Goal: Information Seeking & Learning: Learn about a topic

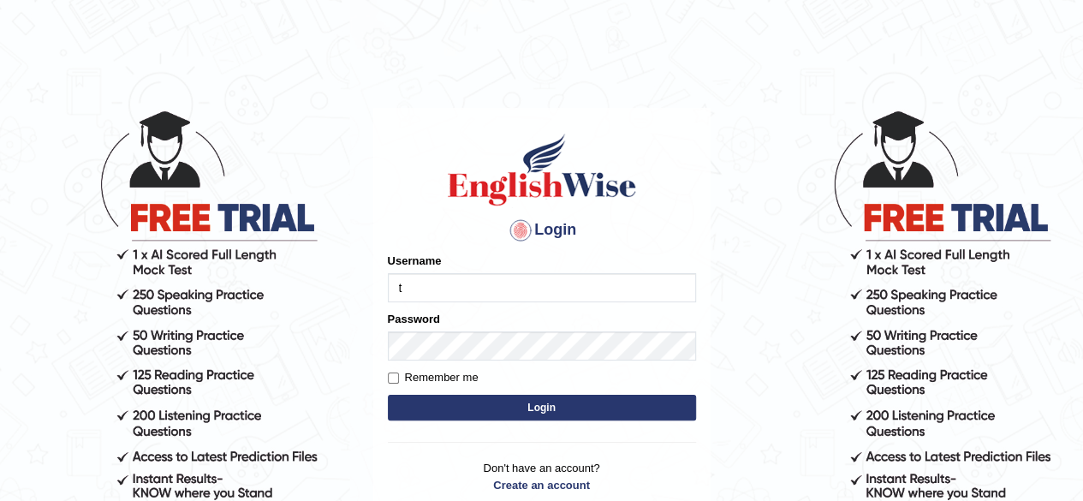
type input "t"
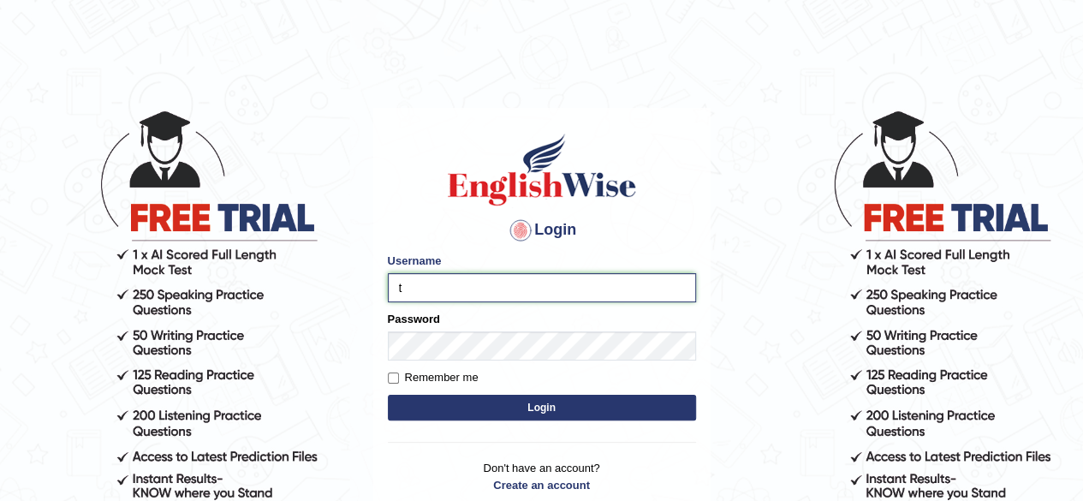
click at [494, 282] on input "t" at bounding box center [542, 287] width 308 height 29
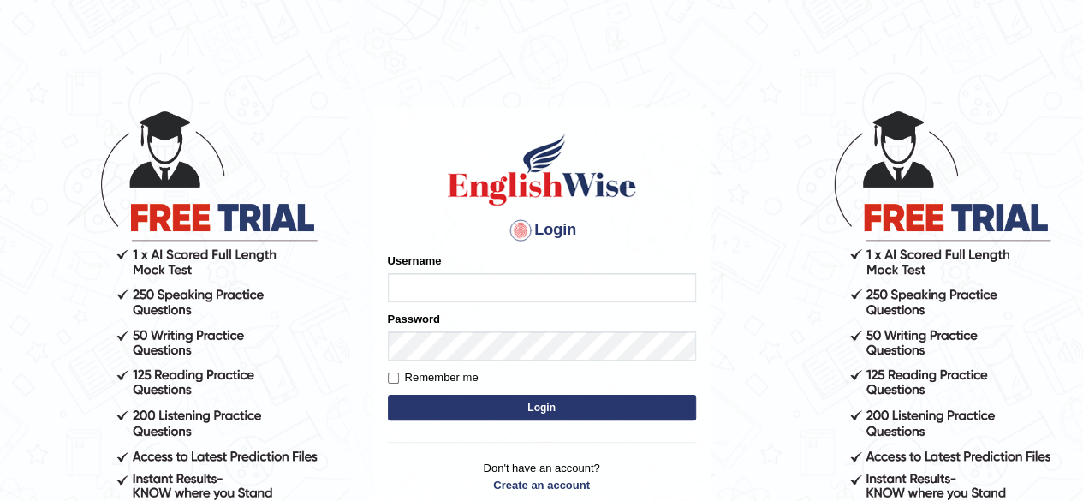
type input "[PERSON_NAME]"
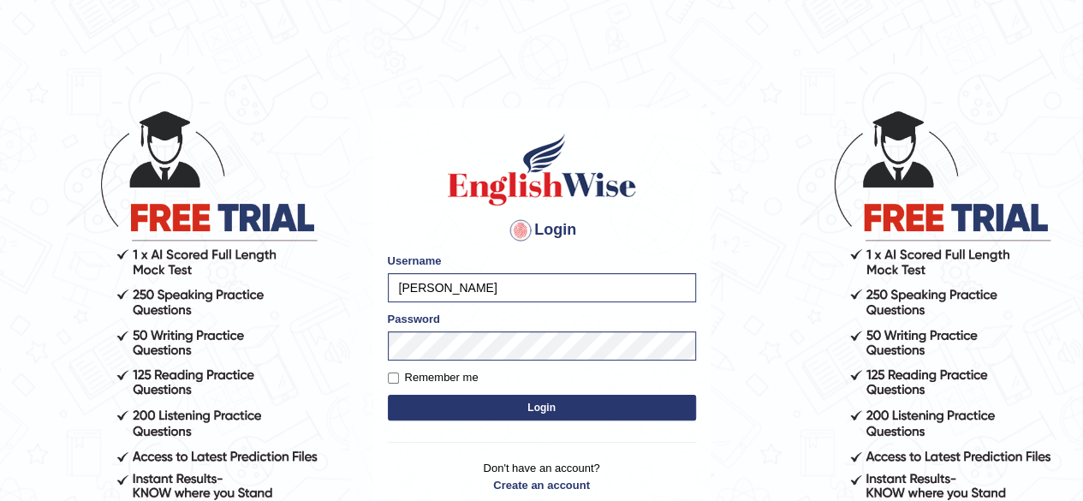
click at [524, 403] on button "Login" at bounding box center [542, 408] width 308 height 26
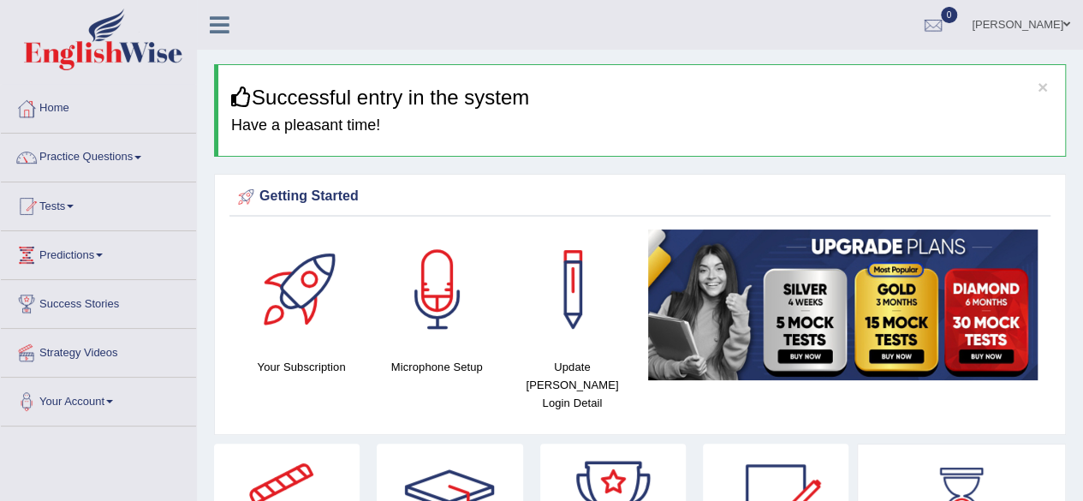
click at [74, 206] on span at bounding box center [70, 206] width 7 height 3
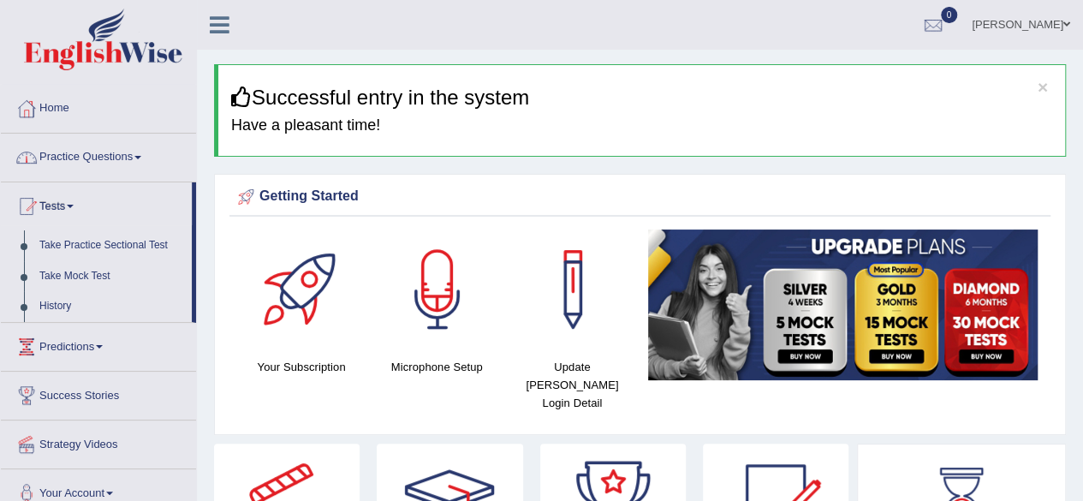
click at [86, 158] on link "Practice Questions" at bounding box center [98, 155] width 195 height 43
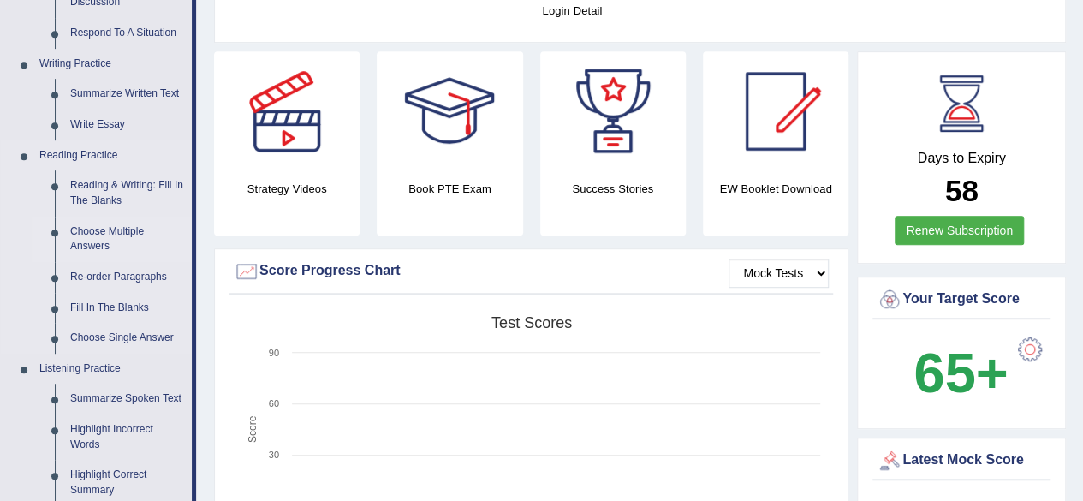
scroll to position [428, 0]
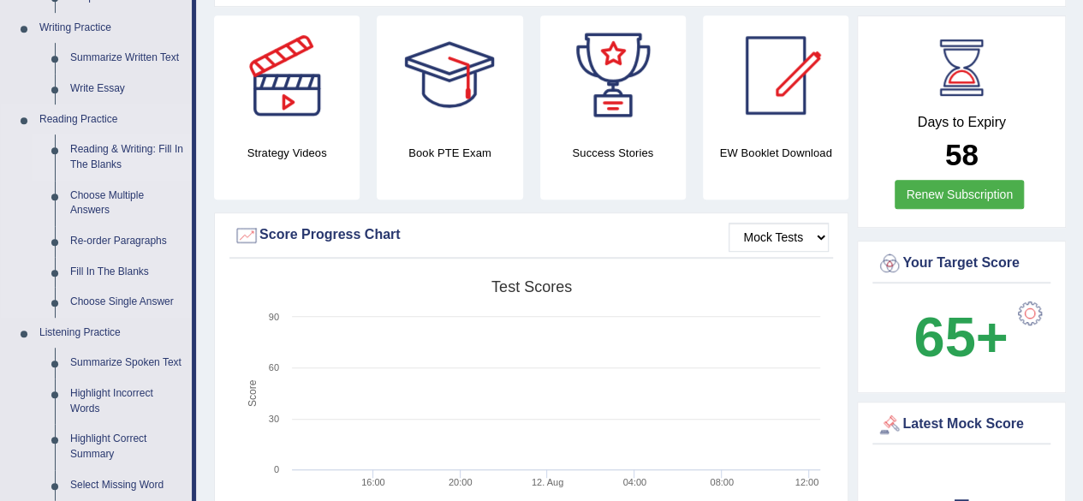
click at [91, 153] on link "Reading & Writing: Fill In The Blanks" at bounding box center [126, 156] width 129 height 45
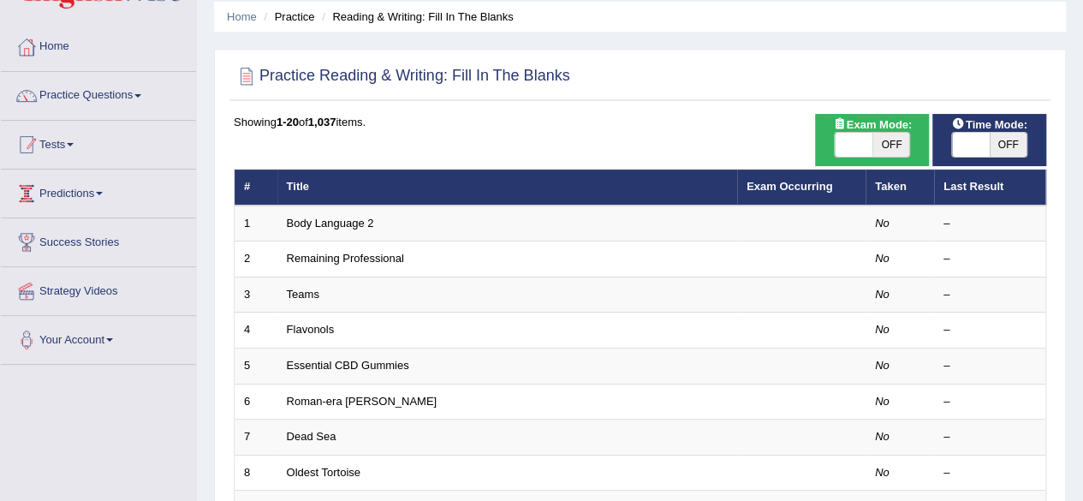
scroll to position [86, 0]
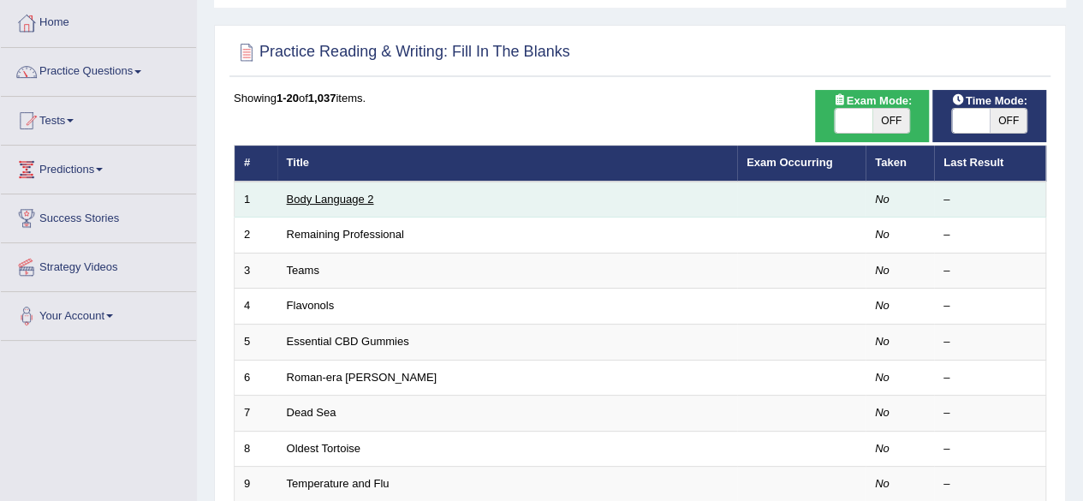
click at [327, 202] on link "Body Language 2" at bounding box center [330, 199] width 87 height 13
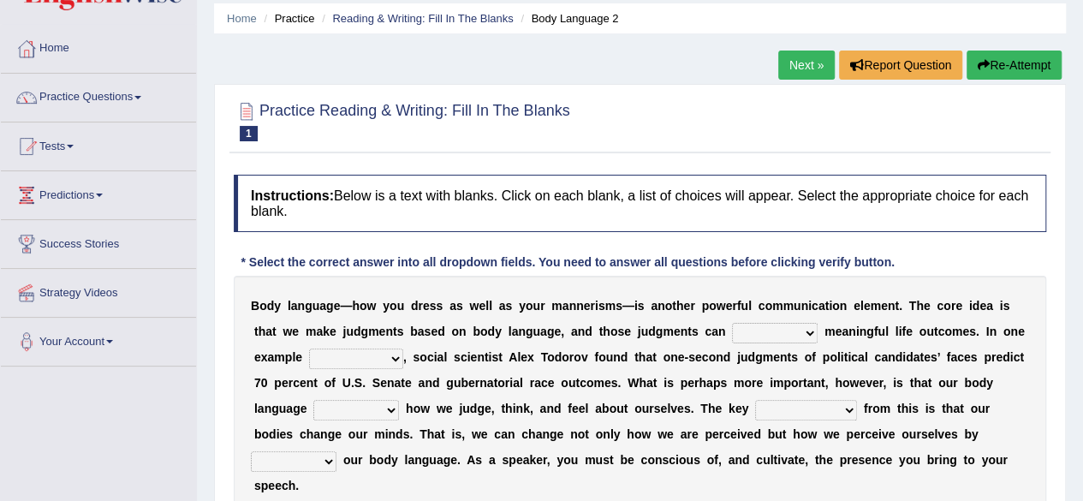
scroll to position [86, 0]
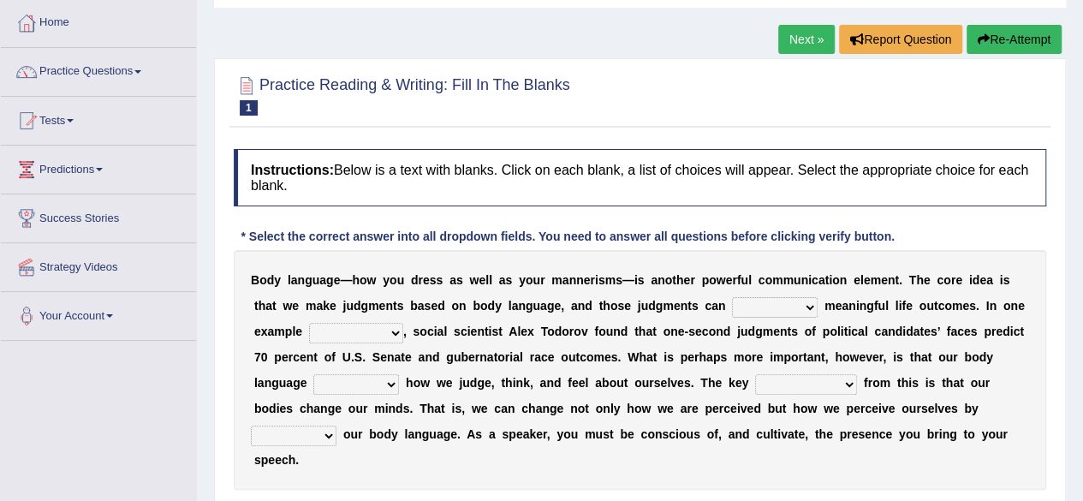
click at [811, 311] on select "predict preserve prevent prepare" at bounding box center [775, 307] width 86 height 21
click at [802, 313] on select "predict preserve prevent prepare" at bounding box center [775, 307] width 86 height 21
select select "prevent"
click at [732, 297] on select "predict preserve prevent prepare" at bounding box center [775, 307] width 86 height 21
click at [395, 331] on select "citing having cited to be cited cited" at bounding box center [356, 333] width 94 height 21
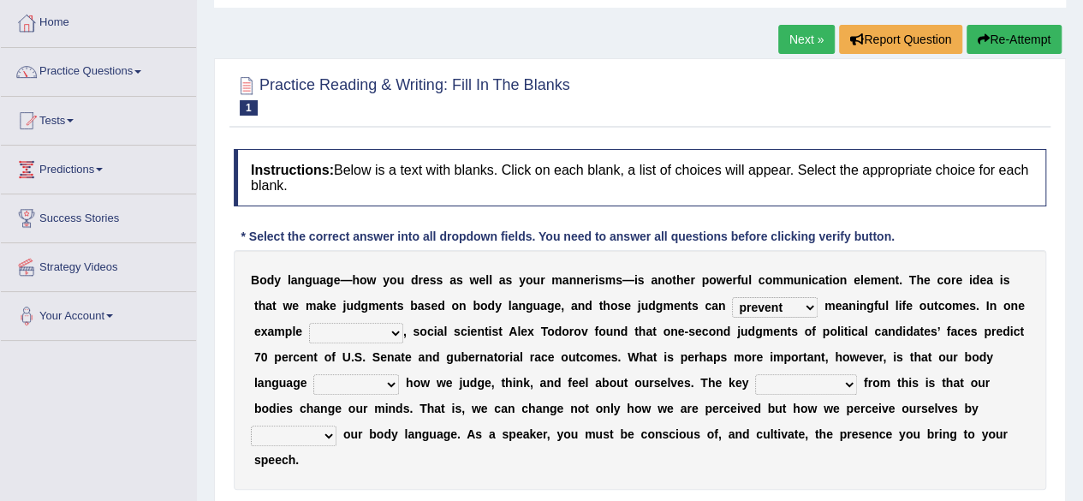
select select "to be cited"
click at [309, 323] on select "citing having cited to be cited cited" at bounding box center [356, 333] width 94 height 21
click at [399, 377] on b at bounding box center [402, 383] width 7 height 14
click at [396, 379] on select "refrains reflects refers refreshes" at bounding box center [356, 384] width 86 height 21
select select "reflects"
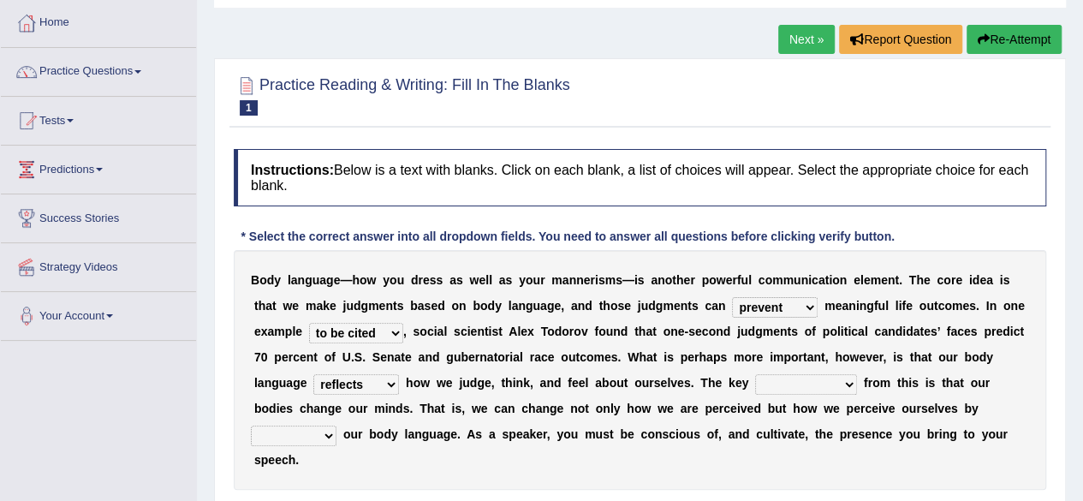
click at [313, 374] on select "refrains reflects refers refreshes" at bounding box center [356, 384] width 86 height 21
click at [845, 380] on select "drawback breakthrough takeaway takeoff" at bounding box center [806, 384] width 102 height 21
select select "drawback"
click at [755, 374] on select "drawback breakthrough takeaway takeoff" at bounding box center [806, 384] width 102 height 21
click at [327, 431] on select "enacting enabling making managing" at bounding box center [294, 435] width 86 height 21
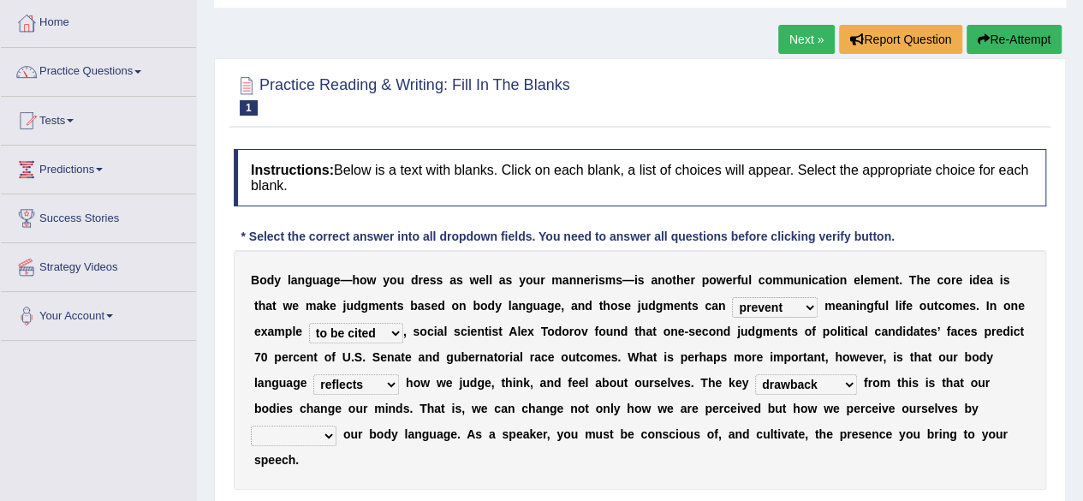
select select "making"
click at [251, 425] on select "enacting enabling making managing" at bounding box center [294, 435] width 86 height 21
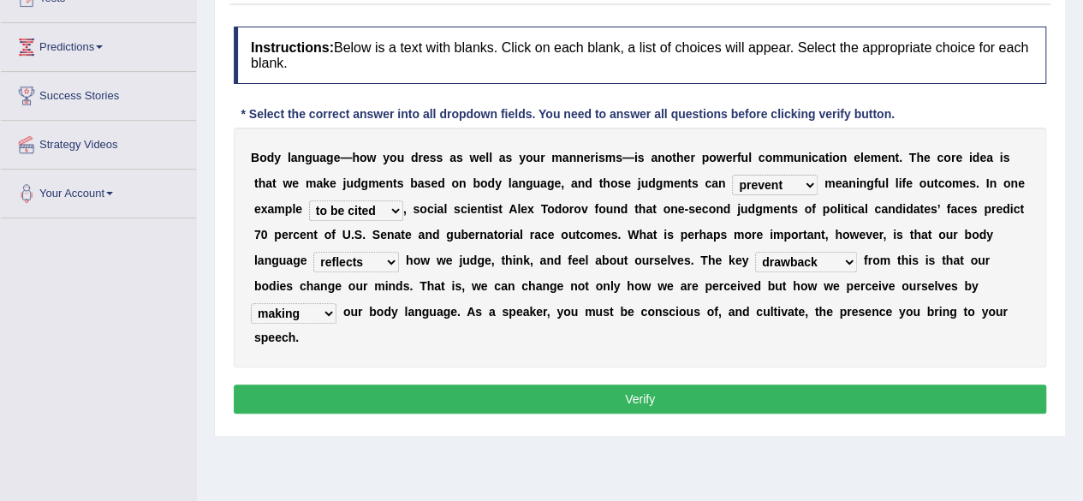
scroll to position [257, 0]
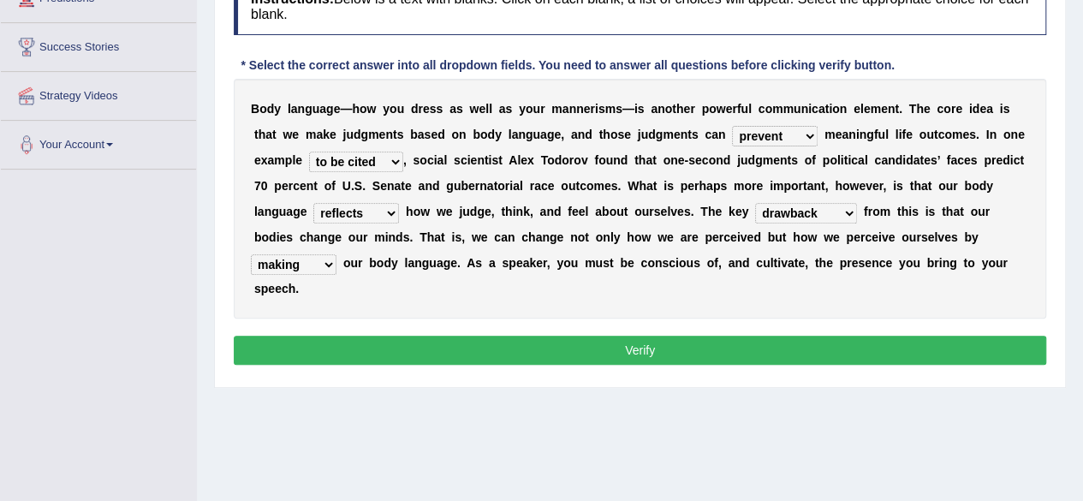
click at [327, 359] on button "Verify" at bounding box center [640, 349] width 812 height 29
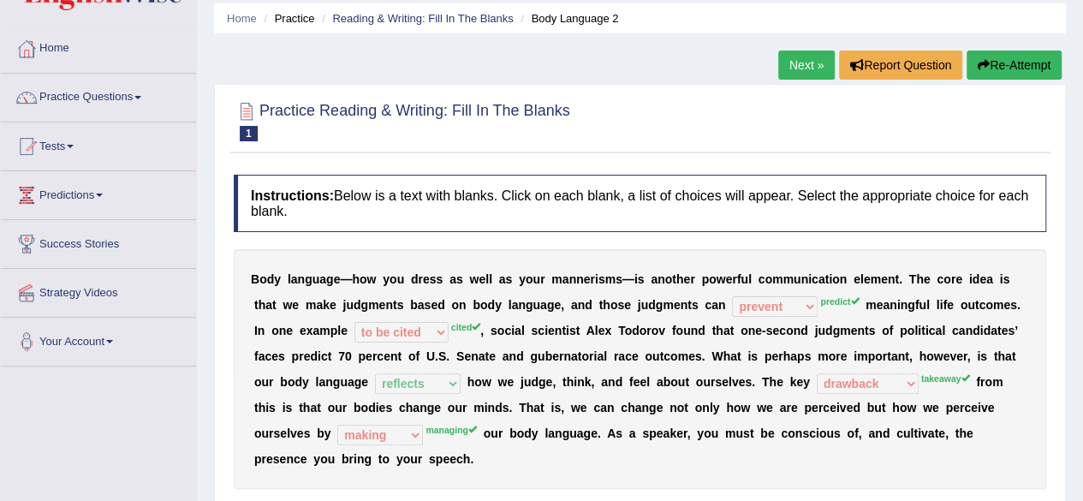
scroll to position [0, 0]
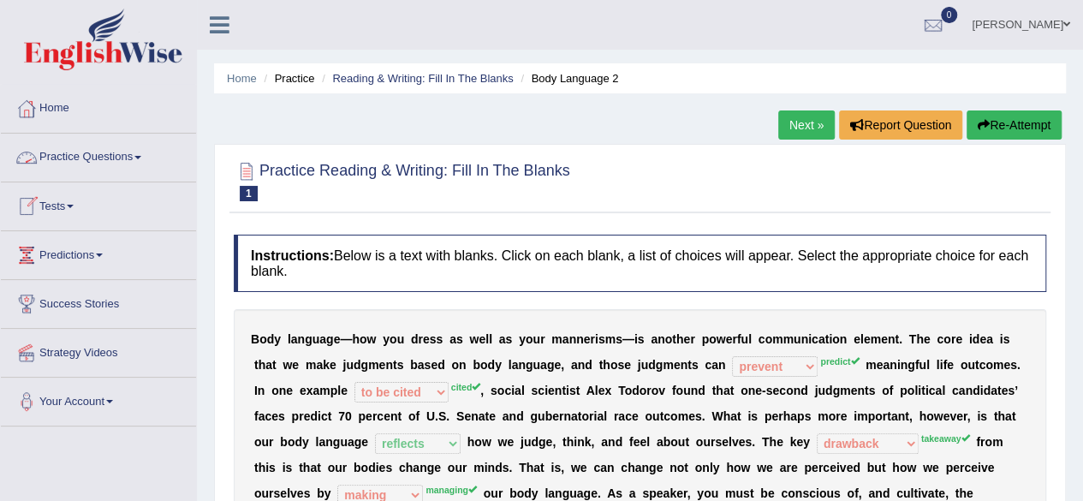
click at [84, 153] on link "Practice Questions" at bounding box center [98, 155] width 195 height 43
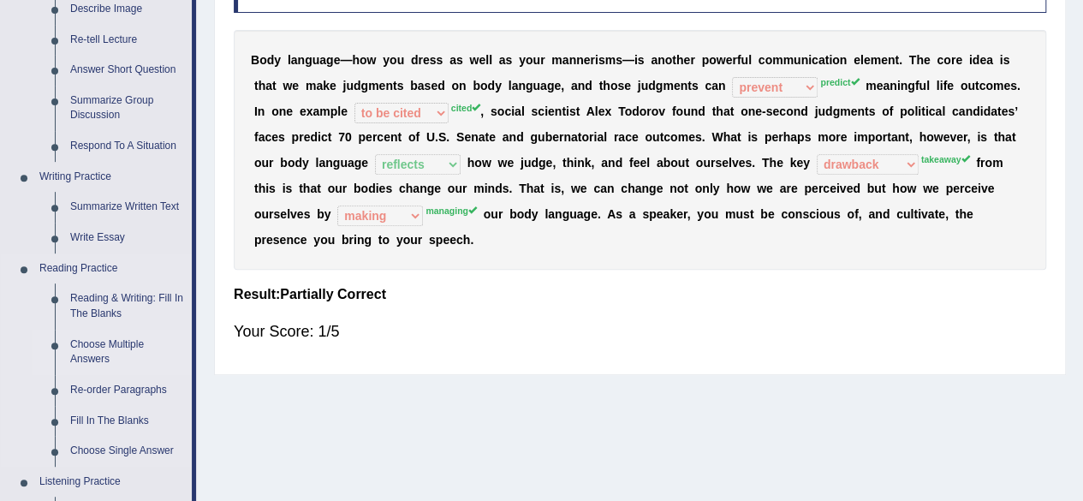
scroll to position [342, 0]
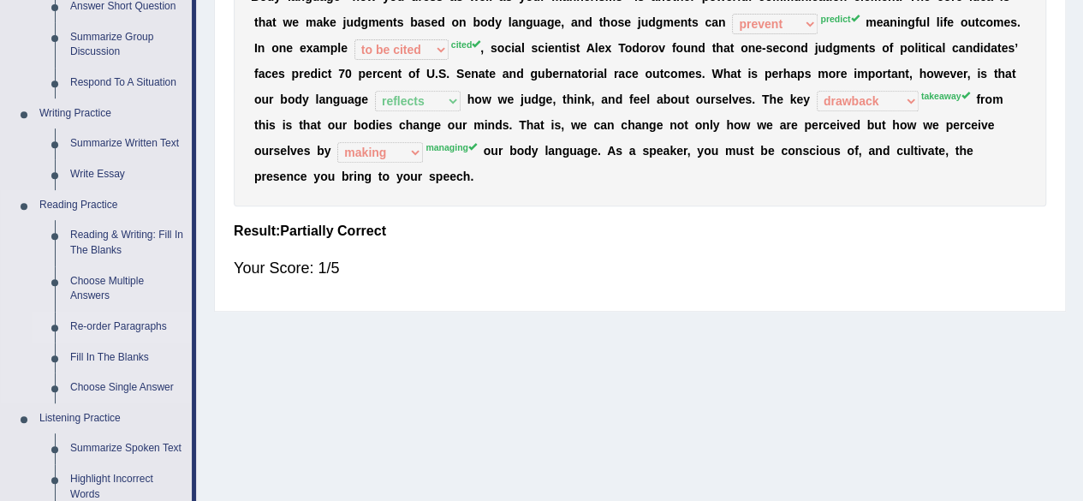
click at [112, 324] on link "Re-order Paragraphs" at bounding box center [126, 327] width 129 height 31
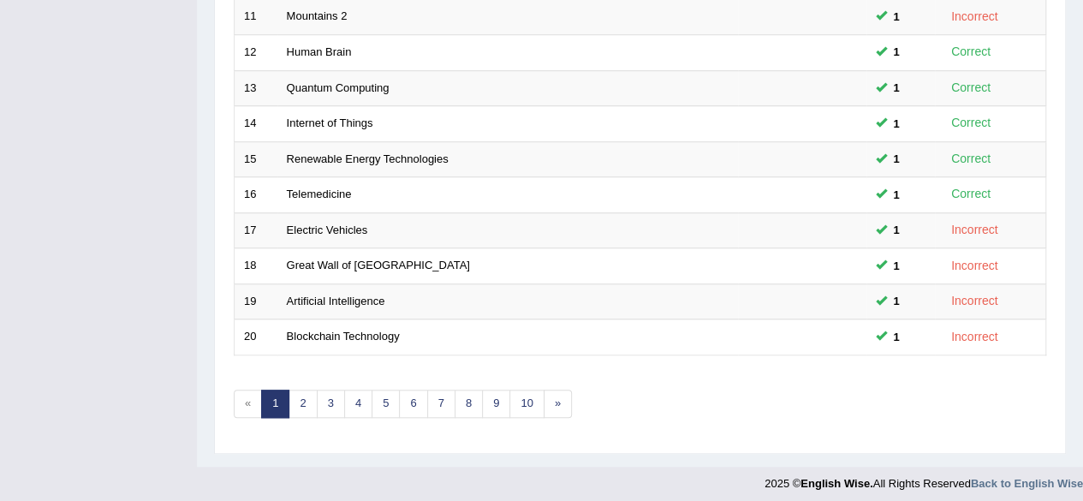
scroll to position [538, 0]
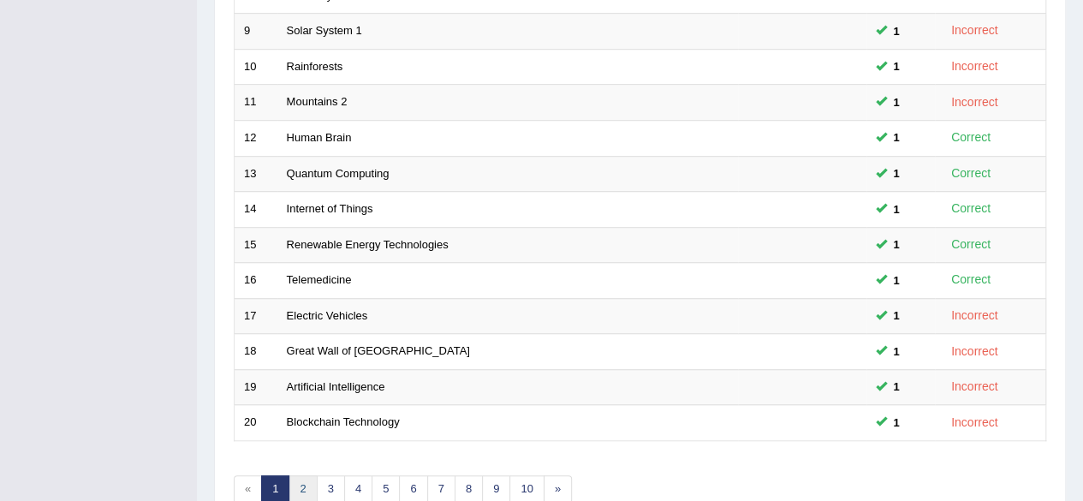
click at [300, 477] on link "2" at bounding box center [302, 489] width 28 height 28
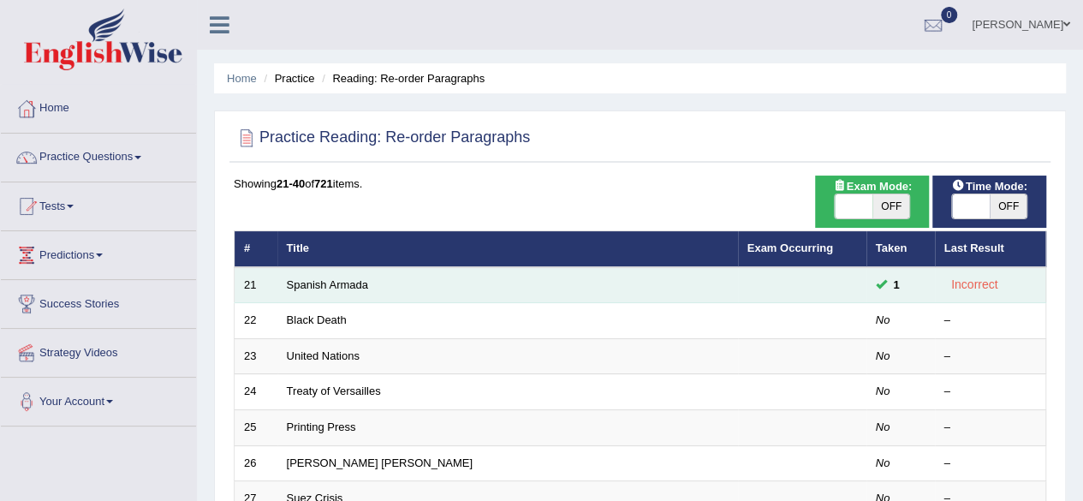
click at [409, 278] on td "Spanish Armada" at bounding box center [507, 285] width 460 height 36
click at [409, 287] on td "Spanish Armada" at bounding box center [507, 285] width 460 height 36
click at [409, 288] on td "Spanish Armada" at bounding box center [507, 285] width 460 height 36
click at [354, 282] on link "Spanish Armada" at bounding box center [327, 284] width 81 height 13
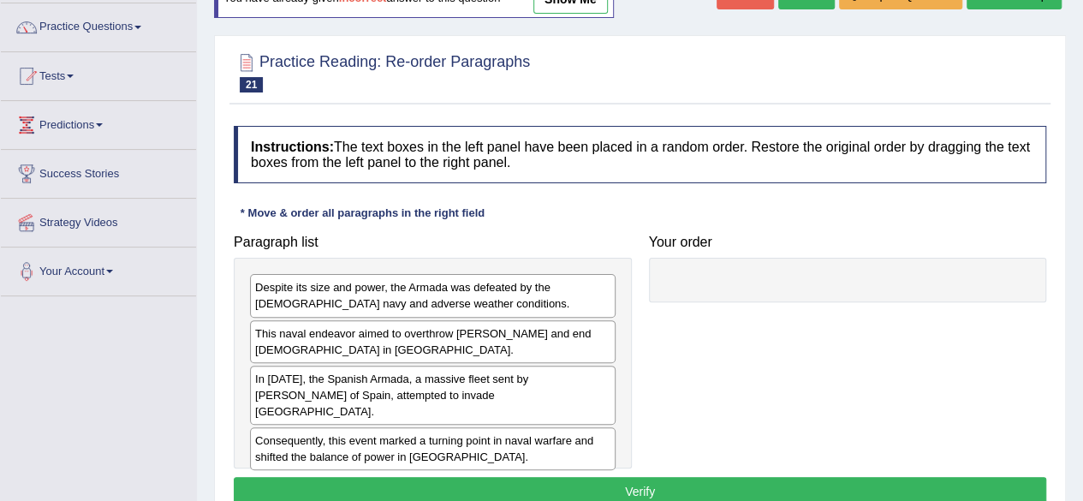
scroll to position [171, 0]
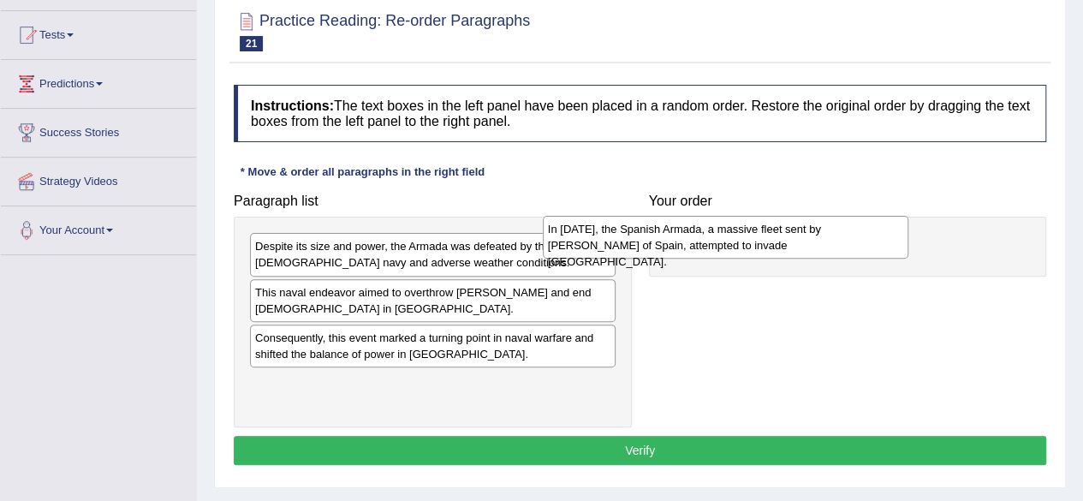
drag, startPoint x: 347, startPoint y: 349, endPoint x: 681, endPoint y: 228, distance: 355.2
click at [680, 229] on div "In 1588, the Spanish Armada, a massive fleet sent by King Philip II of Spain, a…" at bounding box center [725, 237] width 365 height 43
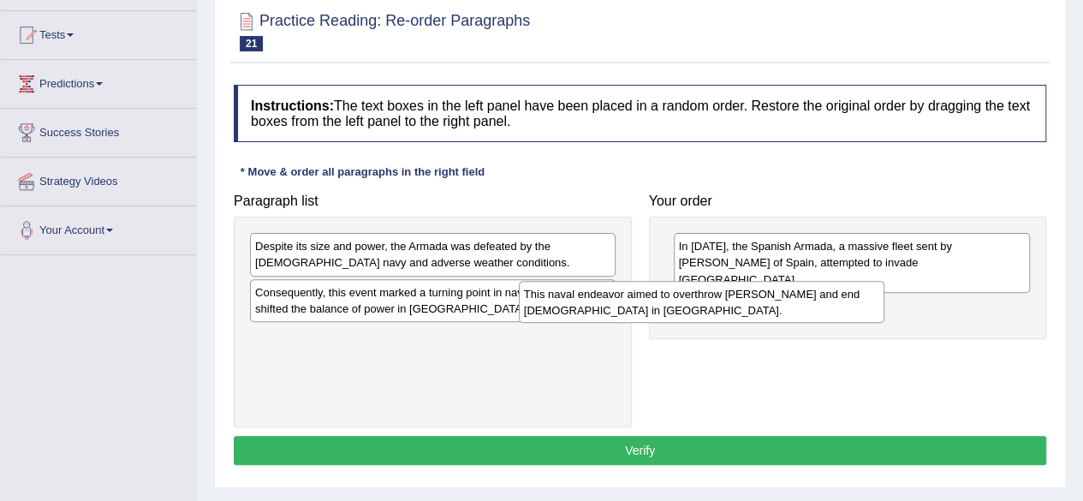
drag, startPoint x: 443, startPoint y: 305, endPoint x: 726, endPoint y: 304, distance: 282.4
click at [719, 306] on div "This naval endeavor aimed to overthrow Queen Elizabeth I and end Protestantism …" at bounding box center [701, 302] width 365 height 43
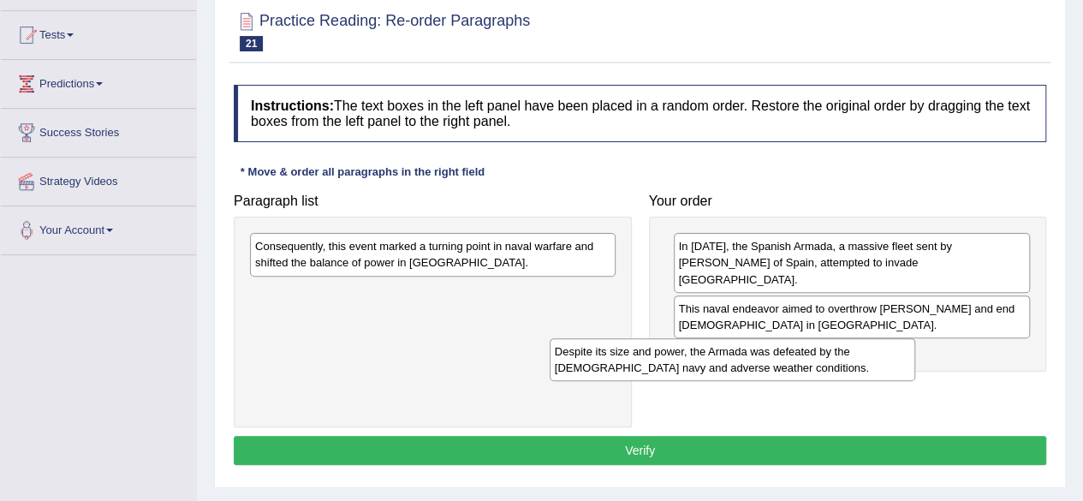
drag, startPoint x: 434, startPoint y: 259, endPoint x: 757, endPoint y: 358, distance: 337.3
click at [752, 360] on div "Despite its size and power, the Armada was defeated by the English navy and adv…" at bounding box center [731, 359] width 365 height 43
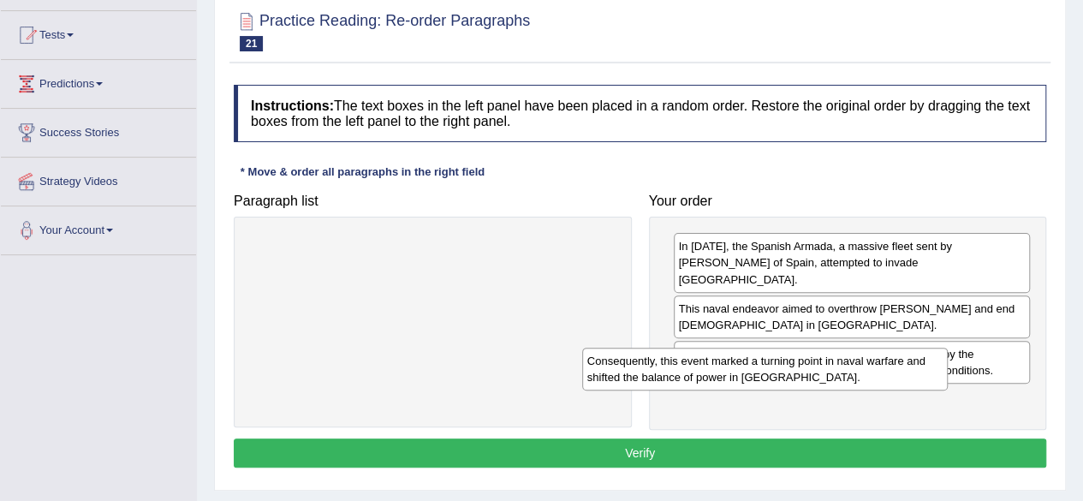
drag, startPoint x: 420, startPoint y: 251, endPoint x: 829, endPoint y: 395, distance: 433.6
click at [829, 390] on div "Consequently, this event marked a turning point in naval warfare and shifted th…" at bounding box center [764, 368] width 365 height 43
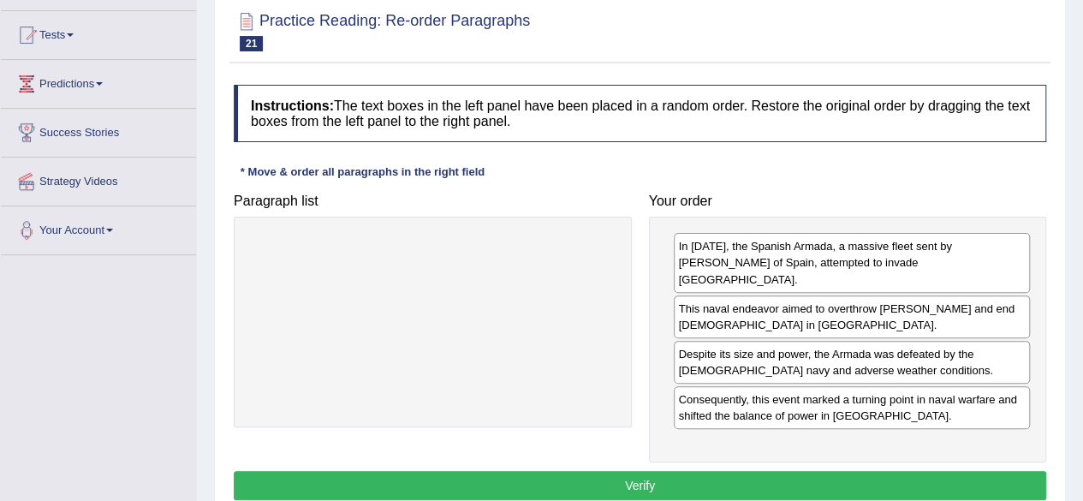
click at [647, 471] on button "Verify" at bounding box center [640, 485] width 812 height 29
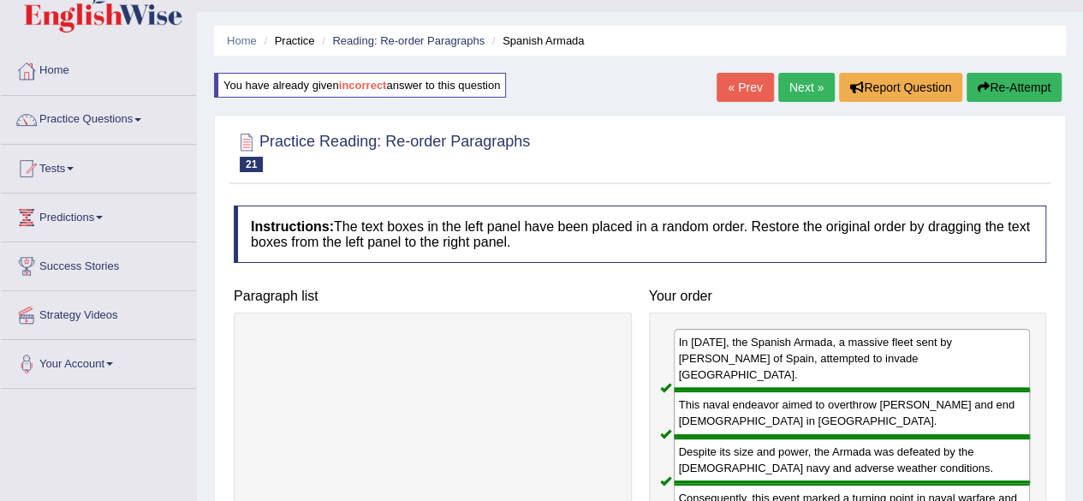
scroll to position [0, 0]
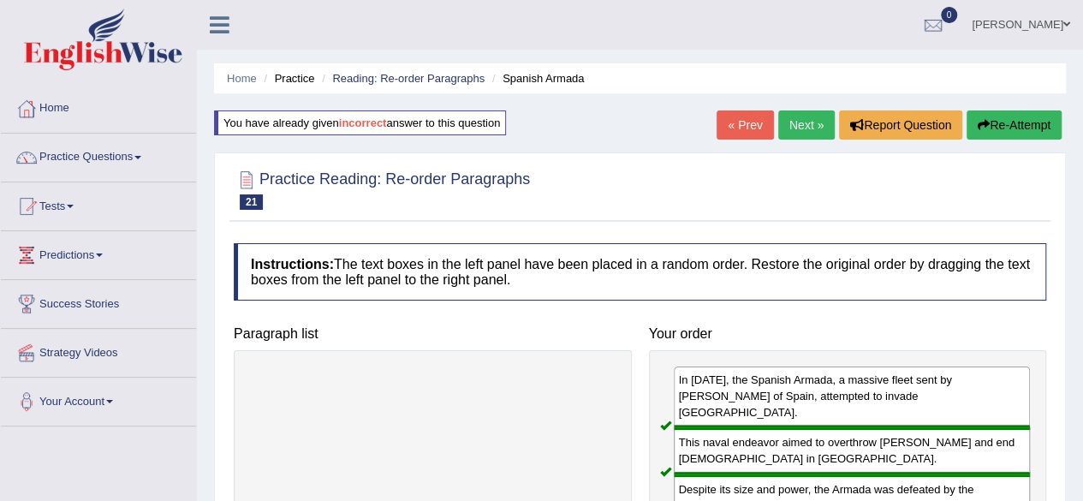
click at [789, 118] on link "Next »" at bounding box center [806, 124] width 56 height 29
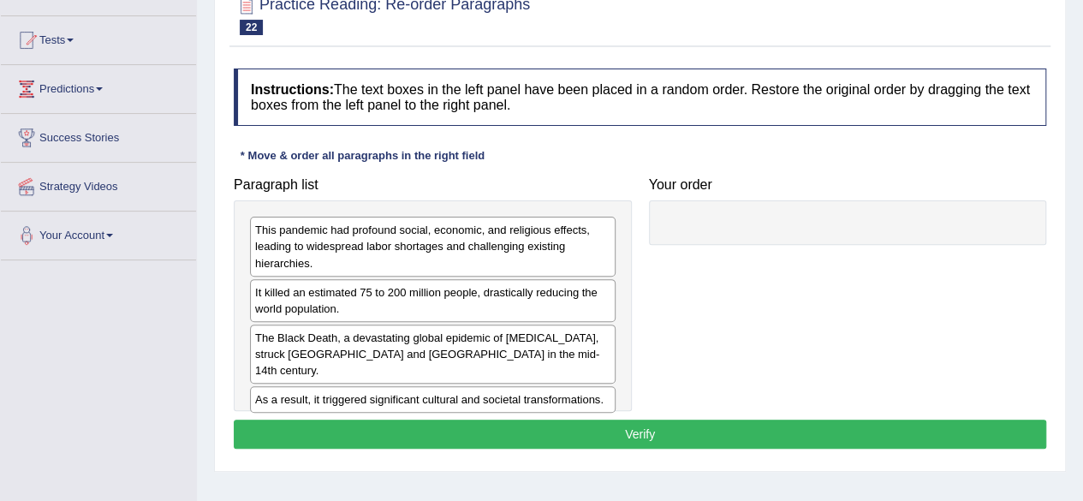
scroll to position [171, 0]
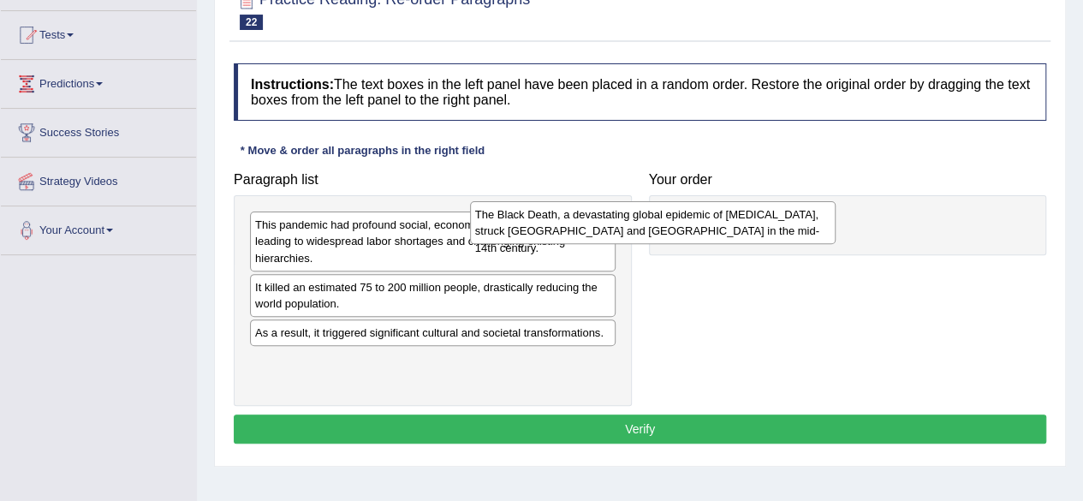
drag, startPoint x: 471, startPoint y: 336, endPoint x: 710, endPoint y: 225, distance: 264.2
click at [693, 220] on div "The Black Death, a devastating global epidemic of [MEDICAL_DATA], struck [GEOGR…" at bounding box center [652, 222] width 365 height 43
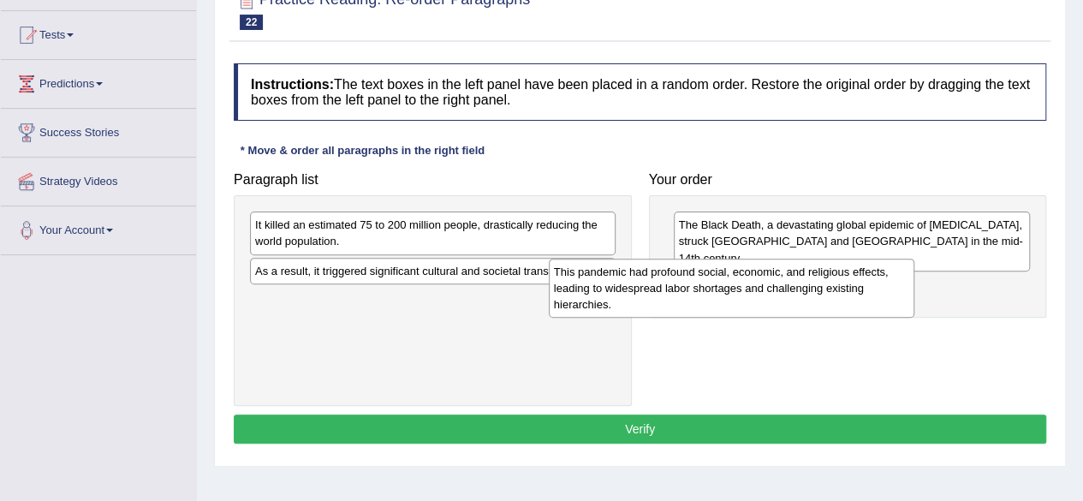
drag, startPoint x: 514, startPoint y: 220, endPoint x: 828, endPoint y: 264, distance: 317.2
click at [827, 267] on div "This pandemic had profound social, economic, and religious effects, leading to …" at bounding box center [731, 287] width 365 height 59
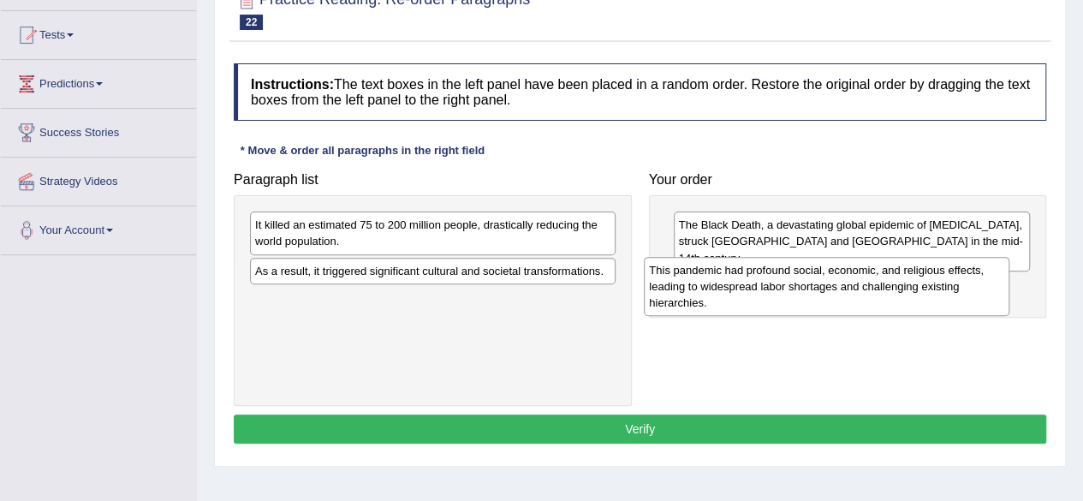
click at [828, 264] on div "This pandemic had profound social, economic, and religious effects, leading to …" at bounding box center [826, 286] width 365 height 59
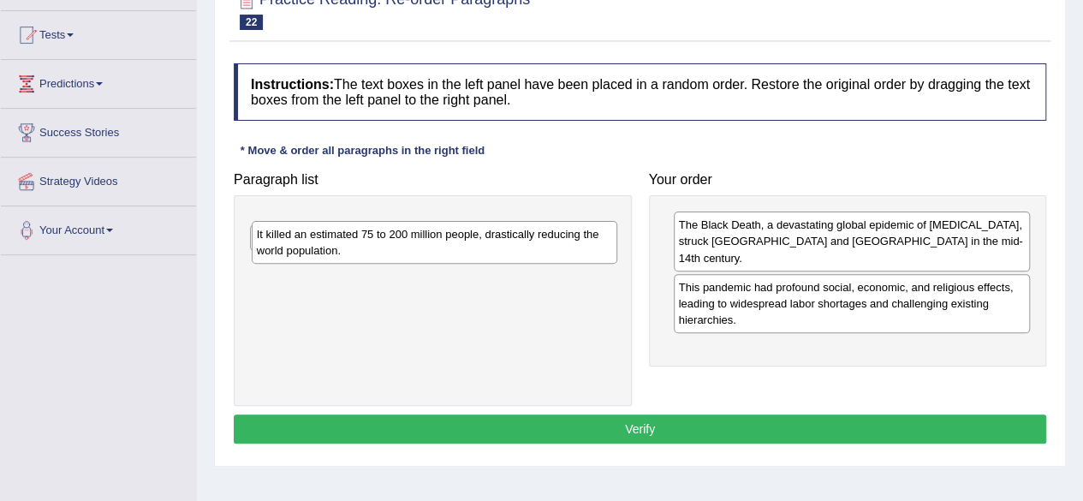
drag, startPoint x: 426, startPoint y: 243, endPoint x: 428, endPoint y: 252, distance: 9.6
click at [428, 252] on div "It killed an estimated 75 to 200 million people, drastically reducing the world…" at bounding box center [434, 242] width 365 height 43
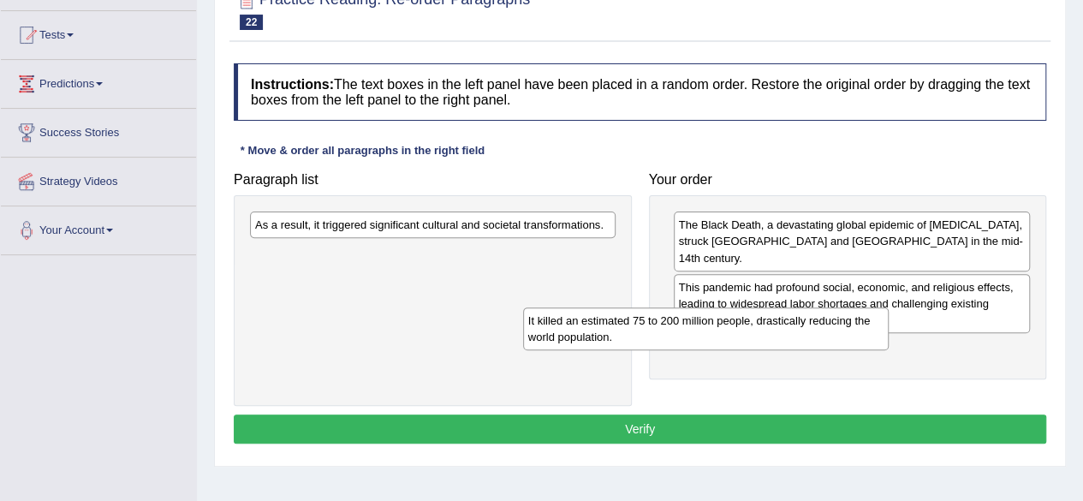
drag, startPoint x: 423, startPoint y: 230, endPoint x: 767, endPoint y: 318, distance: 355.2
click at [755, 328] on div "It killed an estimated 75 to 200 million people, drastically reducing the world…" at bounding box center [705, 328] width 365 height 43
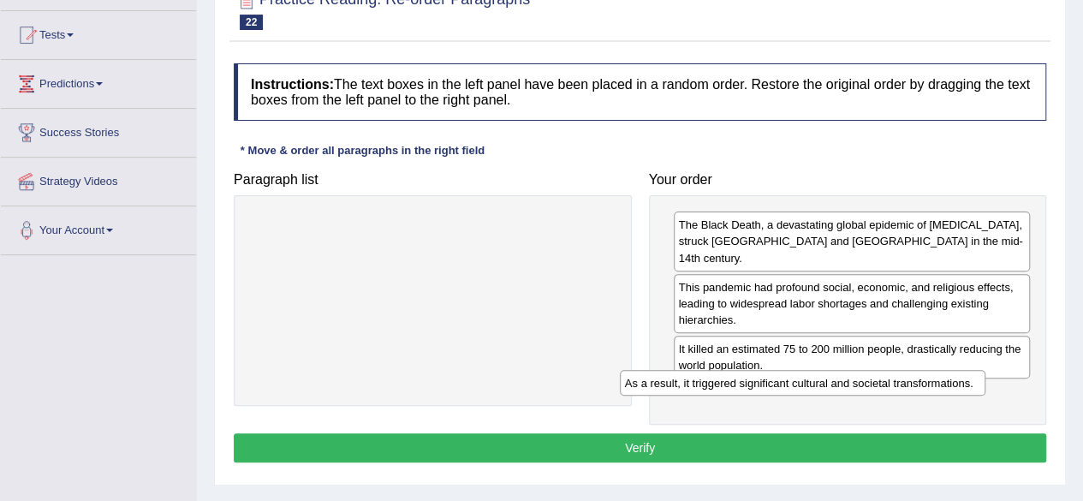
drag, startPoint x: 536, startPoint y: 231, endPoint x: 911, endPoint y: 379, distance: 403.0
click at [907, 387] on div "As a result, it triggered significant cultural and societal transformations." at bounding box center [802, 383] width 365 height 26
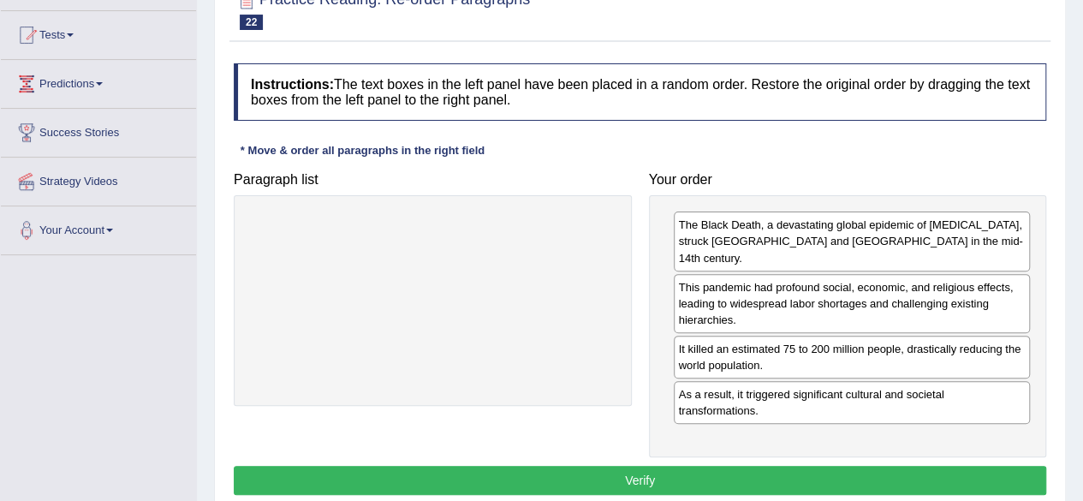
click at [839, 466] on button "Verify" at bounding box center [640, 480] width 812 height 29
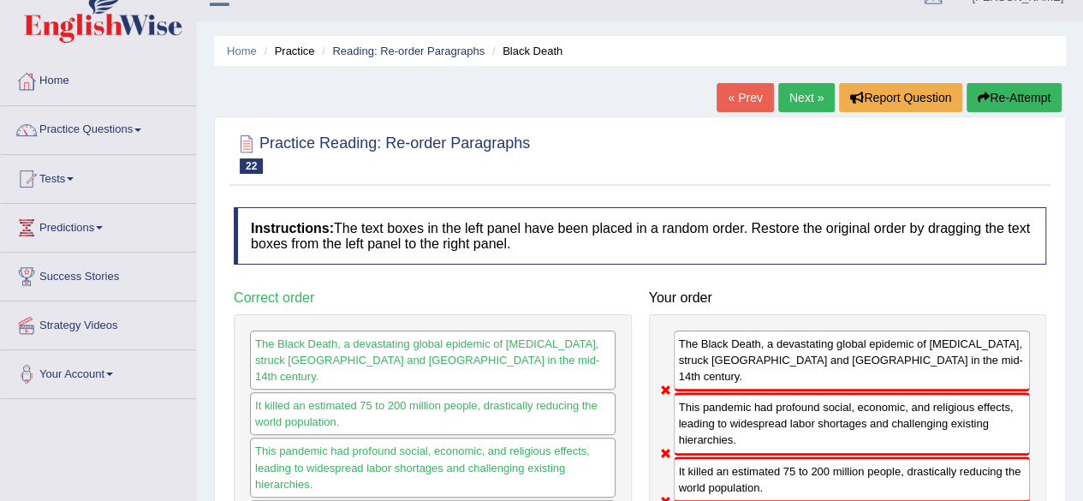
scroll to position [0, 0]
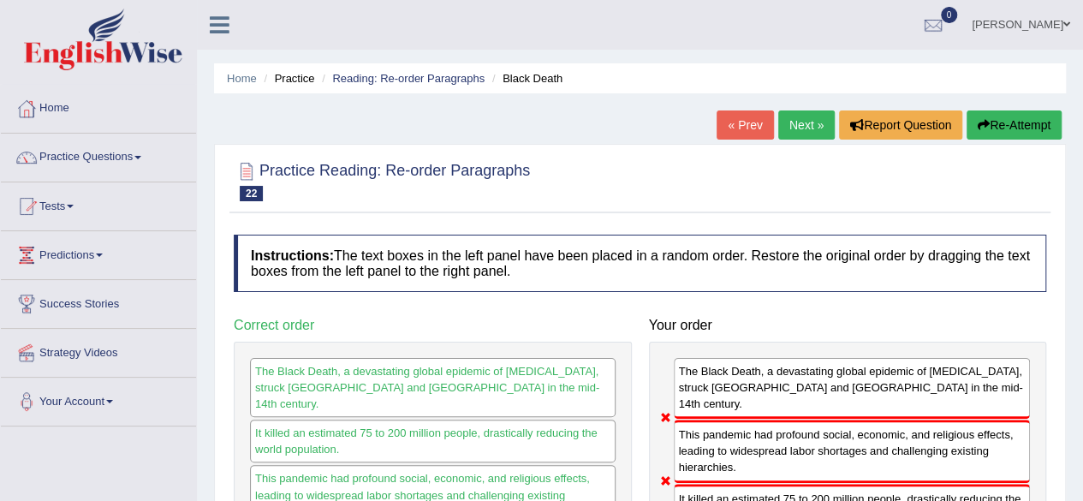
click at [805, 132] on link "Next »" at bounding box center [806, 124] width 56 height 29
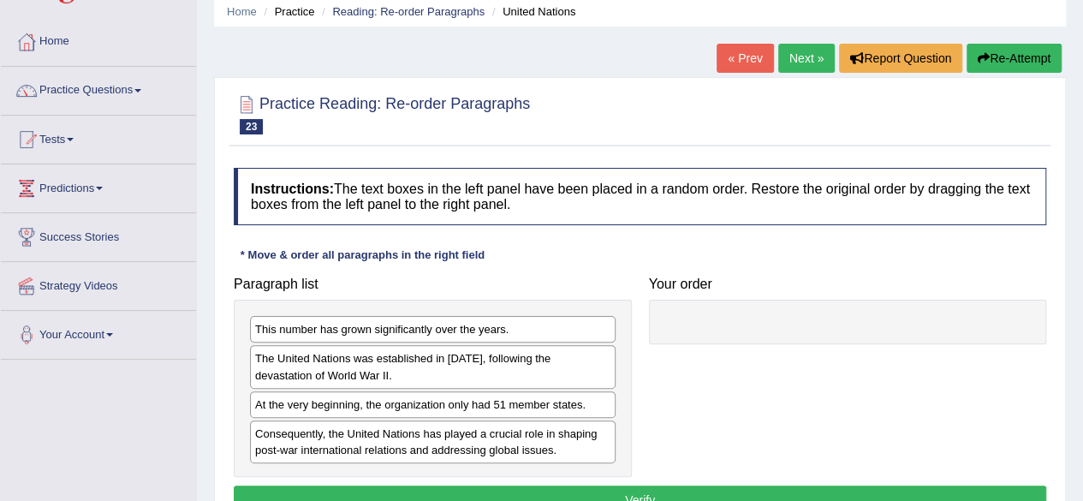
scroll to position [171, 0]
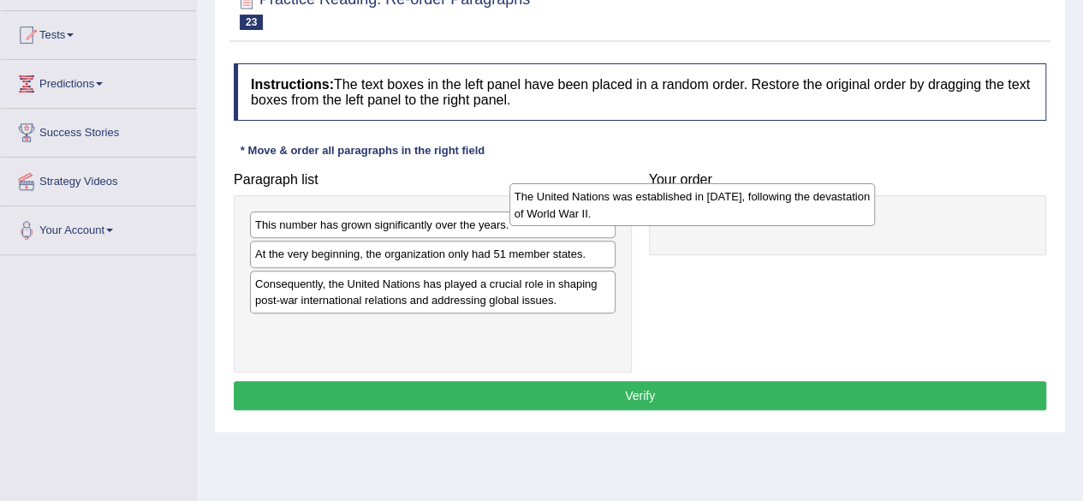
drag, startPoint x: 515, startPoint y: 275, endPoint x: 767, endPoint y: 206, distance: 260.8
click at [769, 211] on div "The United Nations was established in [DATE], following the devastation of Worl…" at bounding box center [691, 204] width 365 height 43
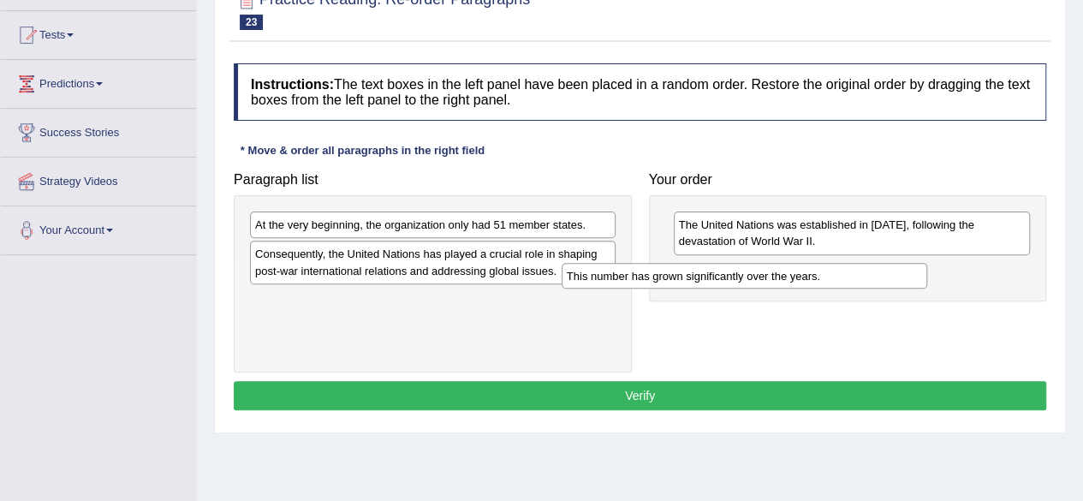
drag, startPoint x: 443, startPoint y: 225, endPoint x: 793, endPoint y: 250, distance: 350.1
click at [782, 263] on div "This number has grown significantly over the years." at bounding box center [743, 276] width 365 height 26
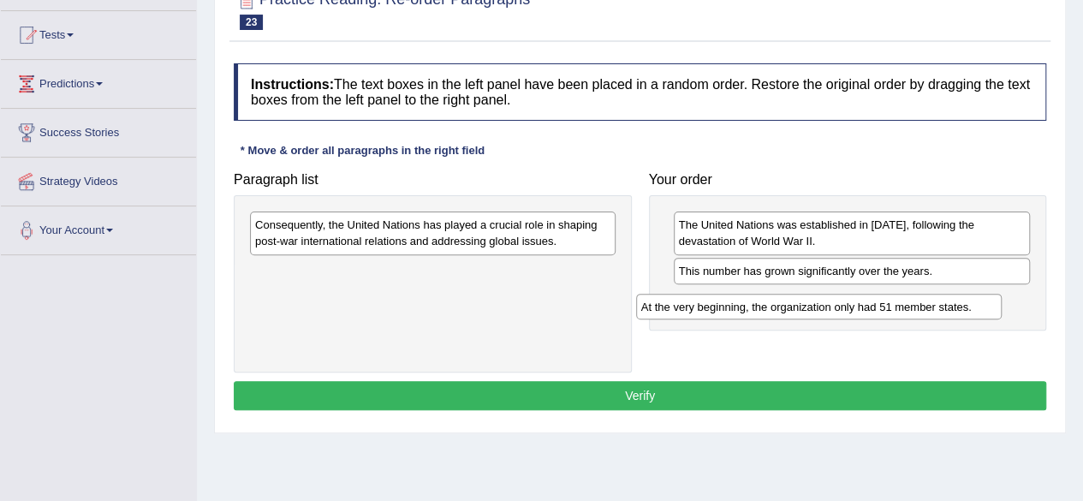
drag, startPoint x: 462, startPoint y: 221, endPoint x: 858, endPoint y: 286, distance: 400.7
click at [850, 300] on div "At the very beginning, the organization only had 51 member states." at bounding box center [818, 307] width 365 height 26
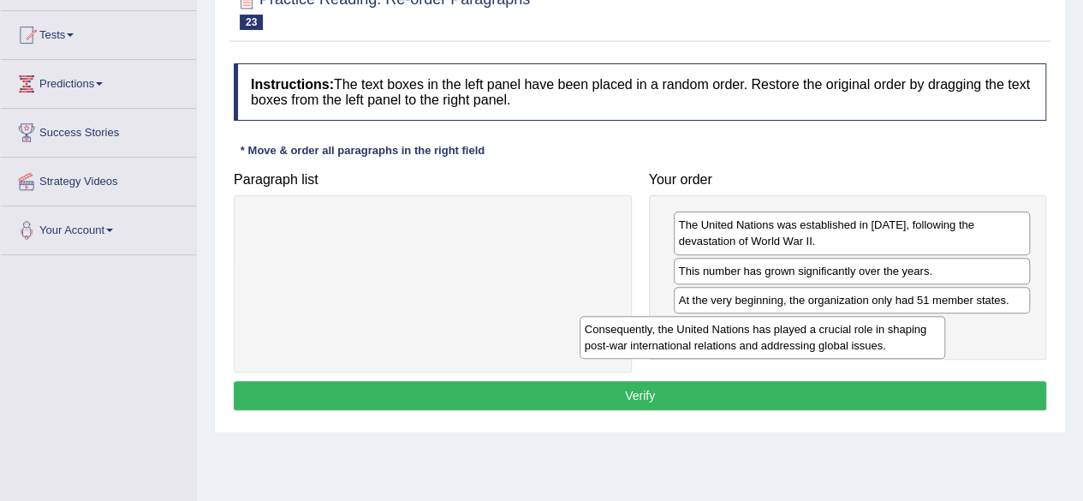
drag, startPoint x: 348, startPoint y: 237, endPoint x: 713, endPoint y: 348, distance: 381.2
click at [710, 348] on div "Consequently, the United Nations has played a crucial role in shaping post-war …" at bounding box center [761, 337] width 365 height 43
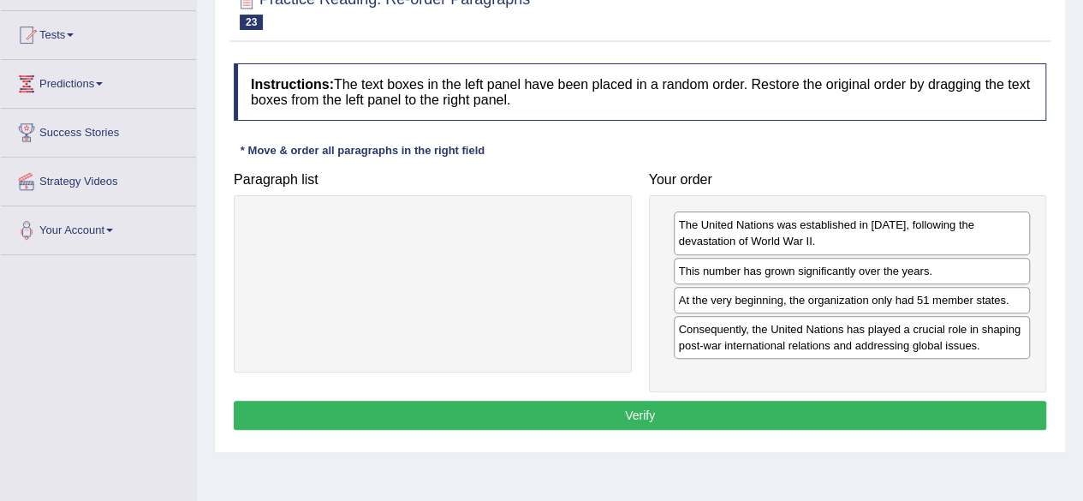
click at [677, 408] on button "Verify" at bounding box center [640, 415] width 812 height 29
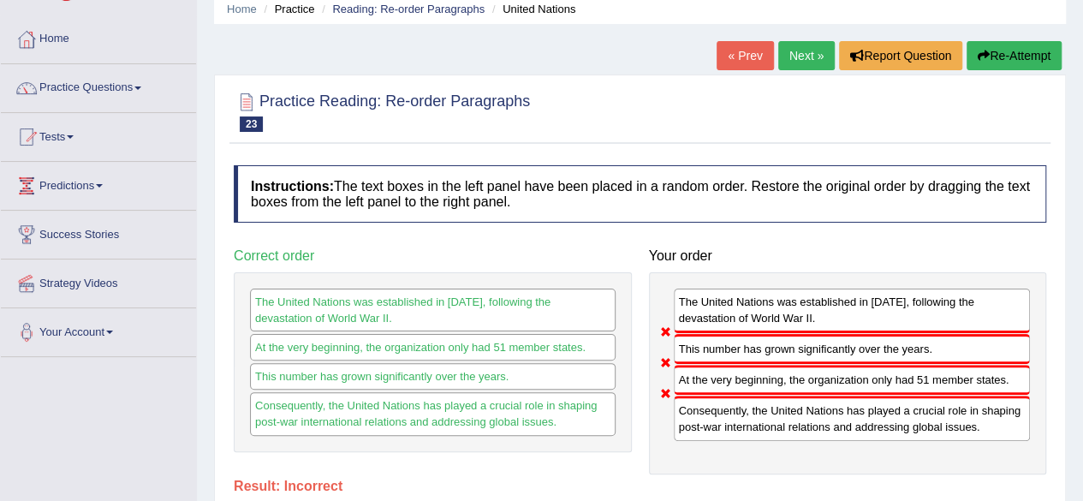
scroll to position [86, 0]
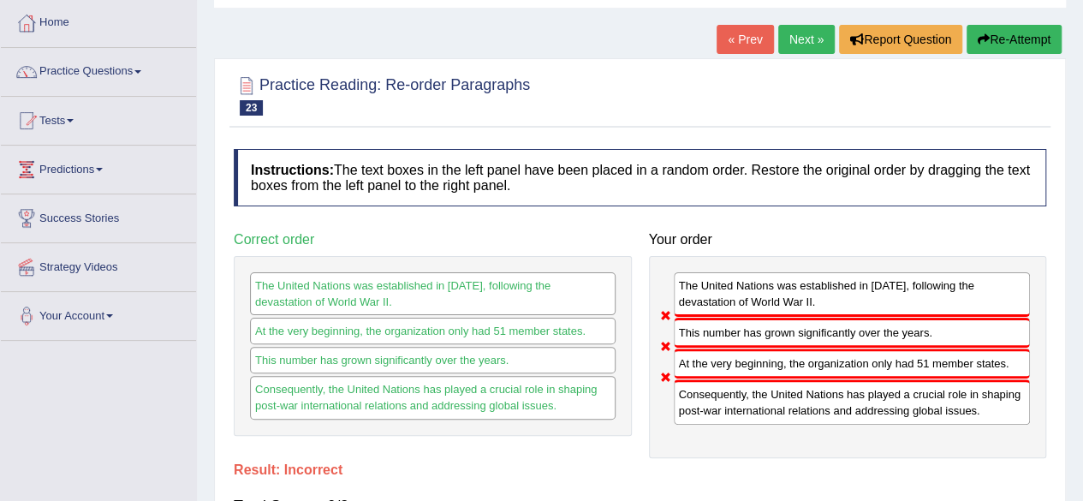
click at [990, 31] on button "Re-Attempt" at bounding box center [1013, 39] width 95 height 29
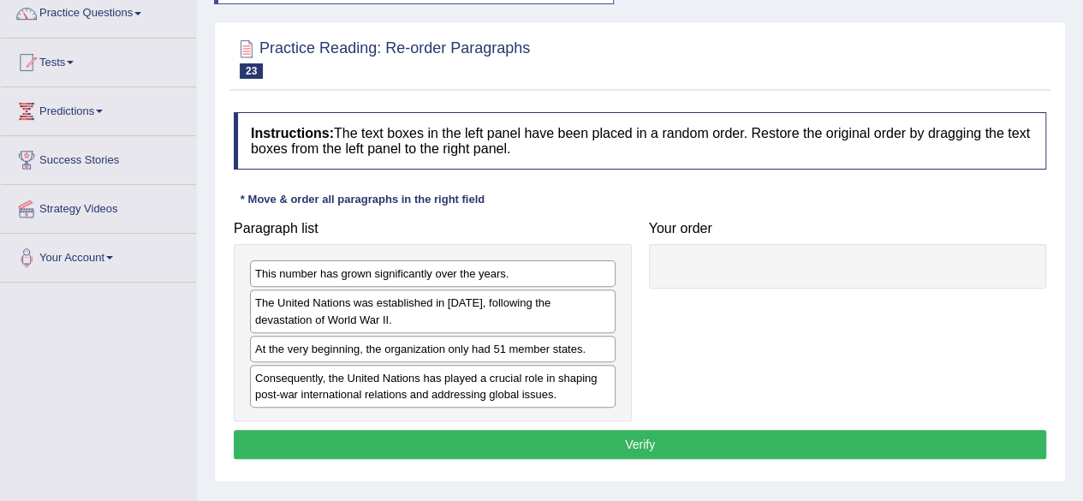
scroll to position [171, 0]
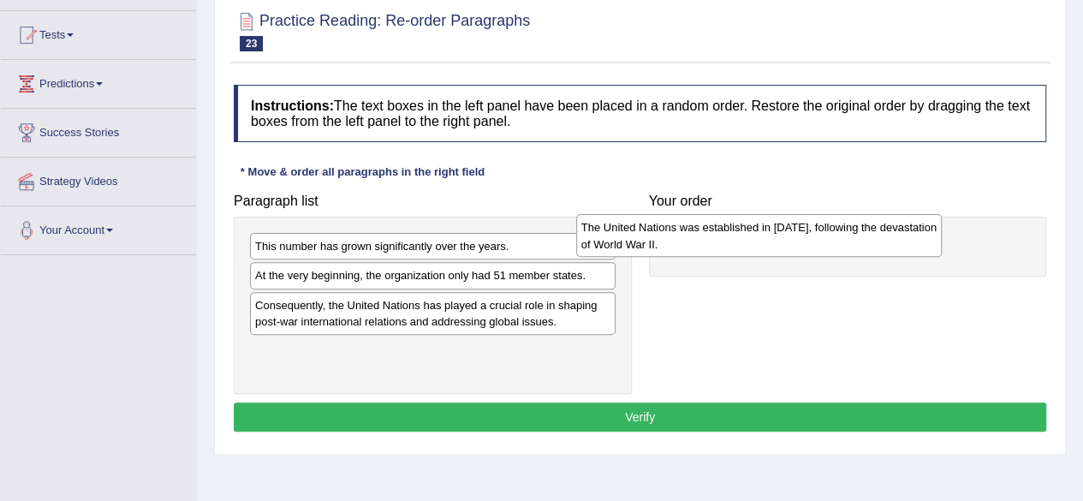
drag, startPoint x: 448, startPoint y: 287, endPoint x: 782, endPoint y: 235, distance: 337.8
click at [779, 237] on div "The United Nations was established in [DATE], following the devastation of Worl…" at bounding box center [758, 235] width 365 height 43
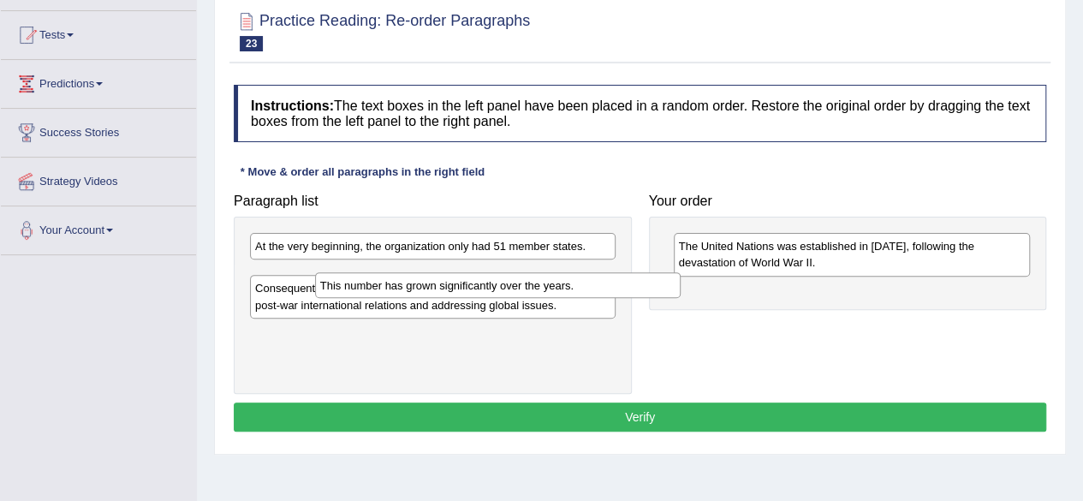
drag, startPoint x: 484, startPoint y: 246, endPoint x: 545, endPoint y: 279, distance: 69.3
click at [549, 285] on div "This number has grown significantly over the years." at bounding box center [497, 285] width 365 height 26
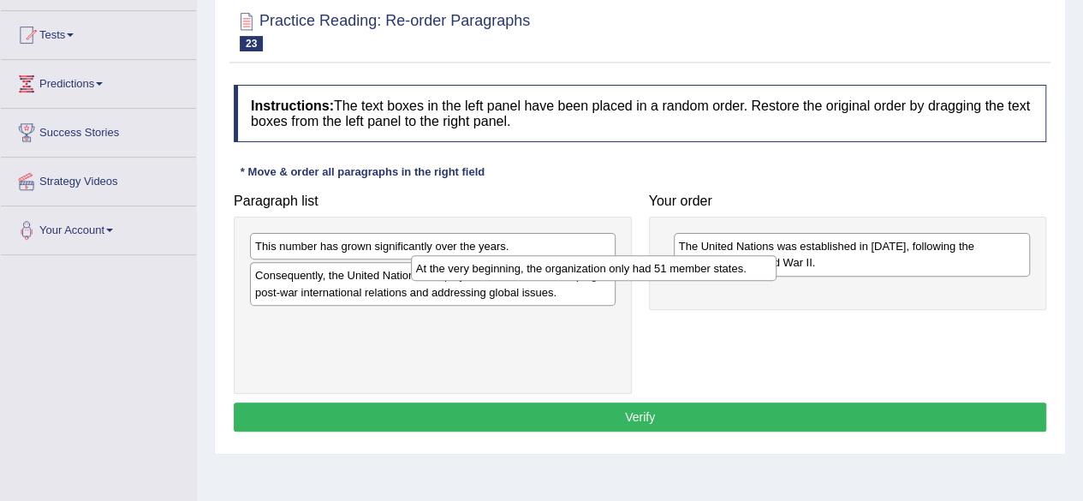
drag, startPoint x: 476, startPoint y: 251, endPoint x: 597, endPoint y: 246, distance: 120.8
click at [620, 261] on div "At the very beginning, the organization only had 51 member states." at bounding box center [593, 268] width 365 height 26
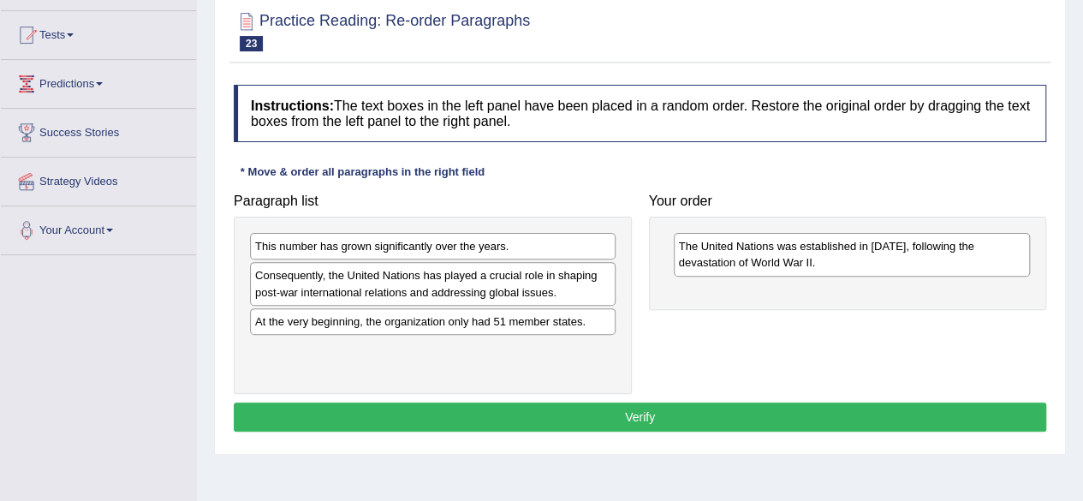
click at [514, 288] on div "Consequently, the United Nations has played a crucial role in shaping post-war …" at bounding box center [432, 283] width 365 height 43
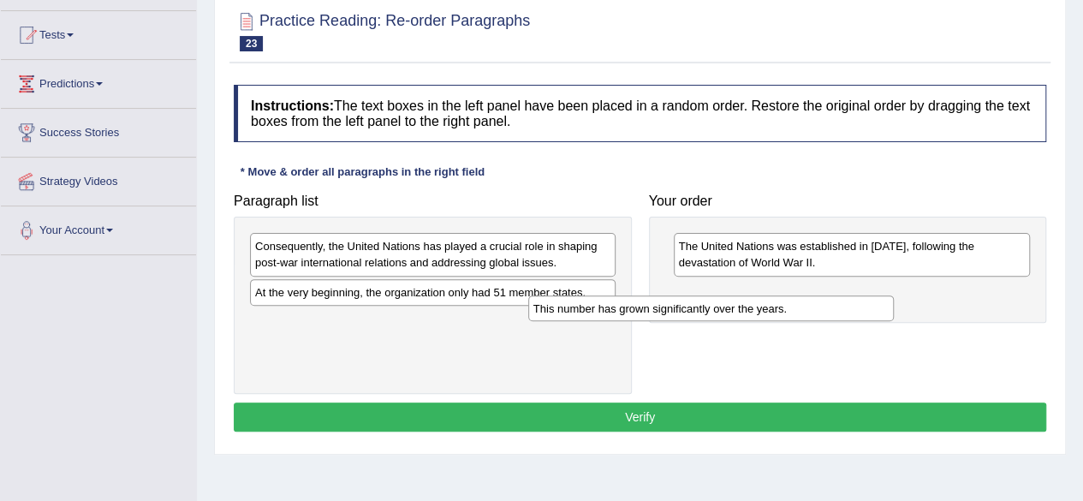
drag, startPoint x: 504, startPoint y: 249, endPoint x: 791, endPoint y: 308, distance: 292.7
click at [785, 311] on div "This number has grown significantly over the years." at bounding box center [710, 308] width 365 height 26
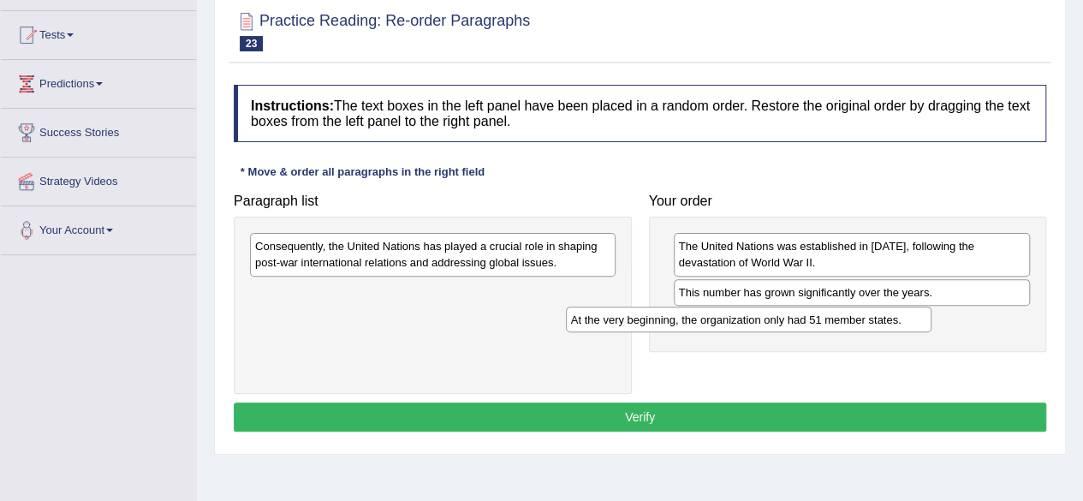
drag, startPoint x: 351, startPoint y: 293, endPoint x: 676, endPoint y: 318, distance: 326.2
click at [676, 318] on div "At the very beginning, the organization only had 51 member states." at bounding box center [748, 319] width 365 height 26
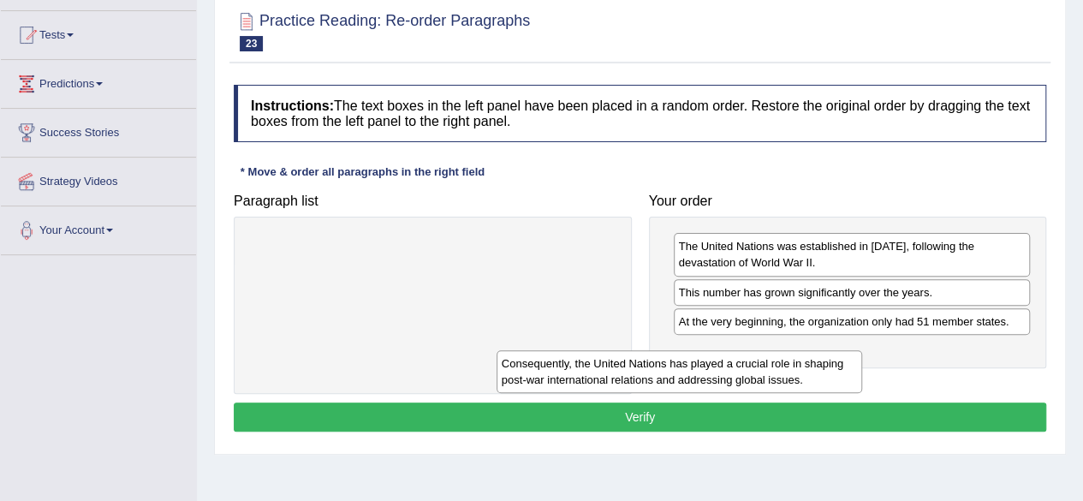
drag, startPoint x: 561, startPoint y: 252, endPoint x: 907, endPoint y: 339, distance: 356.6
click at [862, 350] on div "Consequently, the United Nations has played a crucial role in shaping post-war …" at bounding box center [678, 371] width 365 height 43
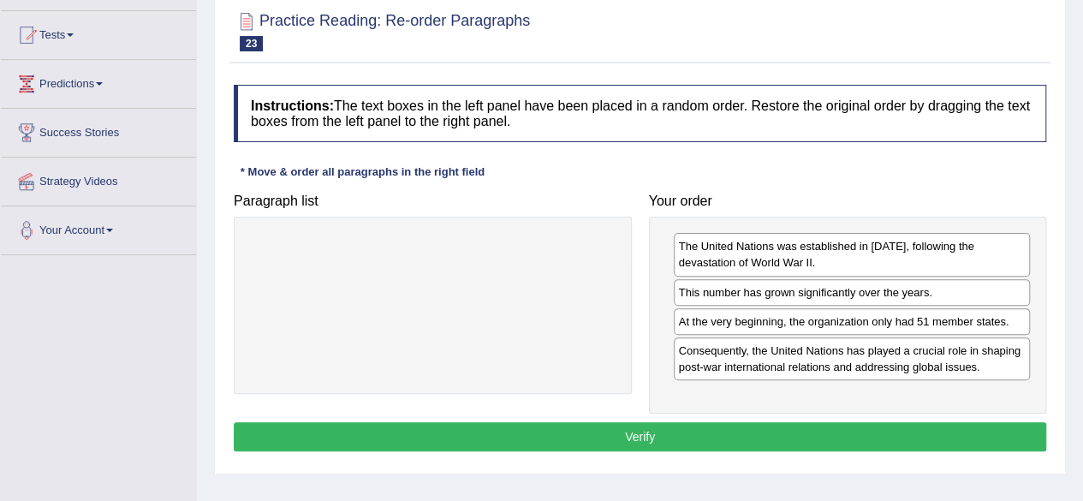
click at [721, 436] on button "Verify" at bounding box center [640, 436] width 812 height 29
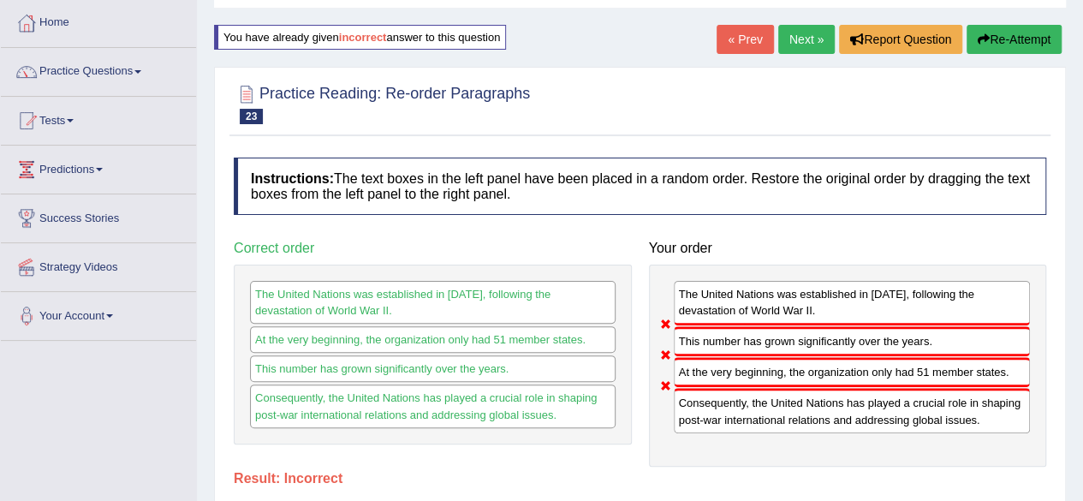
scroll to position [0, 0]
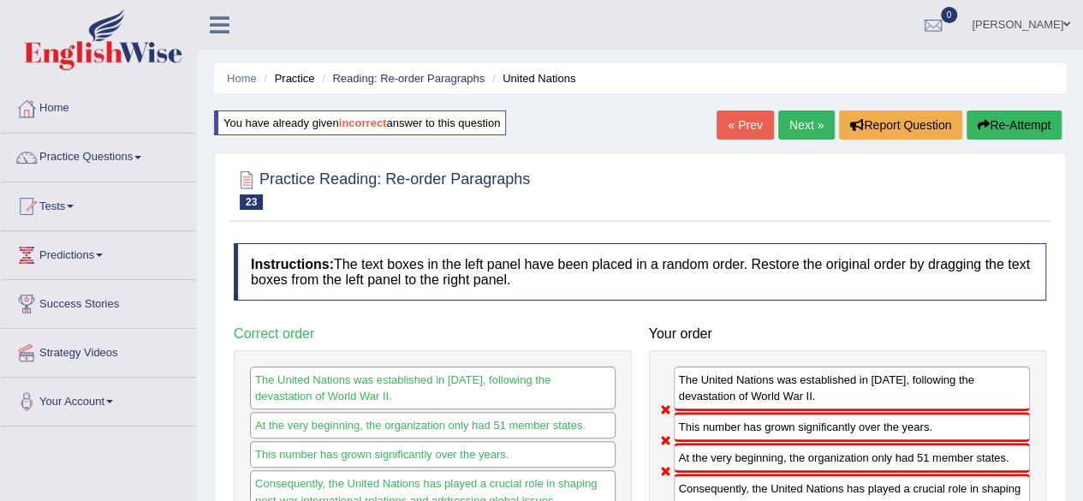
click at [1000, 124] on button "Re-Attempt" at bounding box center [1013, 124] width 95 height 29
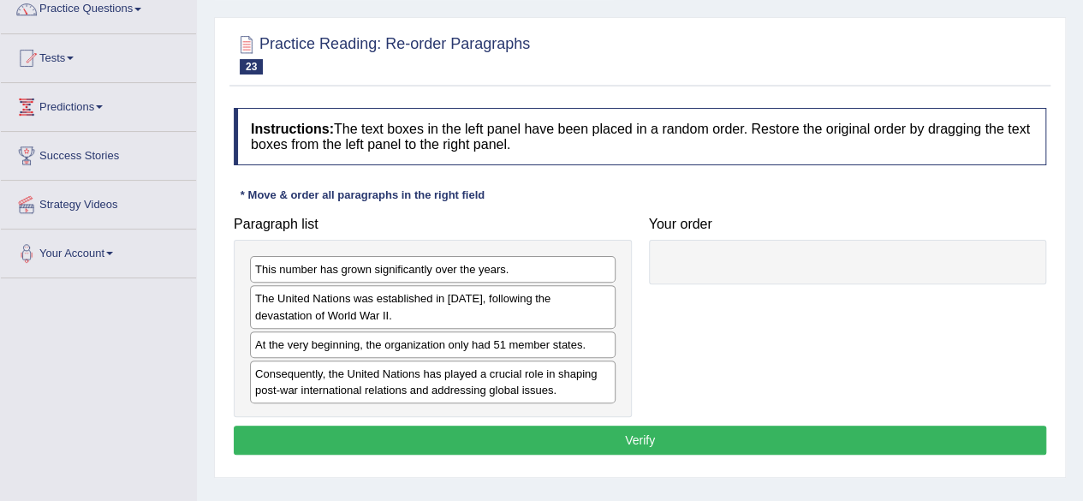
scroll to position [171, 0]
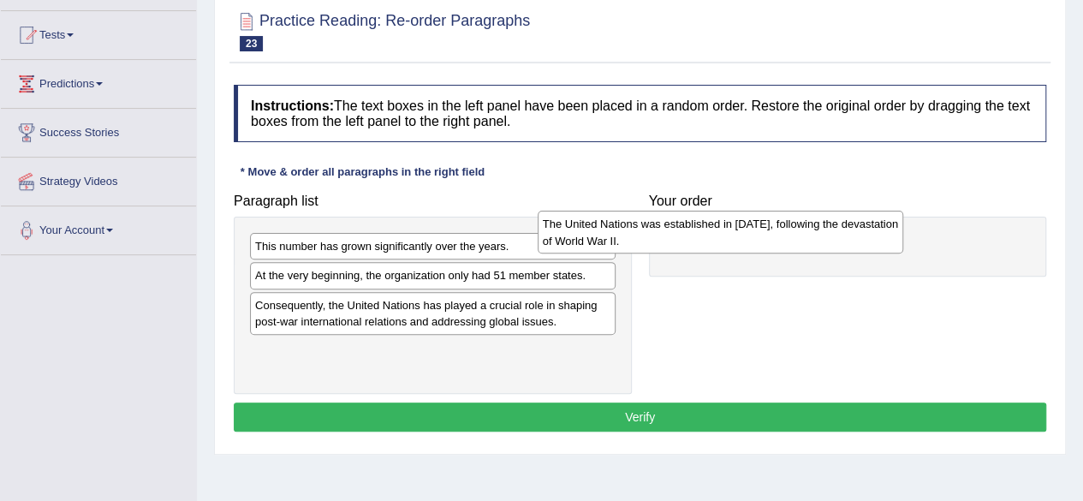
drag, startPoint x: 596, startPoint y: 282, endPoint x: 917, endPoint y: 222, distance: 326.7
click at [903, 226] on div "The United Nations was established in 1945, following the devastation of World …" at bounding box center [719, 232] width 365 height 43
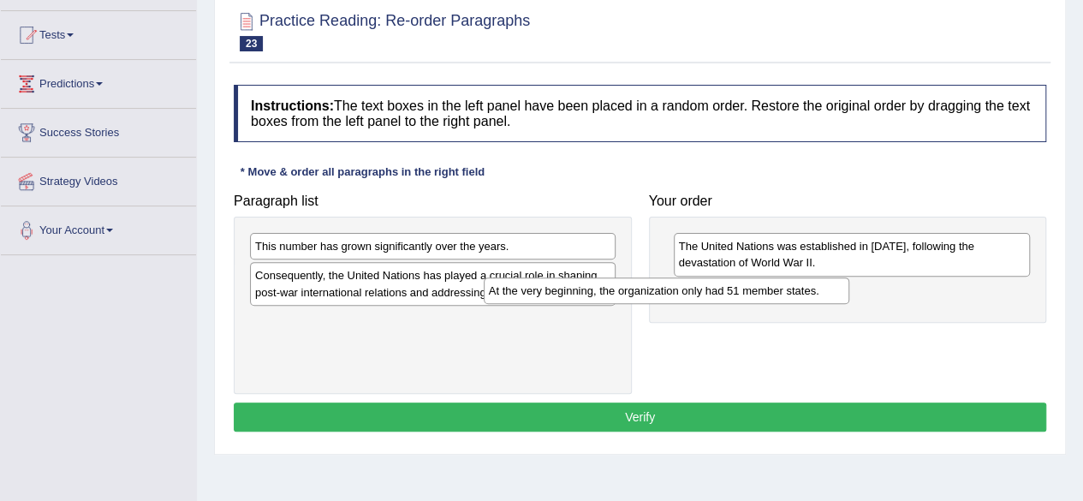
drag, startPoint x: 560, startPoint y: 276, endPoint x: 890, endPoint y: 270, distance: 330.4
click at [849, 277] on div "At the very beginning, the organization only had 51 member states." at bounding box center [666, 290] width 365 height 26
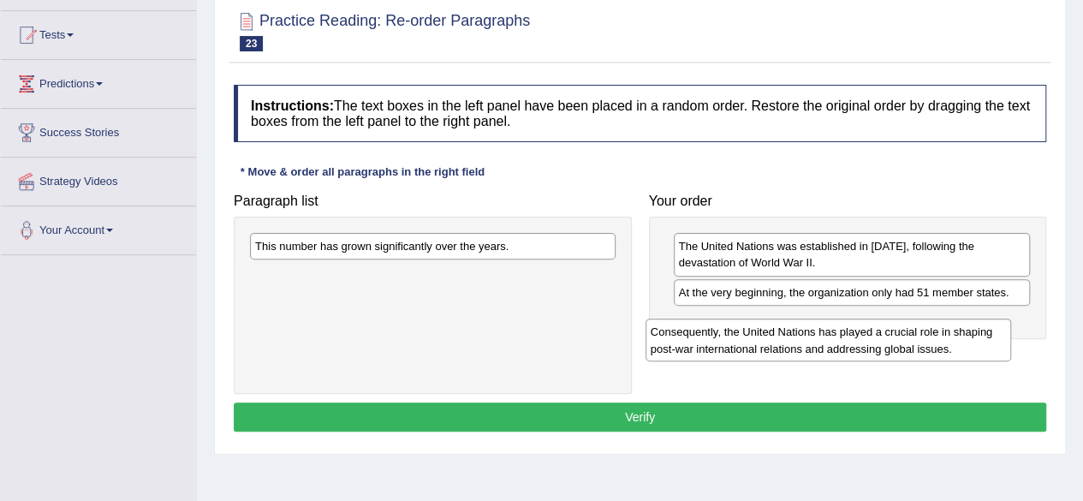
drag, startPoint x: 488, startPoint y: 282, endPoint x: 914, endPoint y: 300, distance: 426.6
click at [911, 318] on div "Consequently, the United Nations has played a crucial role in shaping post-war …" at bounding box center [827, 339] width 365 height 43
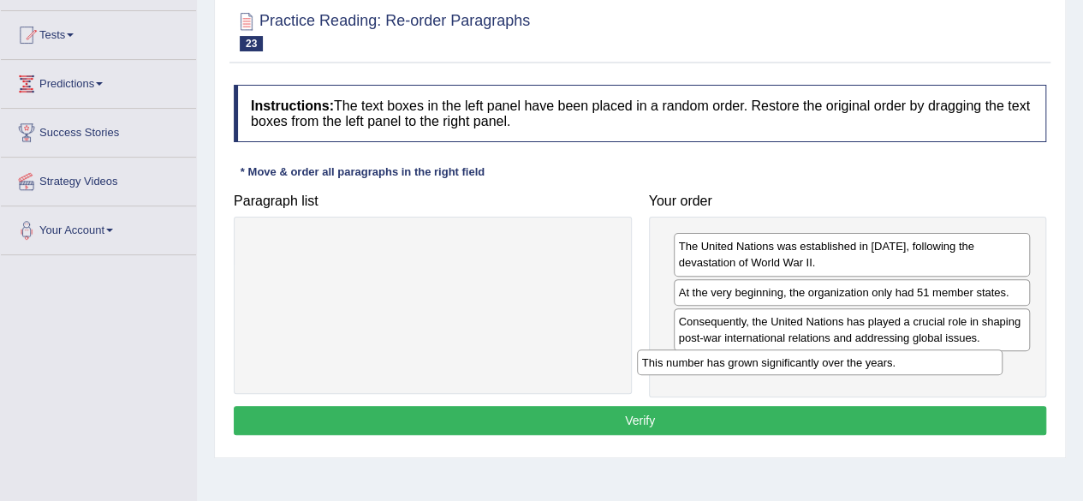
drag, startPoint x: 486, startPoint y: 258, endPoint x: 892, endPoint y: 347, distance: 415.1
click at [888, 349] on div "This number has grown significantly over the years." at bounding box center [819, 362] width 365 height 26
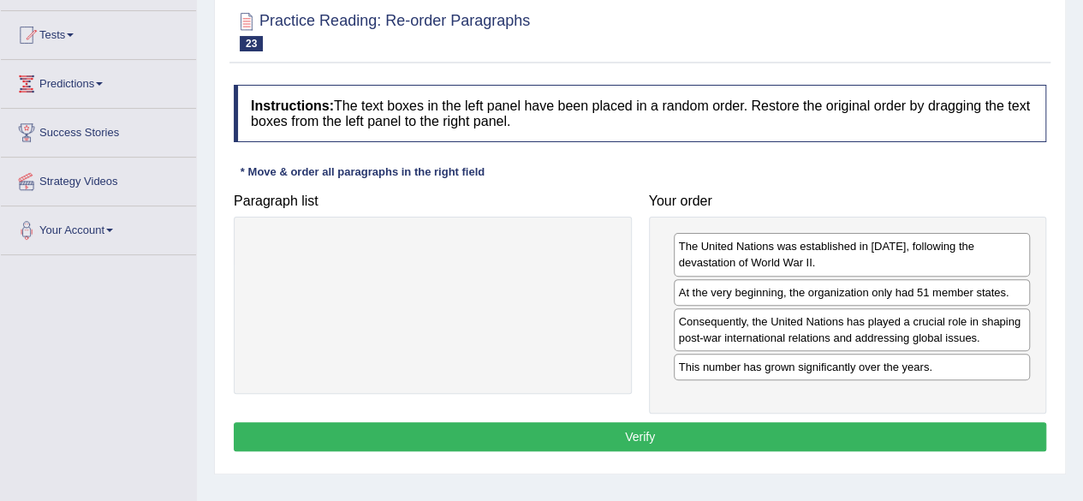
click at [770, 426] on button "Verify" at bounding box center [640, 436] width 812 height 29
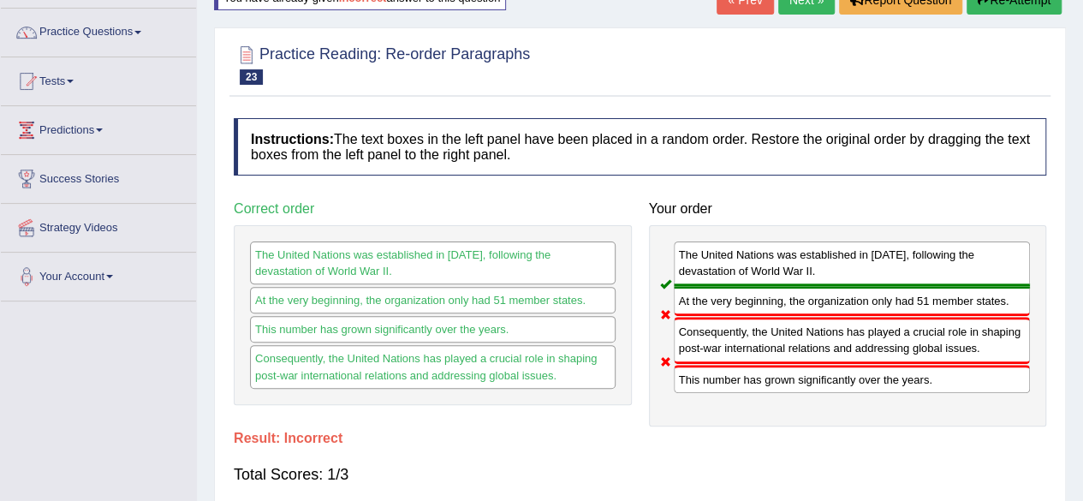
scroll to position [0, 0]
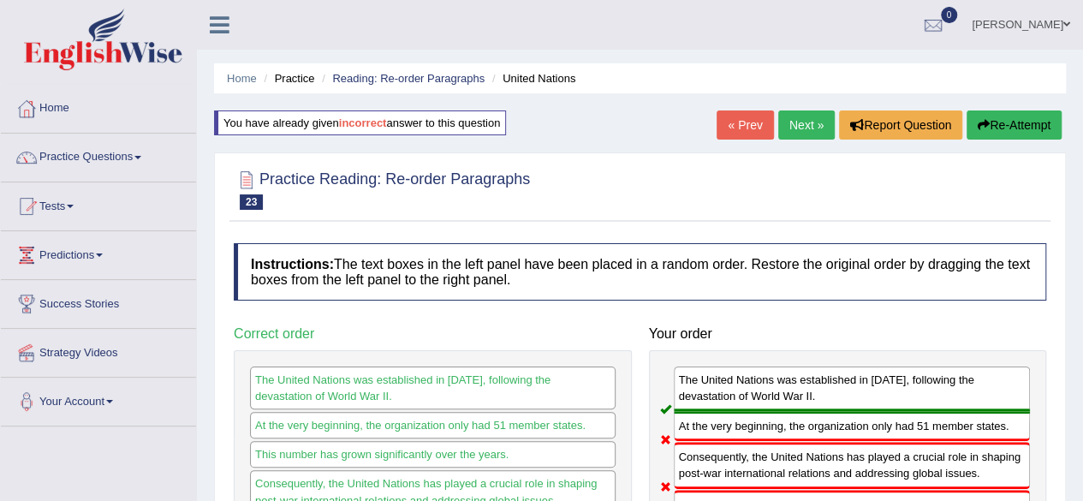
click at [801, 135] on link "Next »" at bounding box center [806, 124] width 56 height 29
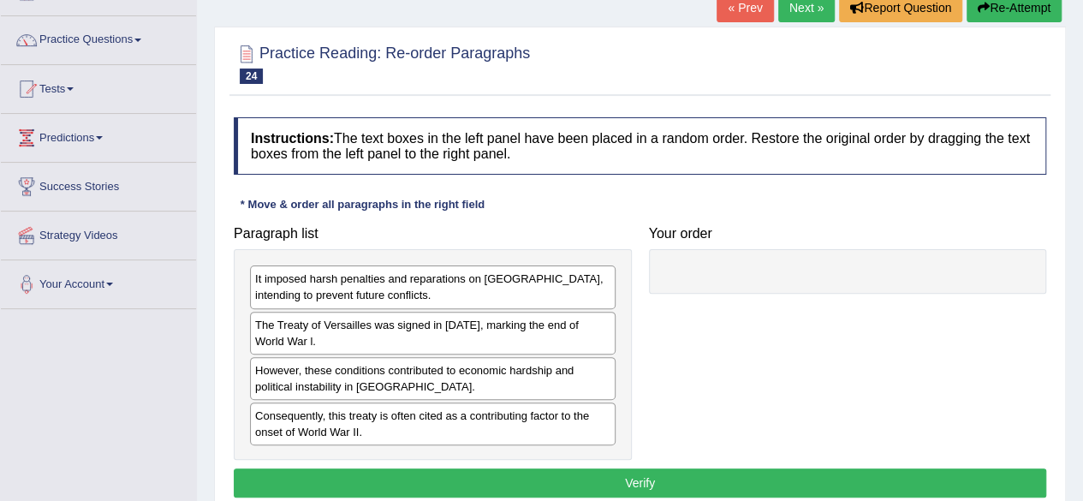
scroll to position [171, 0]
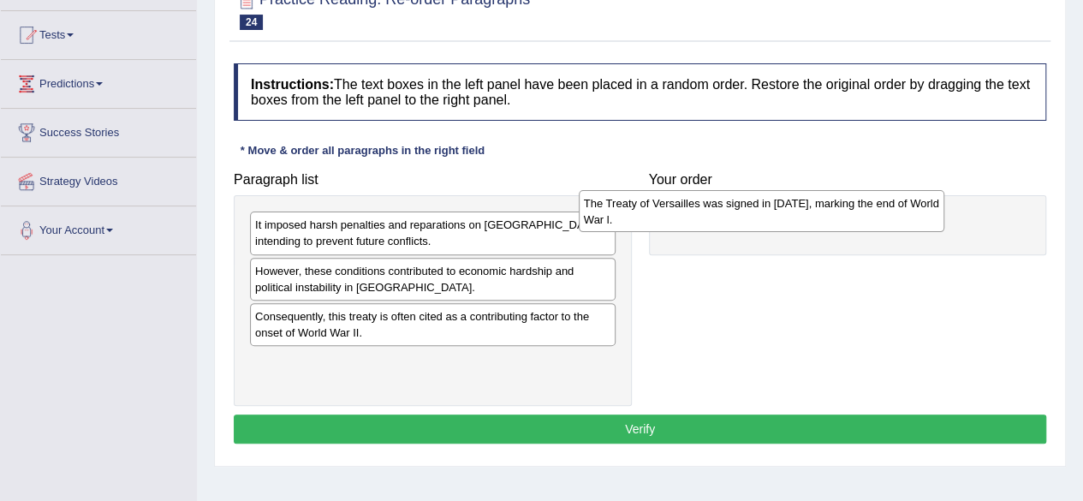
drag, startPoint x: 399, startPoint y: 281, endPoint x: 736, endPoint y: 211, distance: 344.3
click at [731, 213] on div "The Treaty of Versailles was signed in [DATE], marking the end of World War l." at bounding box center [761, 211] width 365 height 43
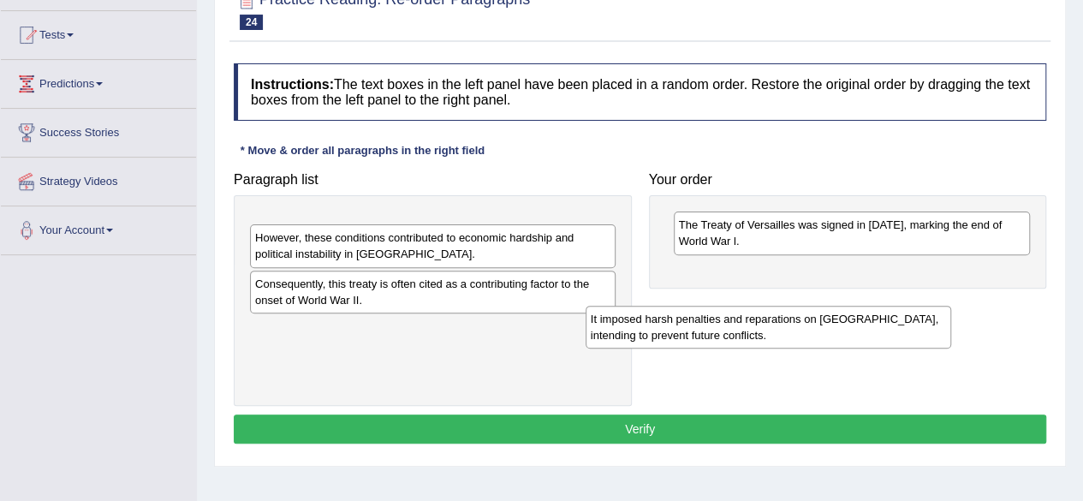
drag, startPoint x: 555, startPoint y: 235, endPoint x: 911, endPoint y: 311, distance: 364.1
click at [906, 326] on div "It imposed harsh penalties and reparations on [GEOGRAPHIC_DATA], intending to p…" at bounding box center [767, 327] width 365 height 43
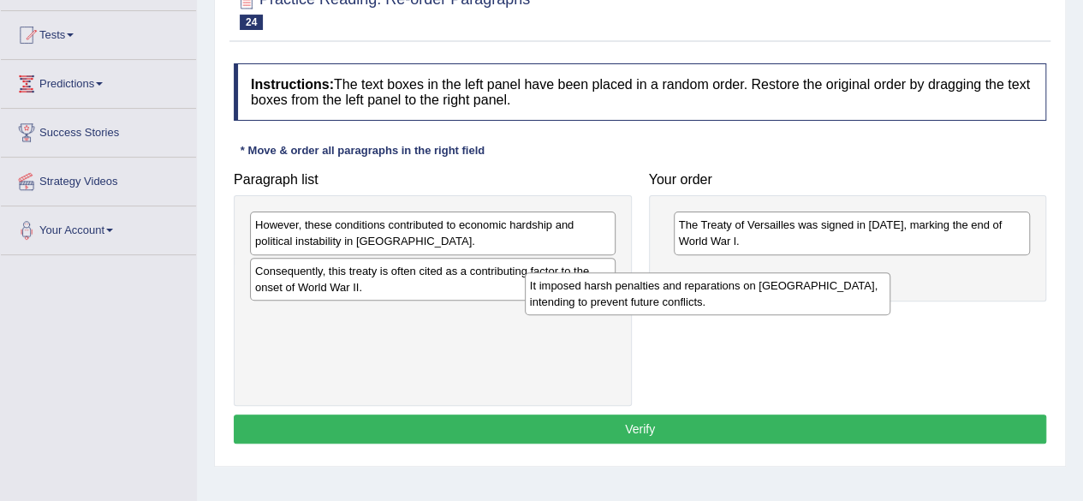
drag, startPoint x: 502, startPoint y: 234, endPoint x: 858, endPoint y: 281, distance: 359.1
click at [858, 282] on div "It imposed harsh penalties and reparations on [GEOGRAPHIC_DATA], intending to p…" at bounding box center [707, 293] width 365 height 43
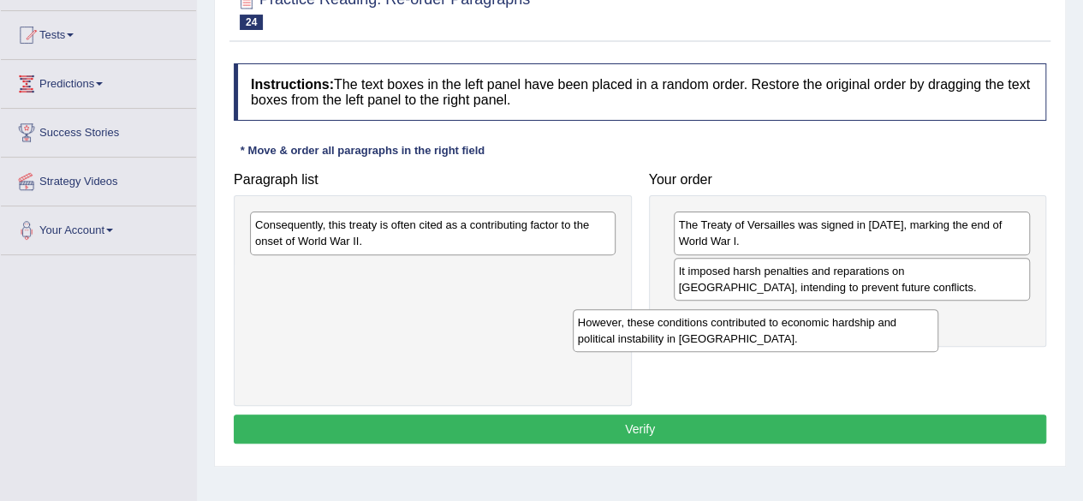
drag, startPoint x: 483, startPoint y: 240, endPoint x: 849, endPoint y: 314, distance: 373.6
click at [843, 324] on div "However, these conditions contributed to economic hardship and political instab…" at bounding box center [755, 330] width 365 height 43
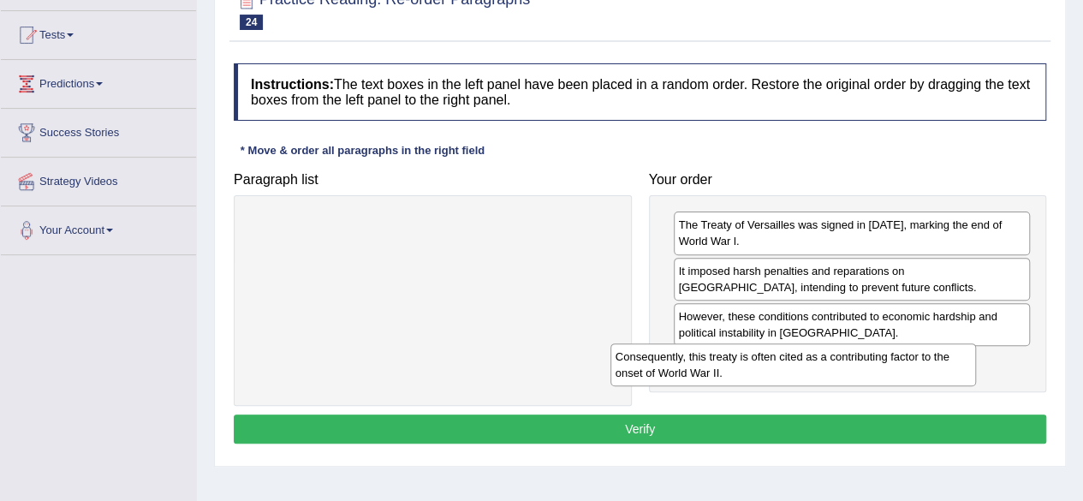
drag, startPoint x: 566, startPoint y: 247, endPoint x: 996, endPoint y: 365, distance: 446.4
click at [976, 371] on div "Consequently, this treaty is often cited as a contributing factor to the onset …" at bounding box center [792, 364] width 365 height 43
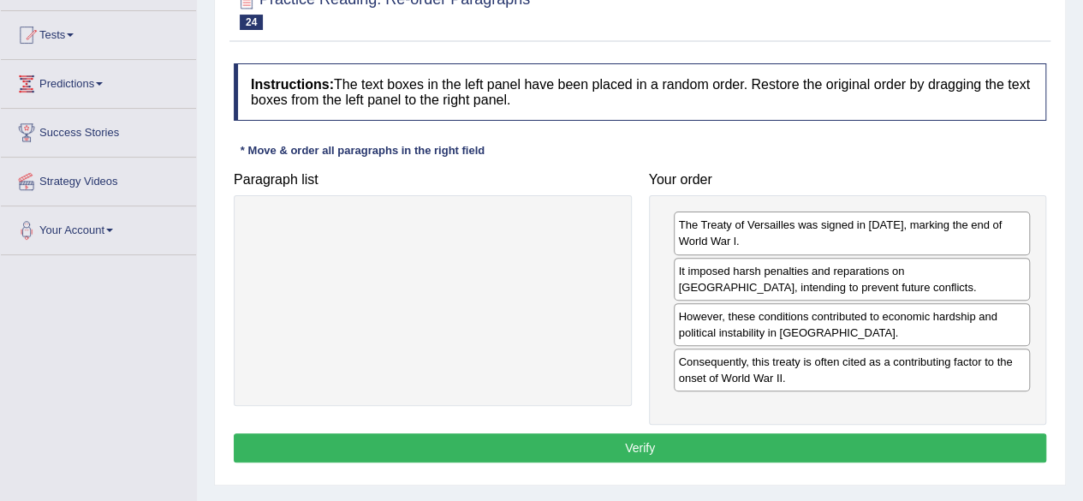
click at [737, 434] on button "Verify" at bounding box center [640, 447] width 812 height 29
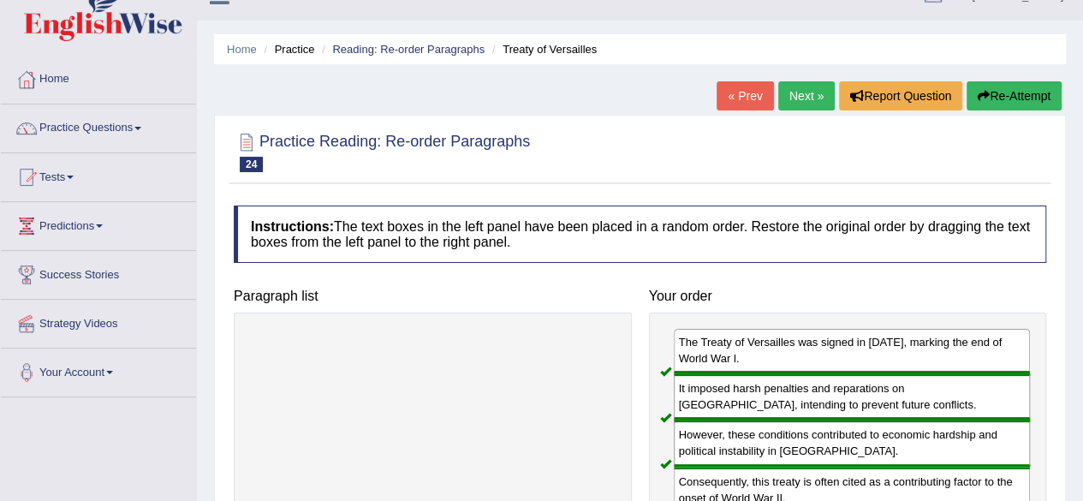
scroll to position [0, 0]
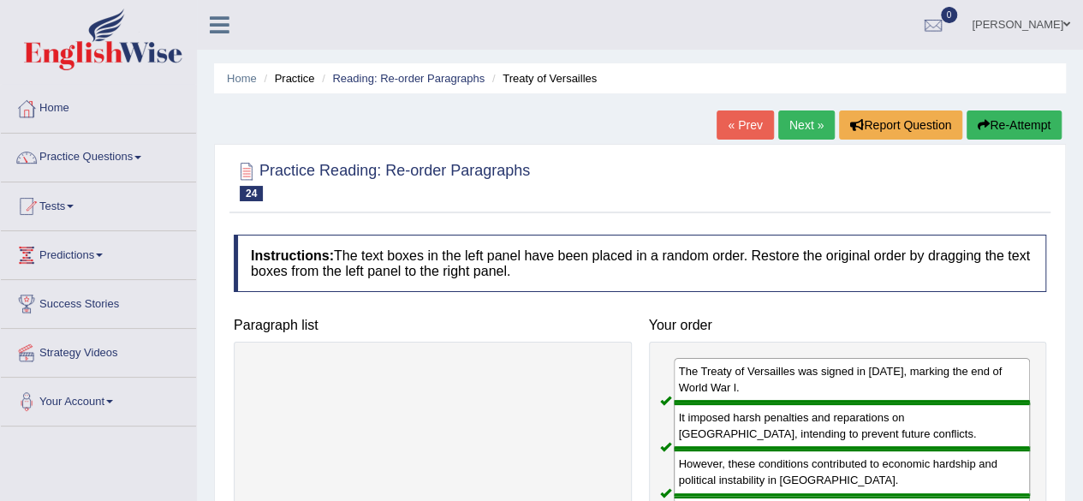
click at [796, 115] on link "Next »" at bounding box center [806, 124] width 56 height 29
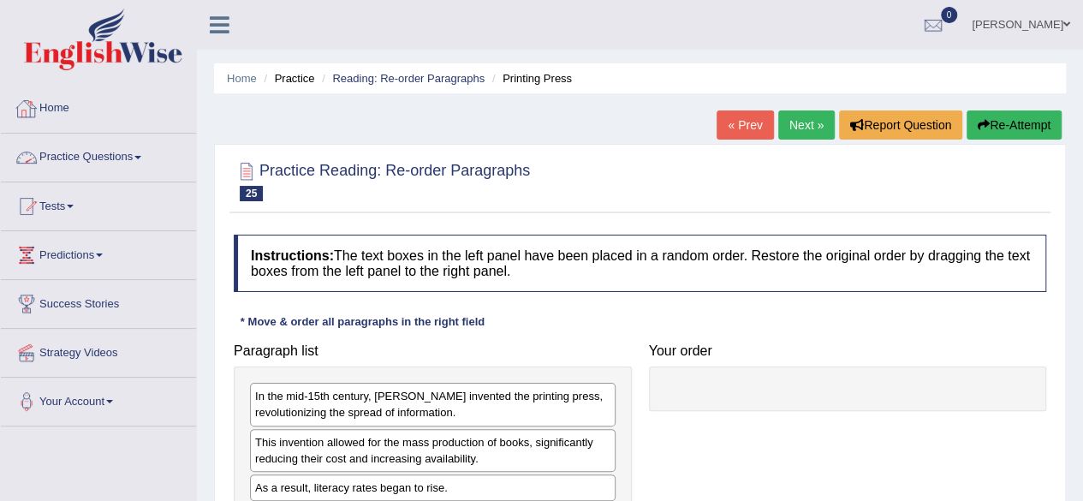
click at [78, 154] on link "Practice Questions" at bounding box center [98, 155] width 195 height 43
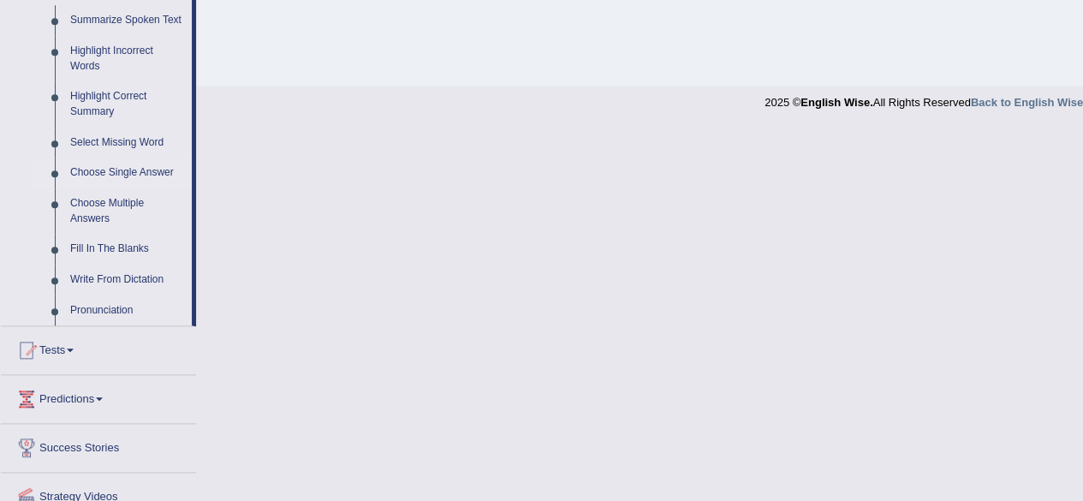
scroll to position [685, 0]
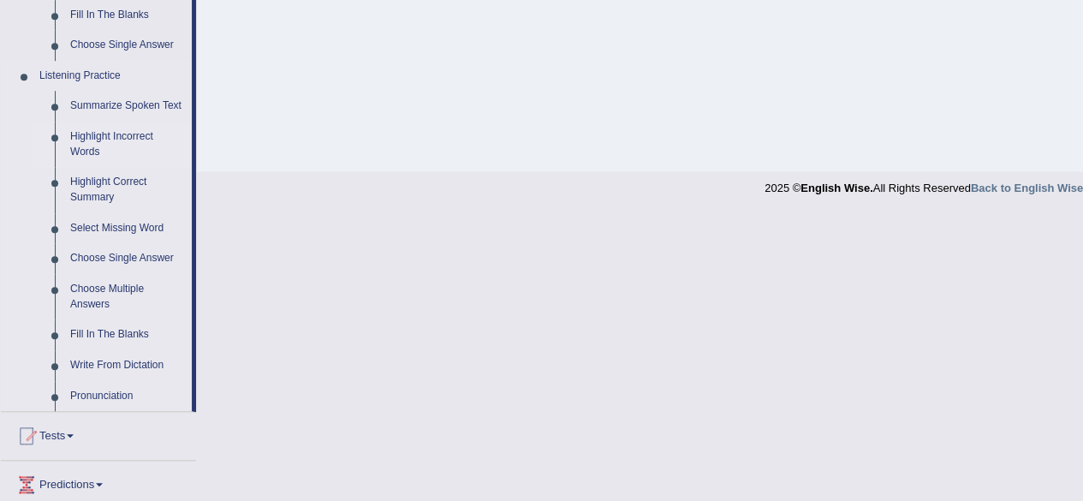
drag, startPoint x: 117, startPoint y: 135, endPoint x: 128, endPoint y: 129, distance: 12.6
click at [118, 135] on link "Highlight Incorrect Words" at bounding box center [126, 144] width 129 height 45
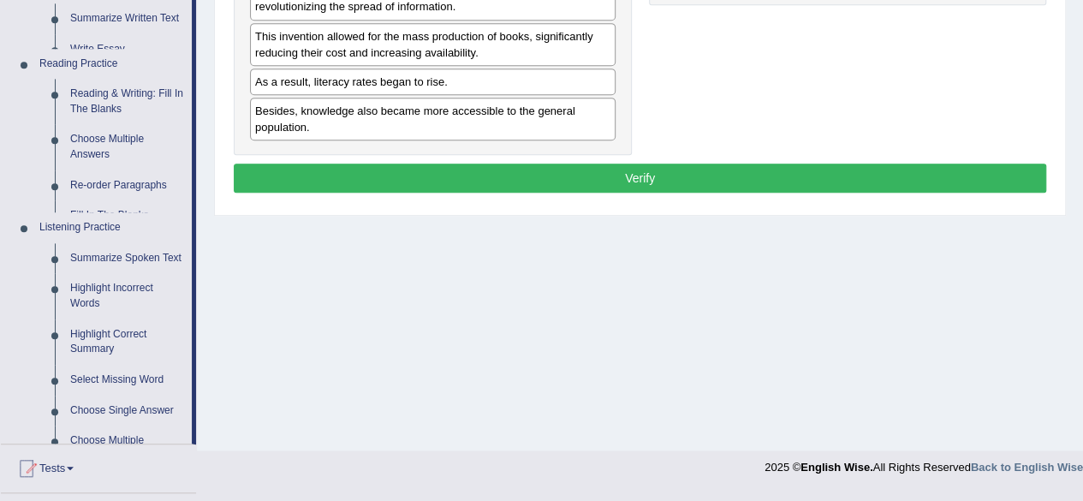
scroll to position [310, 0]
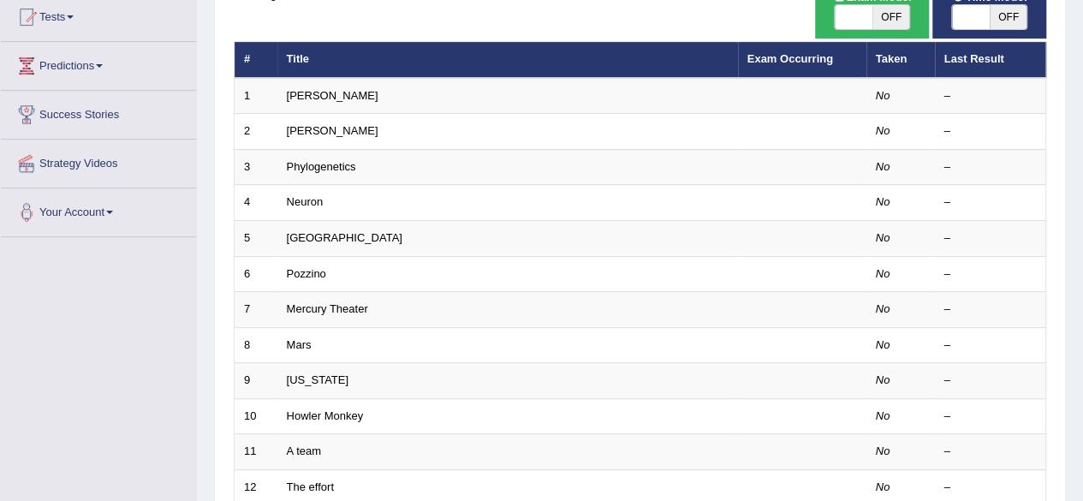
scroll to position [86, 0]
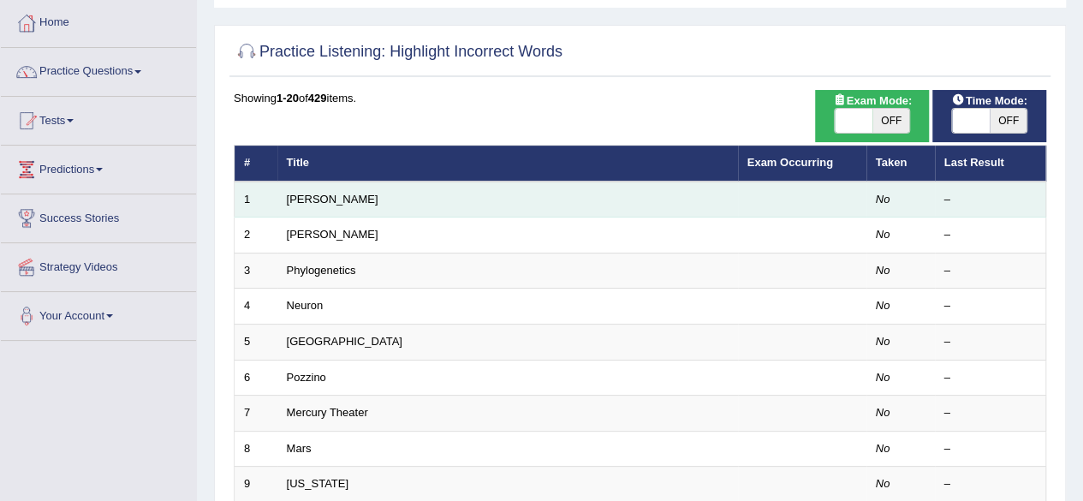
click at [363, 203] on td "[PERSON_NAME]" at bounding box center [507, 199] width 460 height 36
click at [301, 208] on td "[PERSON_NAME]" at bounding box center [507, 199] width 460 height 36
click at [310, 198] on link "[PERSON_NAME]" at bounding box center [333, 199] width 92 height 13
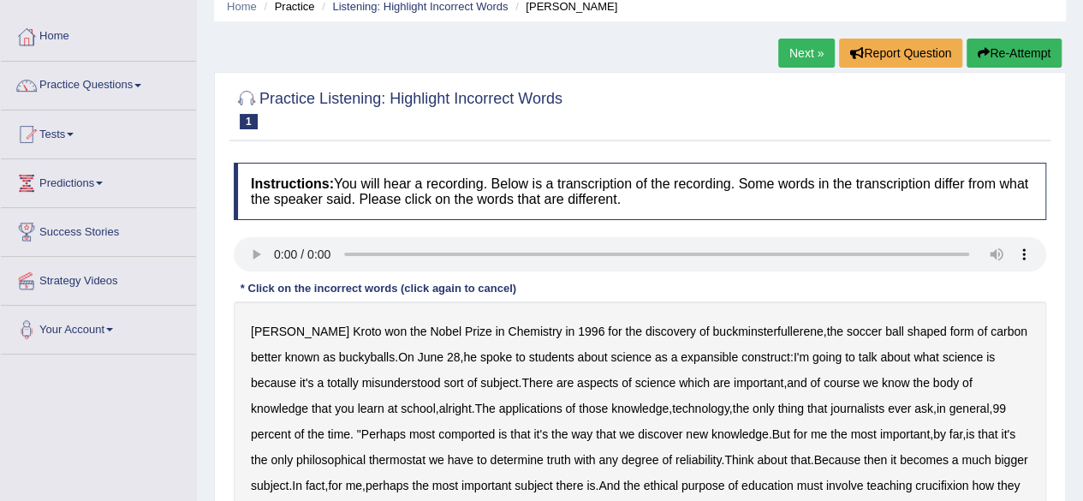
scroll to position [157, 0]
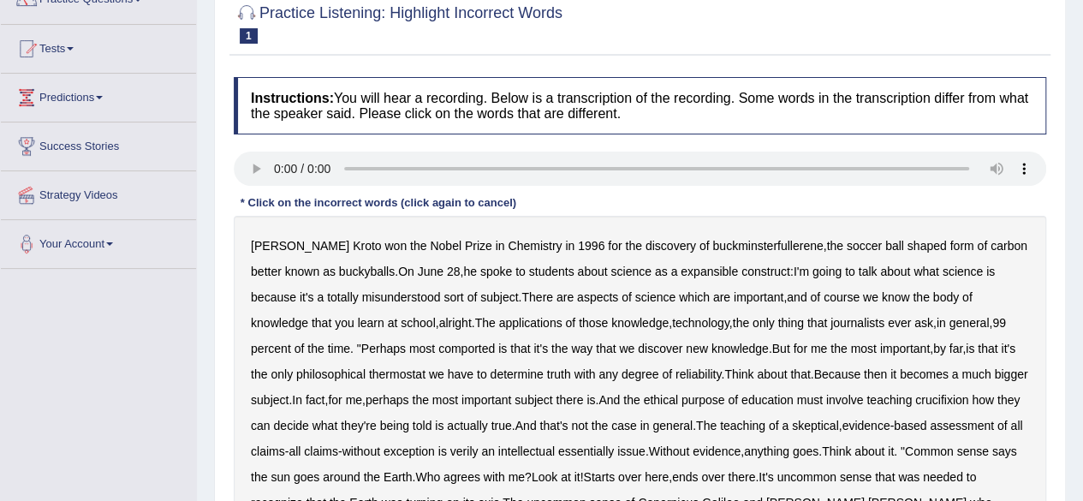
click at [683, 275] on b "expansible" at bounding box center [708, 271] width 57 height 14
click at [438, 343] on b "comported" at bounding box center [466, 348] width 56 height 14
click at [369, 367] on b "thermostat" at bounding box center [397, 374] width 56 height 14
click at [945, 390] on div "[PERSON_NAME] won the Nobel Prize in Chemistry in [DATE] for the discovery of b…" at bounding box center [640, 425] width 812 height 419
click at [945, 401] on b "crucifixion" at bounding box center [941, 400] width 53 height 14
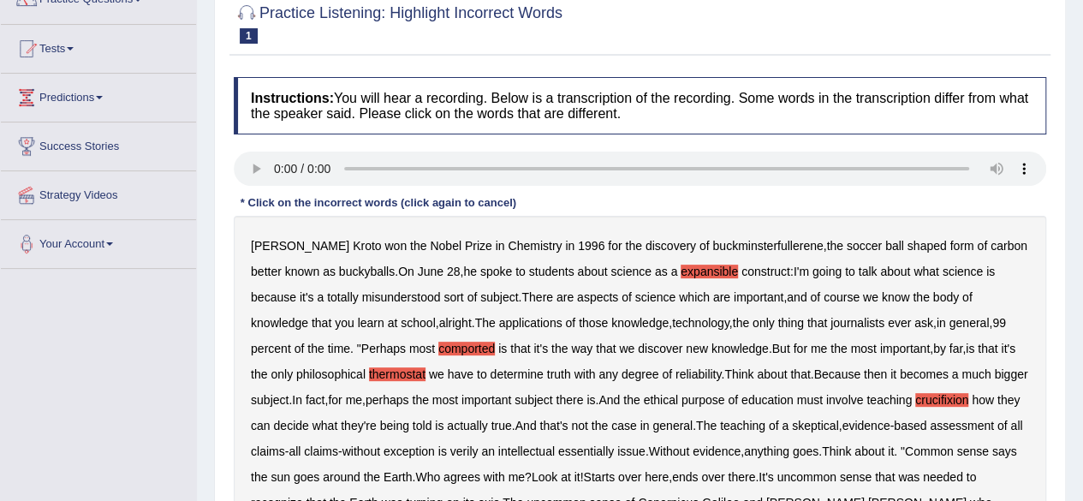
click at [478, 454] on b "verily" at bounding box center [464, 451] width 28 height 14
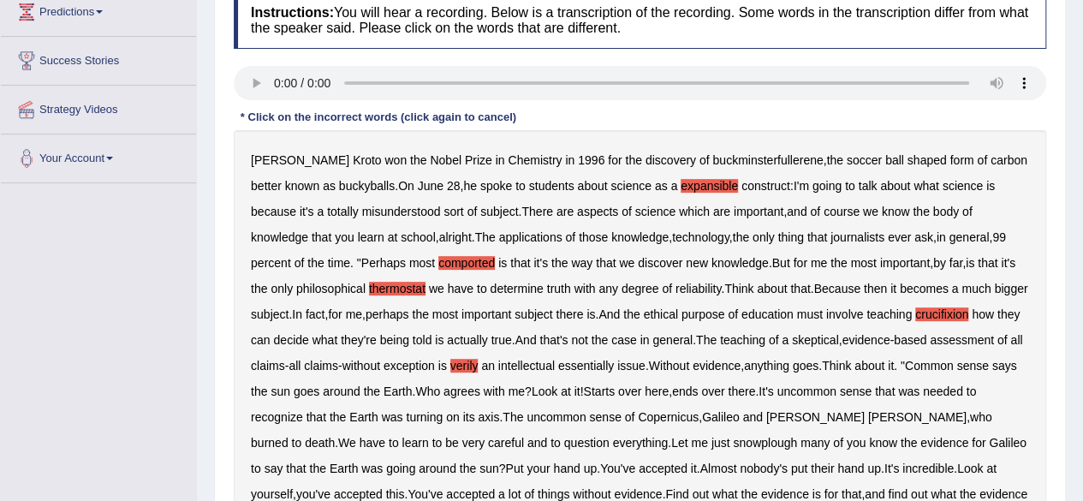
click at [733, 442] on b "snowplough" at bounding box center [765, 443] width 64 height 14
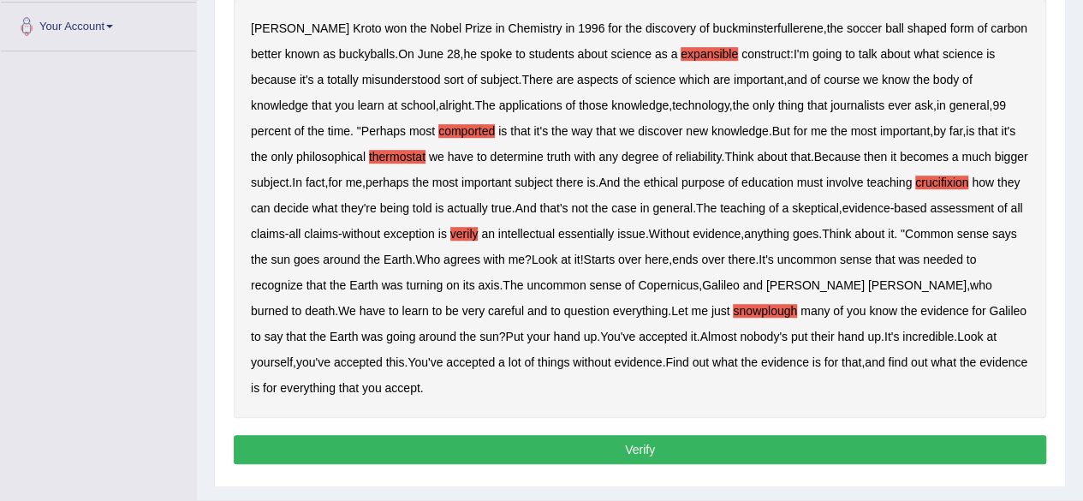
scroll to position [414, 0]
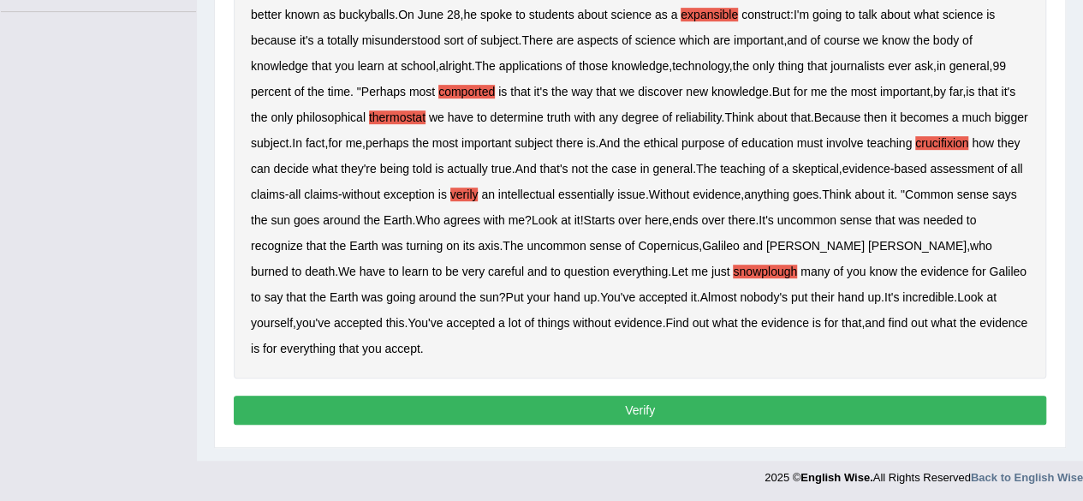
click at [452, 407] on button "Verify" at bounding box center [640, 409] width 812 height 29
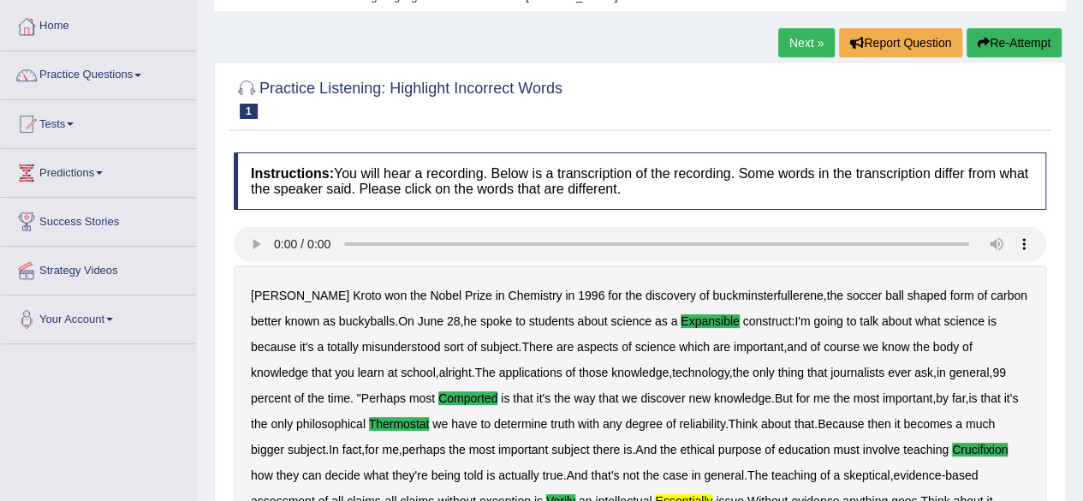
scroll to position [77, 0]
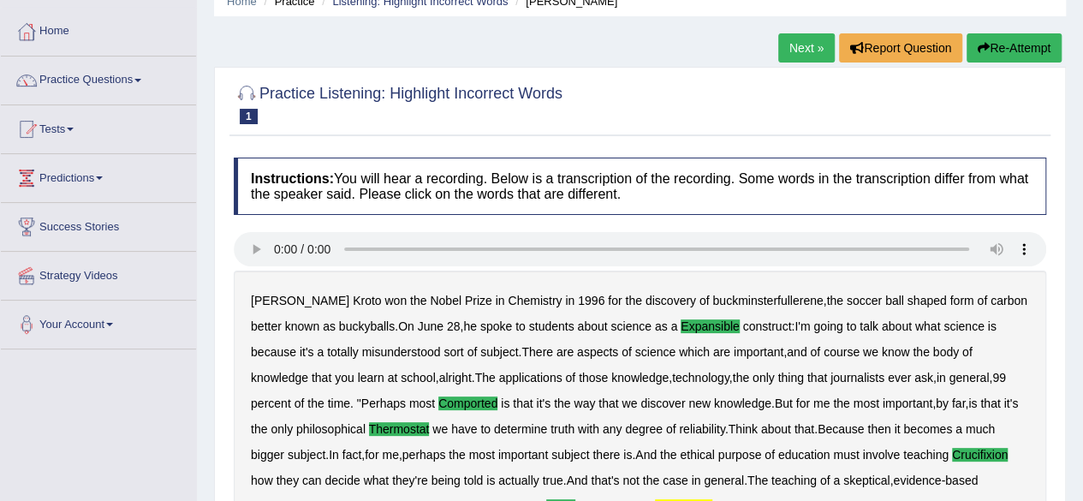
click at [793, 45] on link "Next »" at bounding box center [806, 47] width 56 height 29
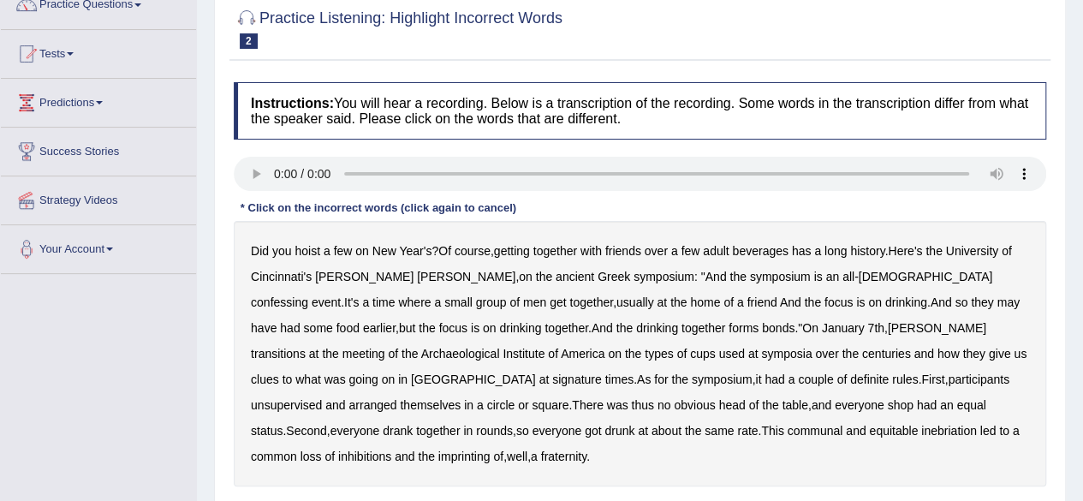
scroll to position [257, 0]
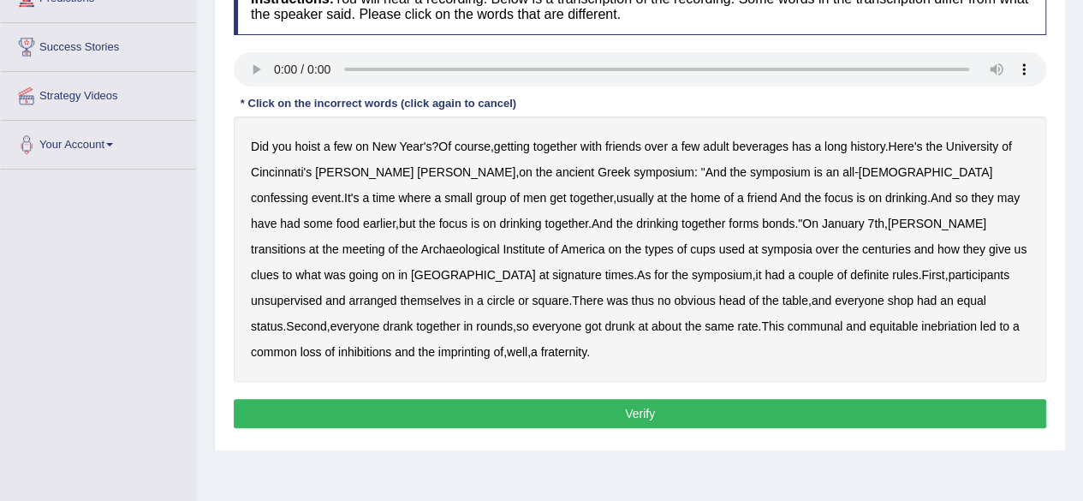
click at [308, 191] on b "confessing" at bounding box center [279, 198] width 57 height 14
click at [322, 294] on b "unsupervised" at bounding box center [286, 301] width 71 height 14
click at [620, 399] on button "Verify" at bounding box center [640, 413] width 812 height 29
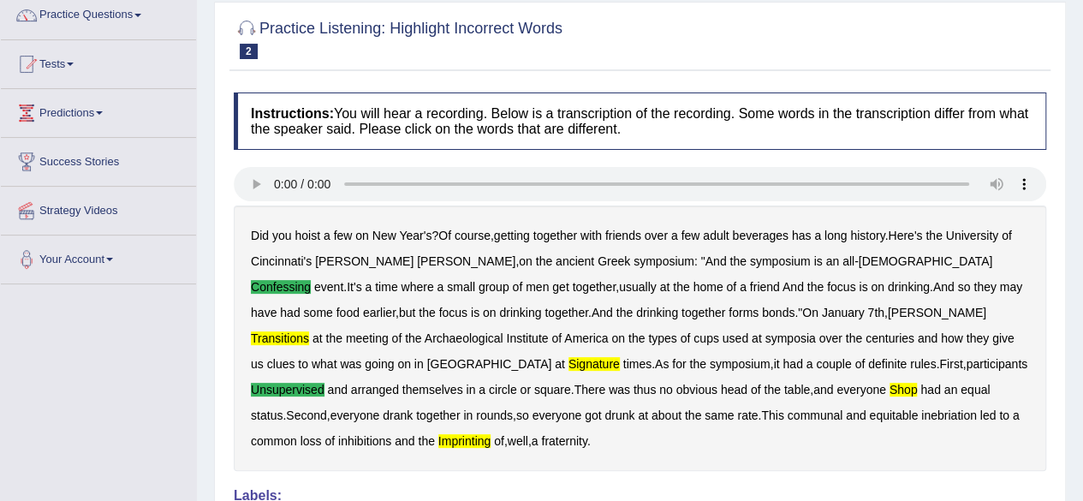
scroll to position [0, 0]
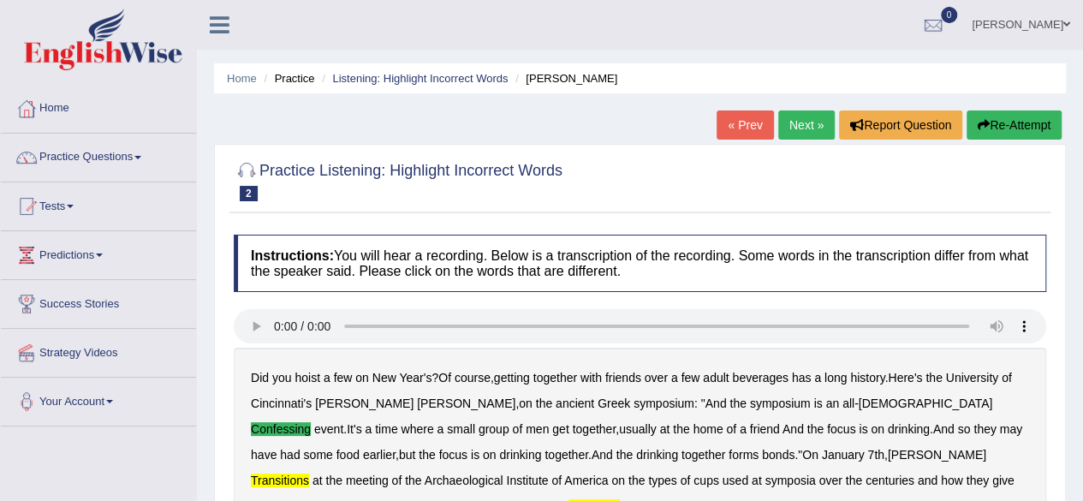
click at [811, 131] on link "Next »" at bounding box center [806, 124] width 56 height 29
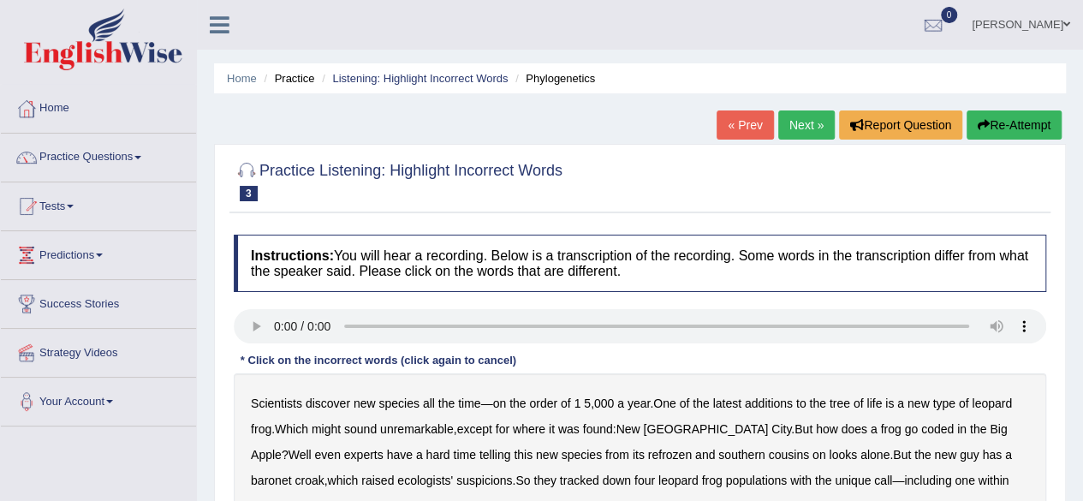
scroll to position [86, 0]
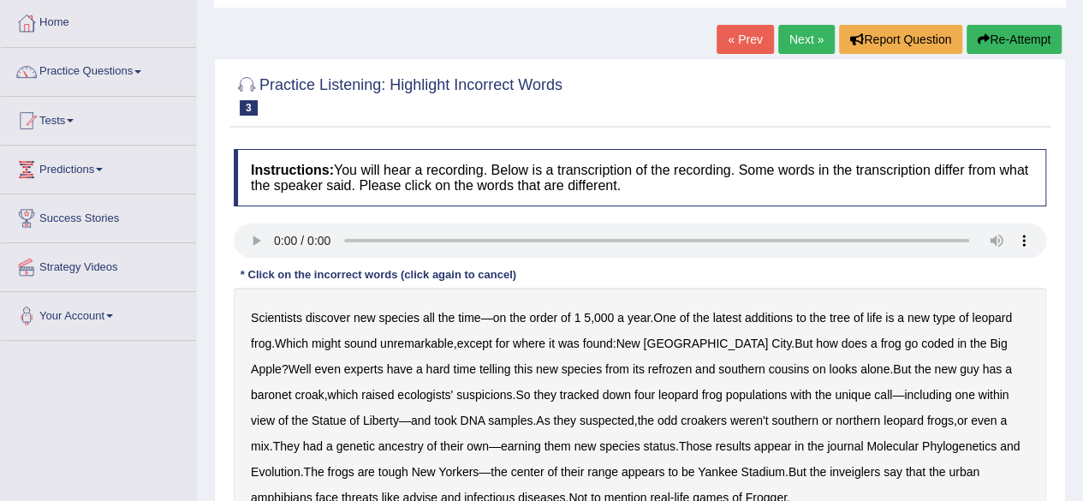
click at [921, 345] on b "coded" at bounding box center [937, 343] width 33 height 14
click at [291, 388] on b "baronet" at bounding box center [271, 395] width 40 height 14
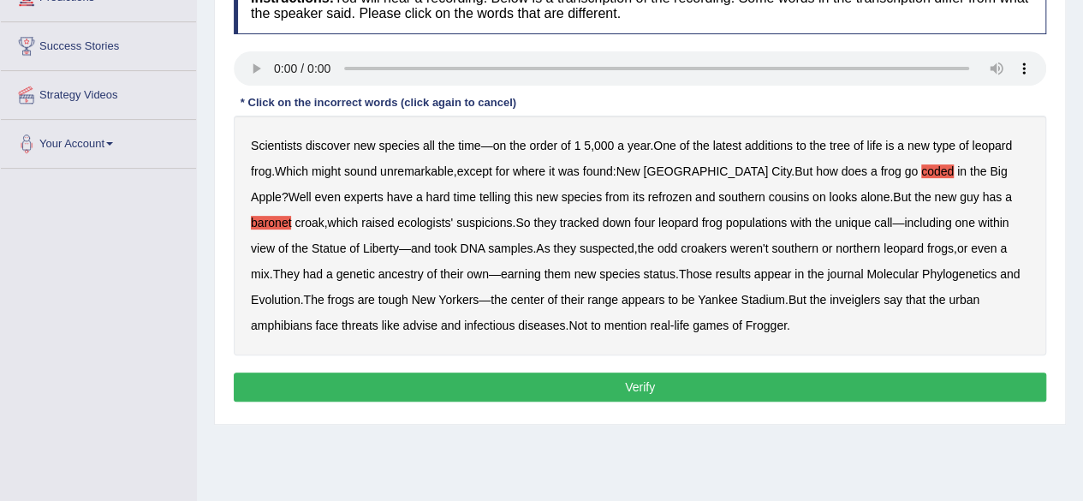
scroll to position [342, 0]
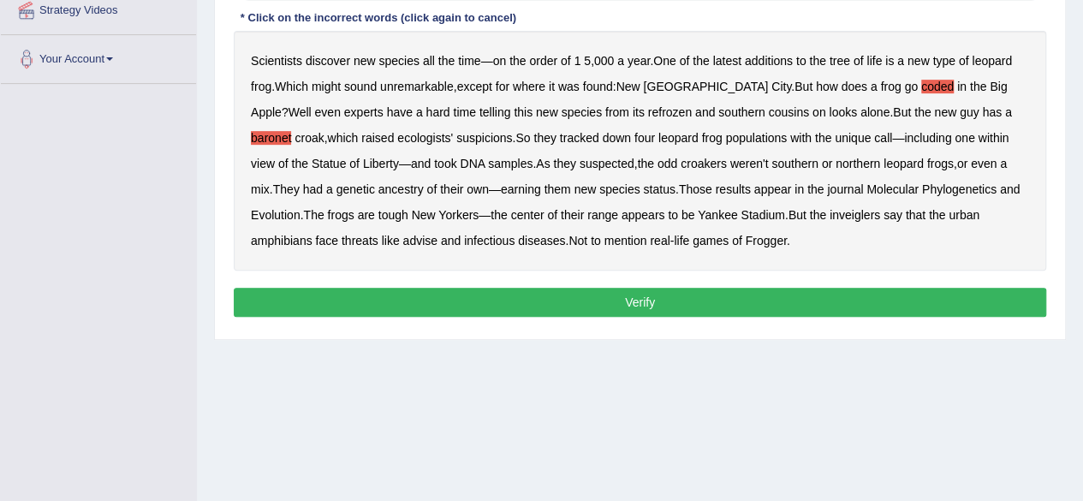
click at [493, 309] on button "Verify" at bounding box center [640, 302] width 812 height 29
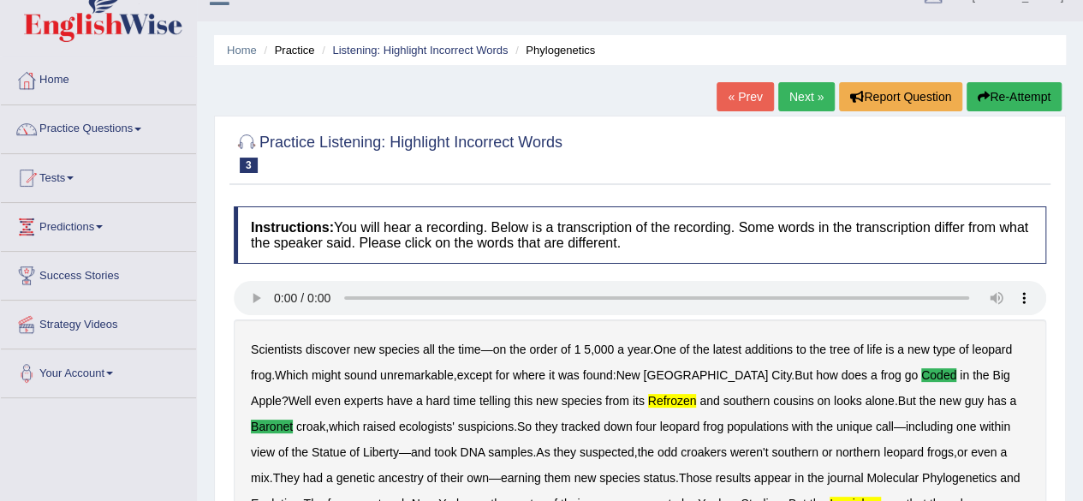
scroll to position [0, 0]
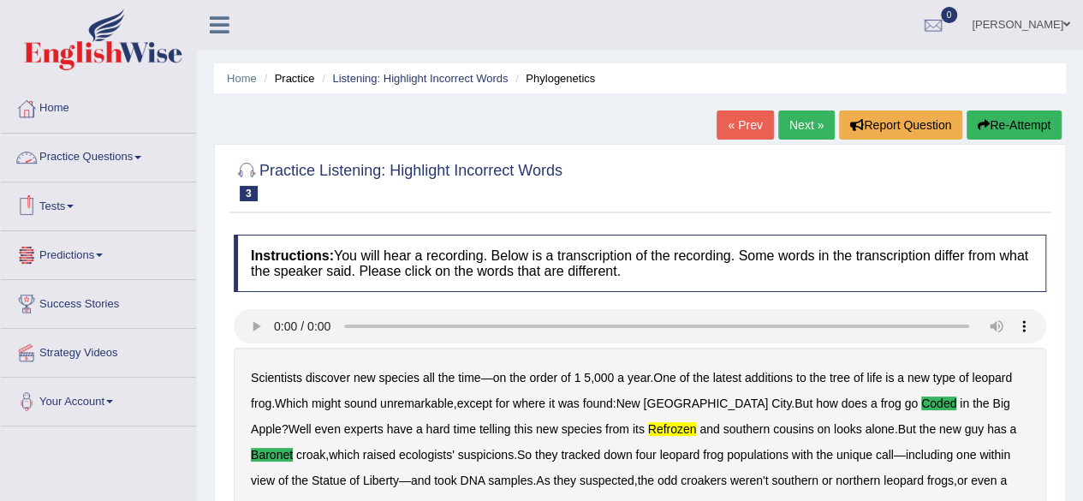
click at [68, 150] on link "Practice Questions" at bounding box center [98, 155] width 195 height 43
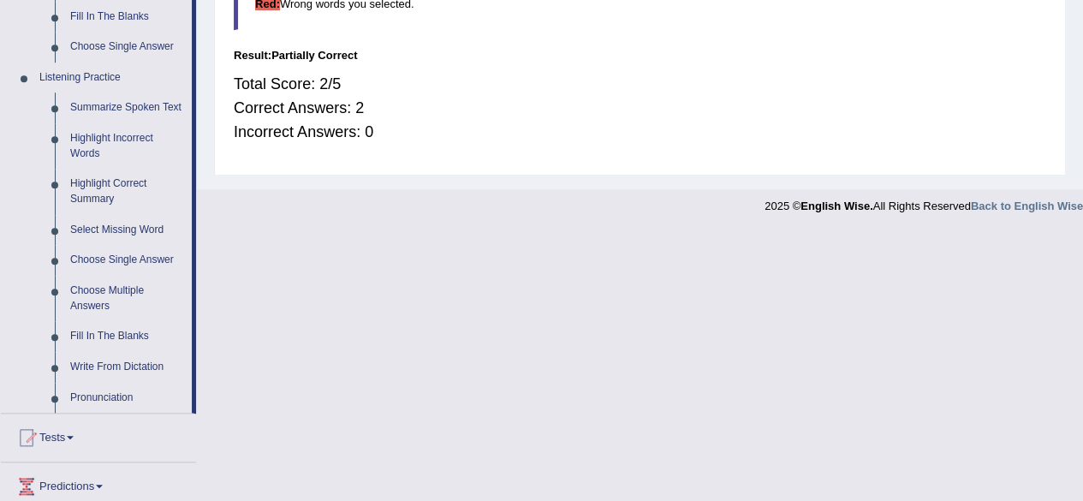
scroll to position [685, 0]
click at [115, 341] on link "Fill In The Blanks" at bounding box center [126, 334] width 129 height 31
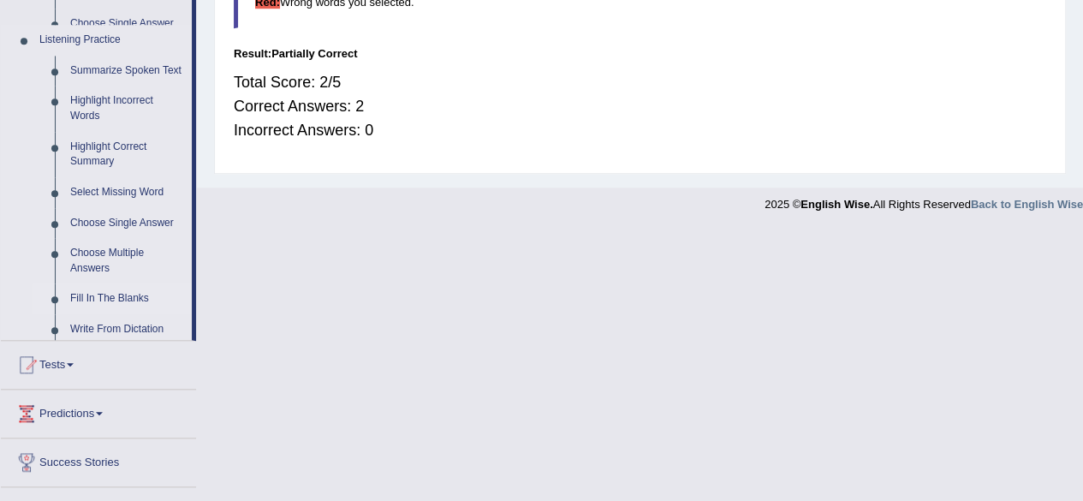
scroll to position [411, 0]
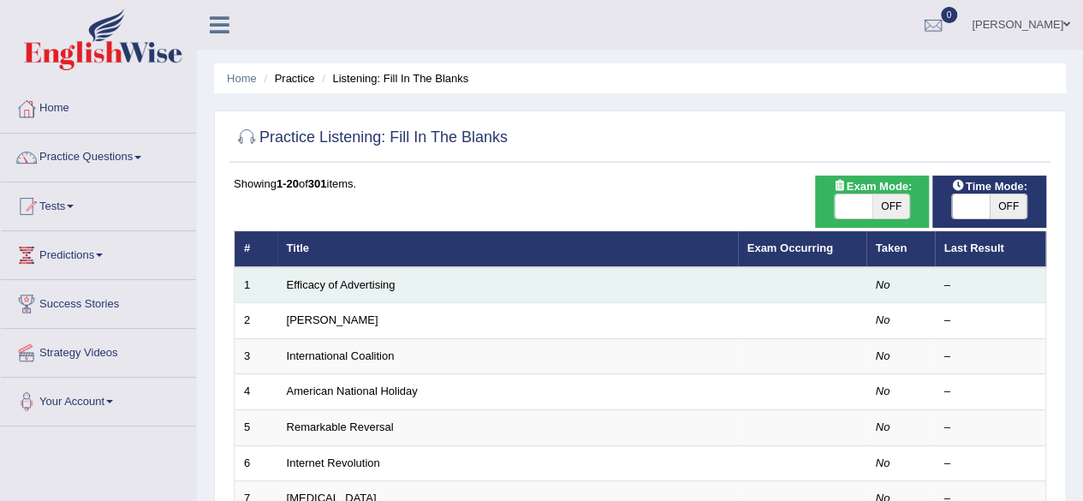
click at [392, 290] on td "Efficacy of Advertising" at bounding box center [507, 285] width 460 height 36
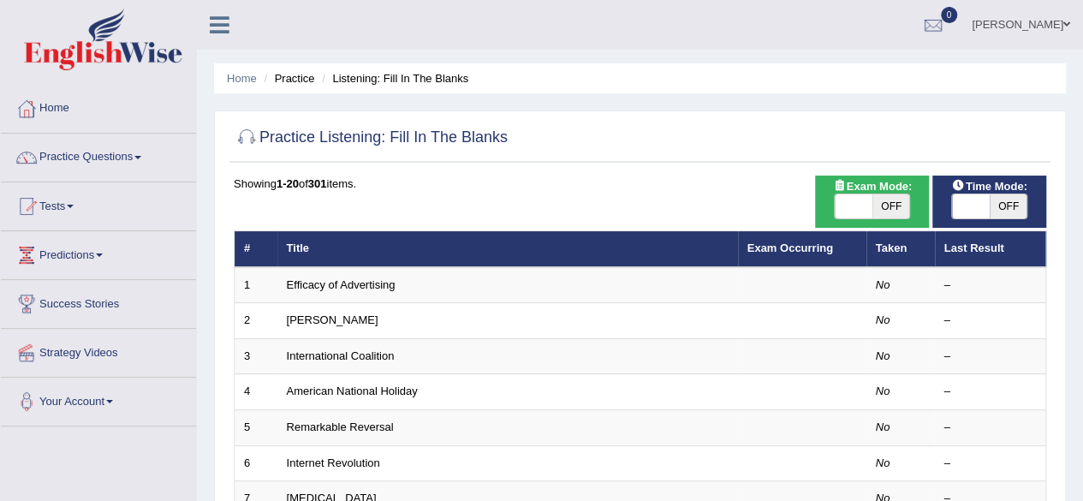
click at [891, 201] on span "OFF" at bounding box center [891, 206] width 38 height 24
checkbox input "true"
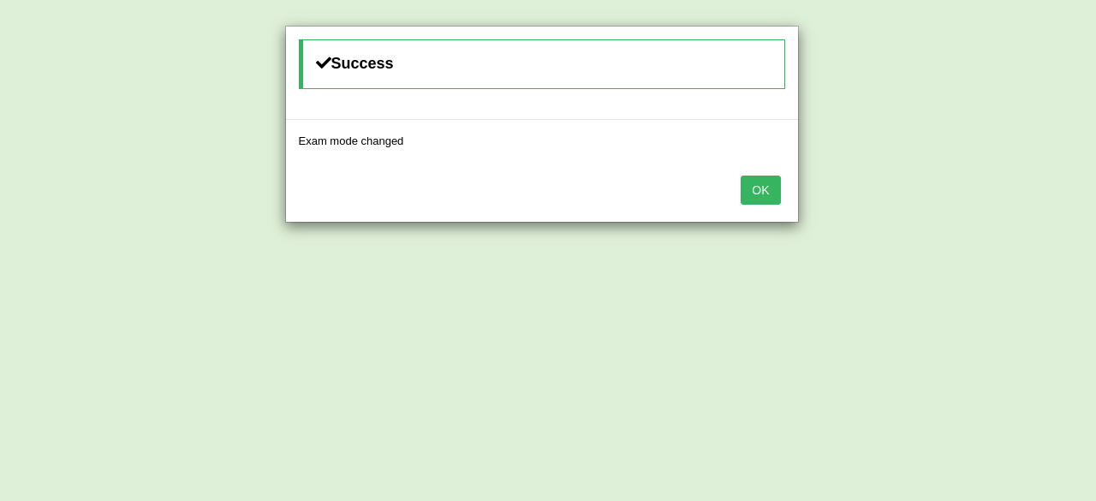
click at [769, 179] on button "OK" at bounding box center [759, 189] width 39 height 29
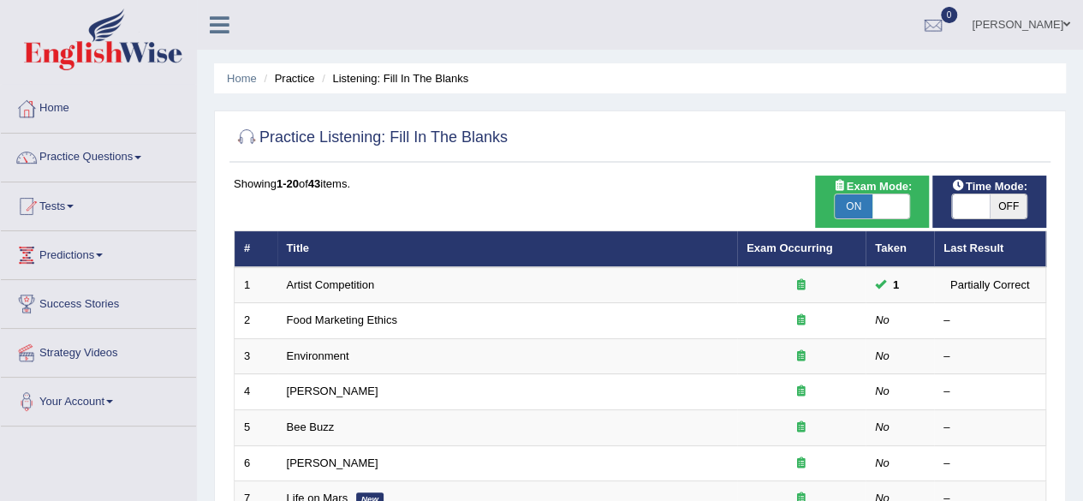
click at [1006, 217] on span "OFF" at bounding box center [1008, 206] width 38 height 24
checkbox input "true"
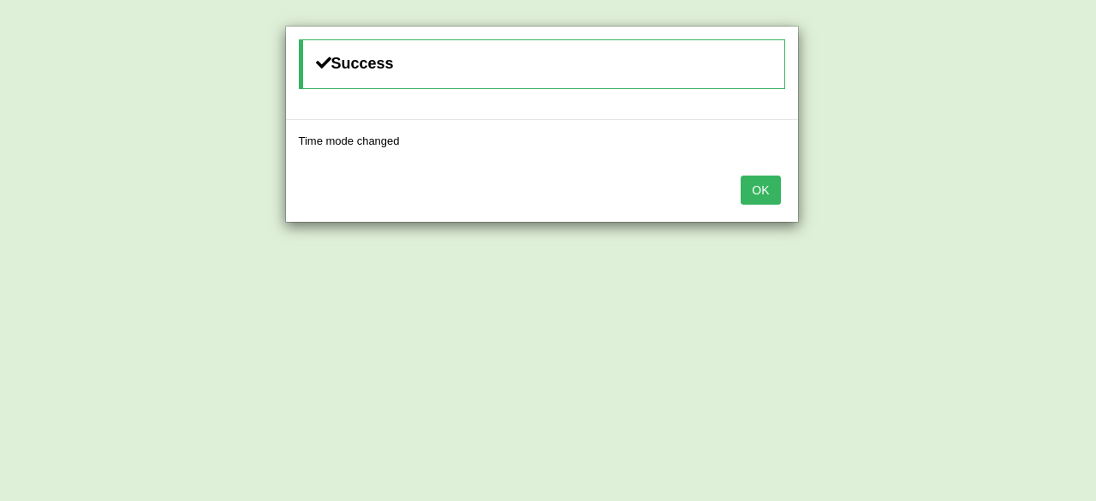
click at [769, 179] on button "OK" at bounding box center [759, 189] width 39 height 29
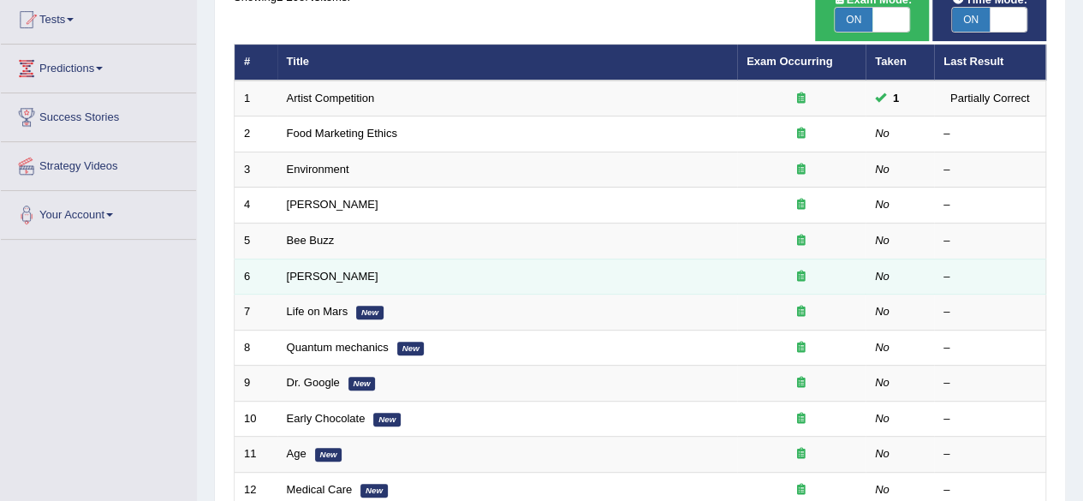
scroll to position [171, 0]
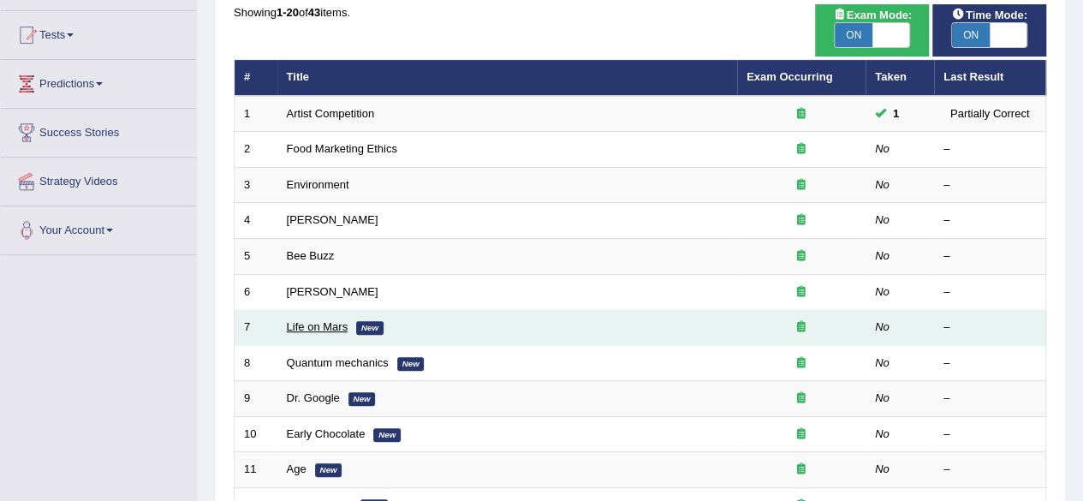
click at [298, 323] on link "Life on Mars" at bounding box center [318, 326] width 62 height 13
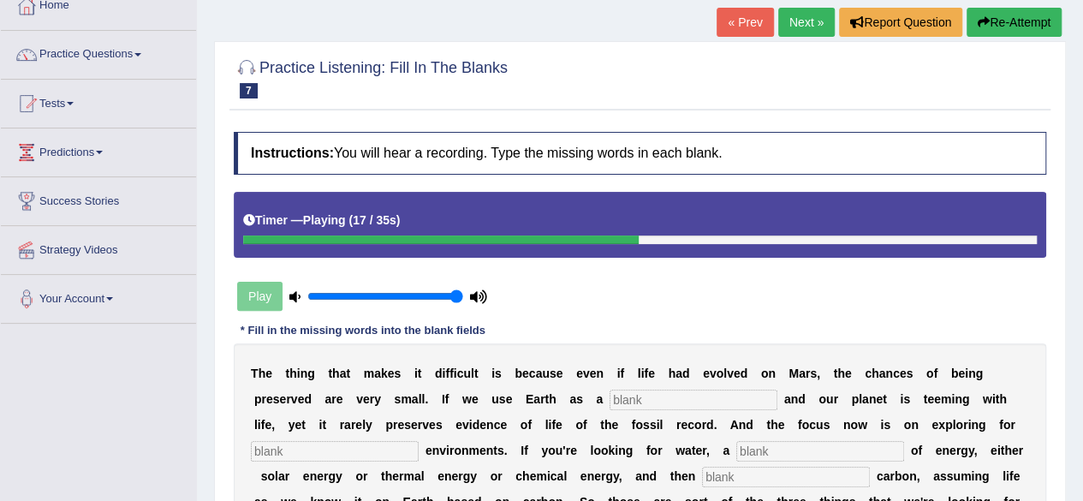
scroll to position [86, 0]
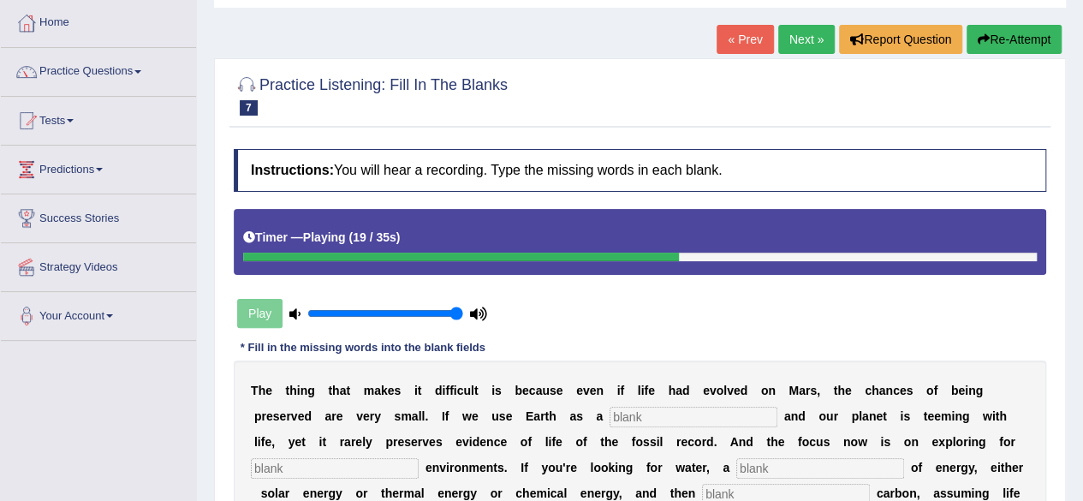
click at [1018, 37] on button "Re-Attempt" at bounding box center [1013, 39] width 95 height 29
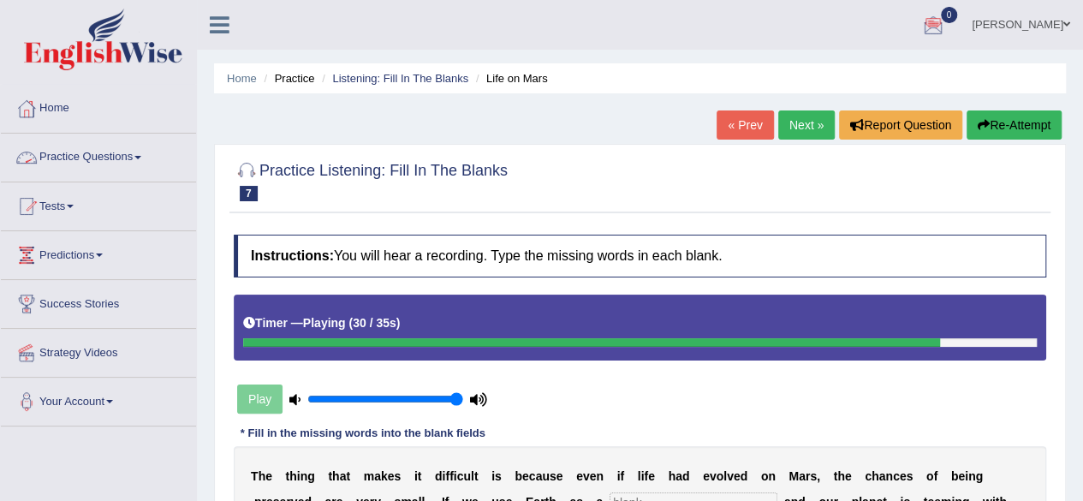
click at [59, 158] on link "Practice Questions" at bounding box center [98, 155] width 195 height 43
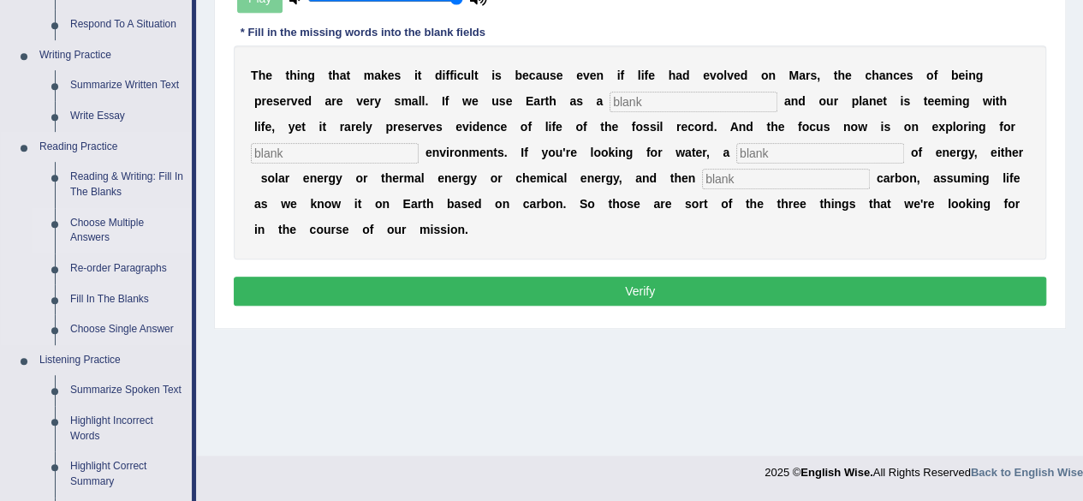
scroll to position [428, 0]
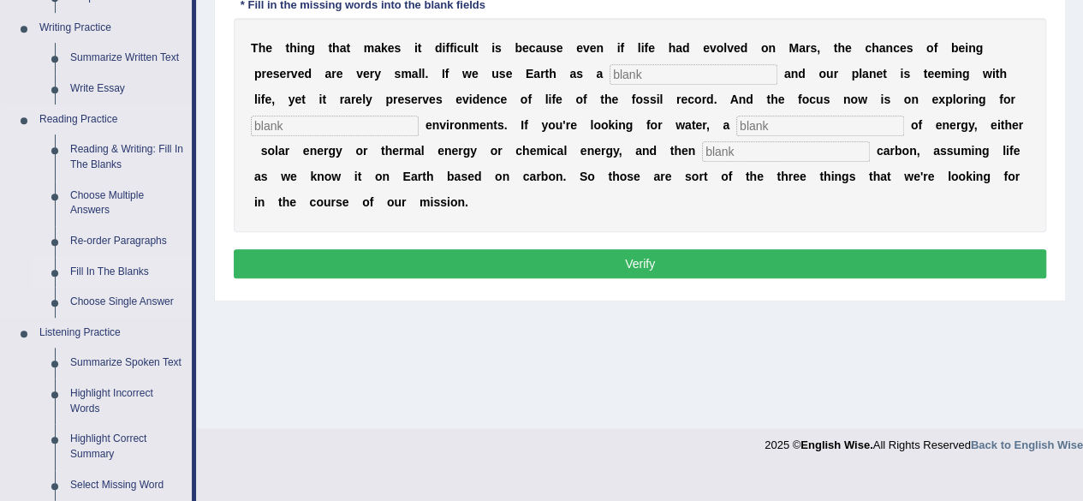
click at [104, 273] on link "Fill In The Blanks" at bounding box center [126, 272] width 129 height 31
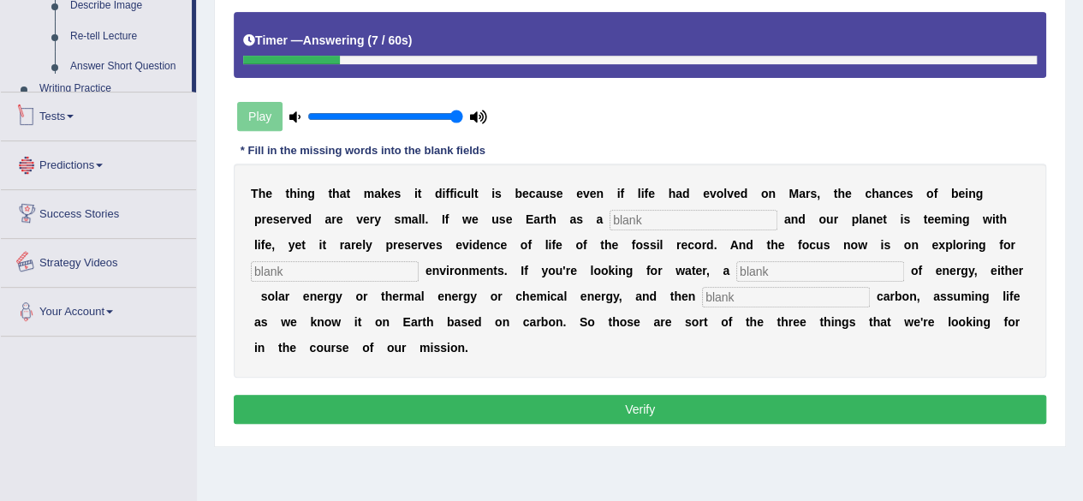
scroll to position [397, 0]
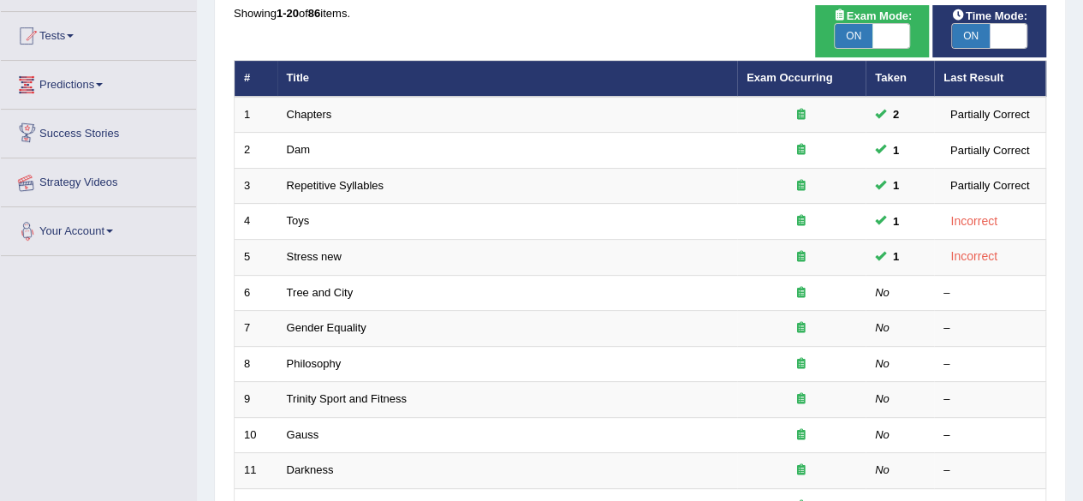
scroll to position [171, 0]
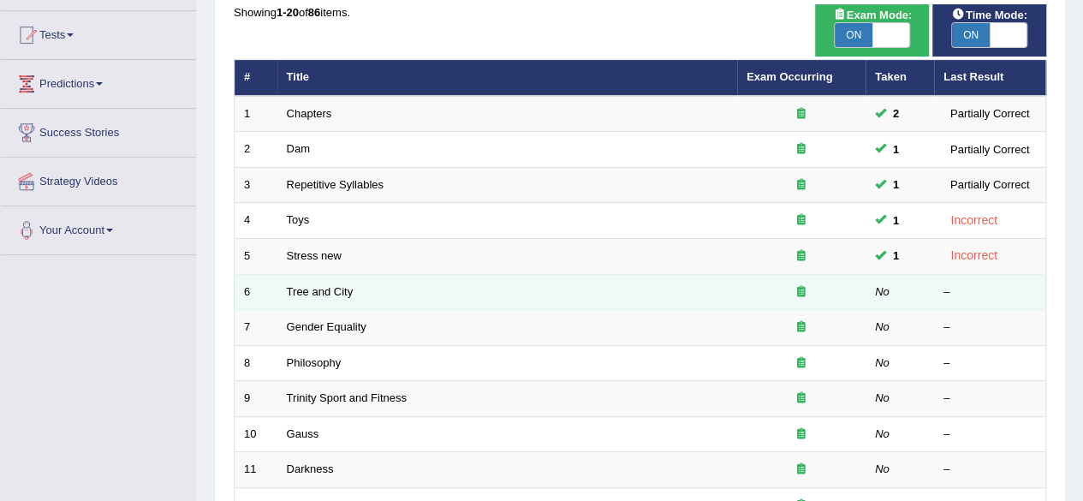
click at [410, 287] on td "Tree and City" at bounding box center [507, 292] width 460 height 36
click at [344, 295] on td "Tree and City" at bounding box center [507, 292] width 460 height 36
click at [347, 293] on link "Tree and City" at bounding box center [320, 291] width 67 height 13
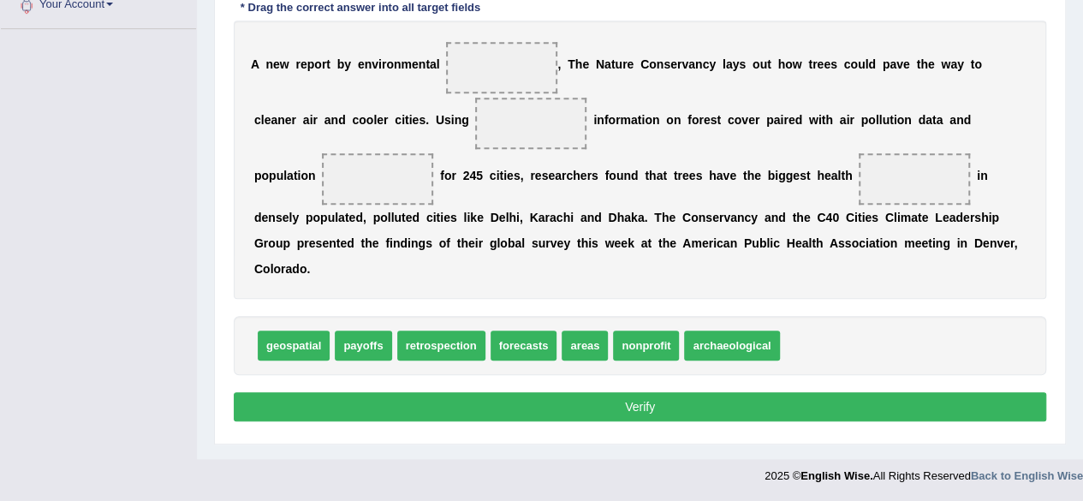
scroll to position [312, 0]
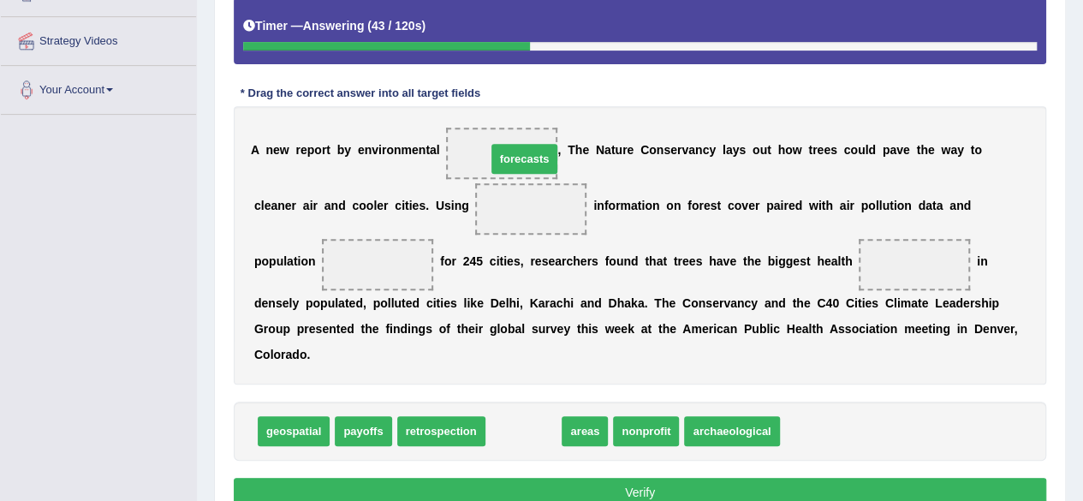
drag, startPoint x: 514, startPoint y: 435, endPoint x: 514, endPoint y: 163, distance: 271.3
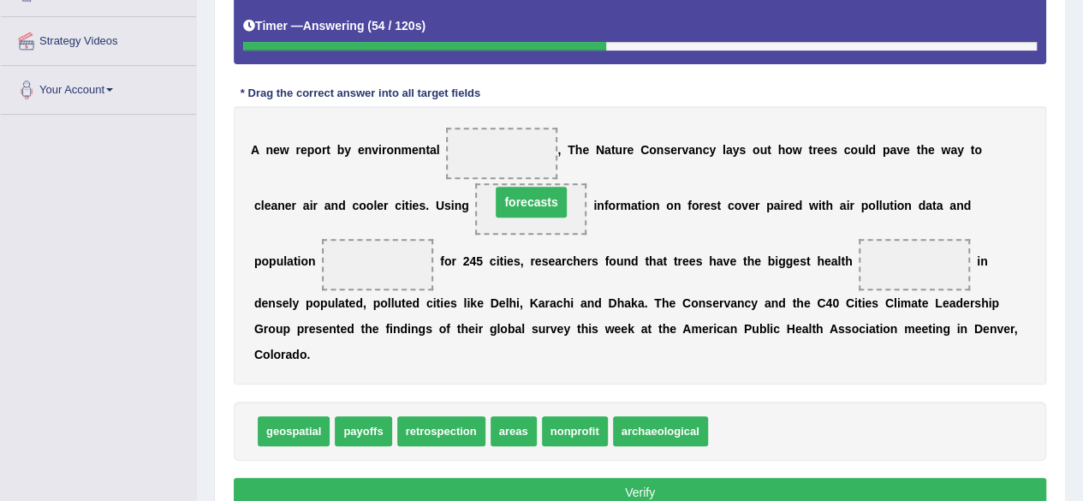
drag, startPoint x: 525, startPoint y: 159, endPoint x: 545, endPoint y: 195, distance: 41.4
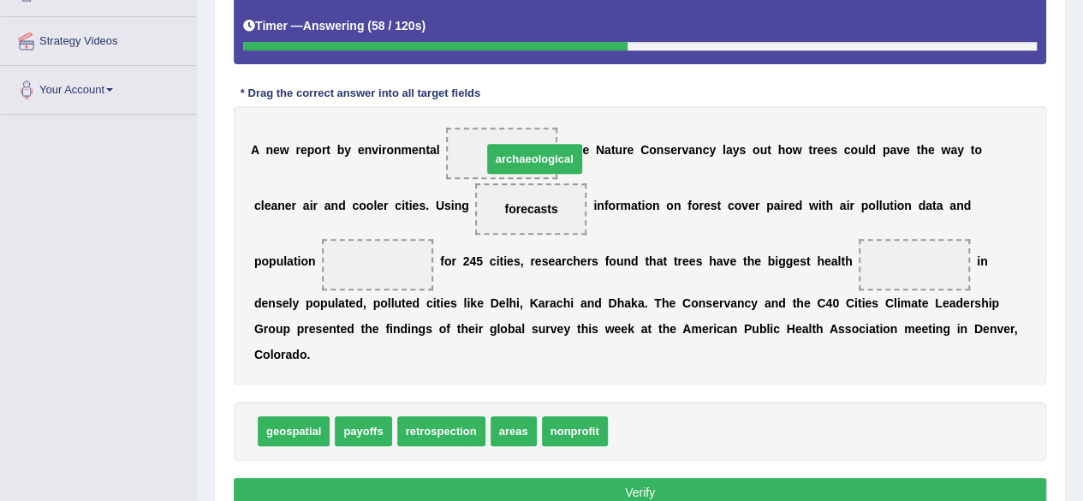
drag, startPoint x: 632, startPoint y: 421, endPoint x: 497, endPoint y: 137, distance: 314.7
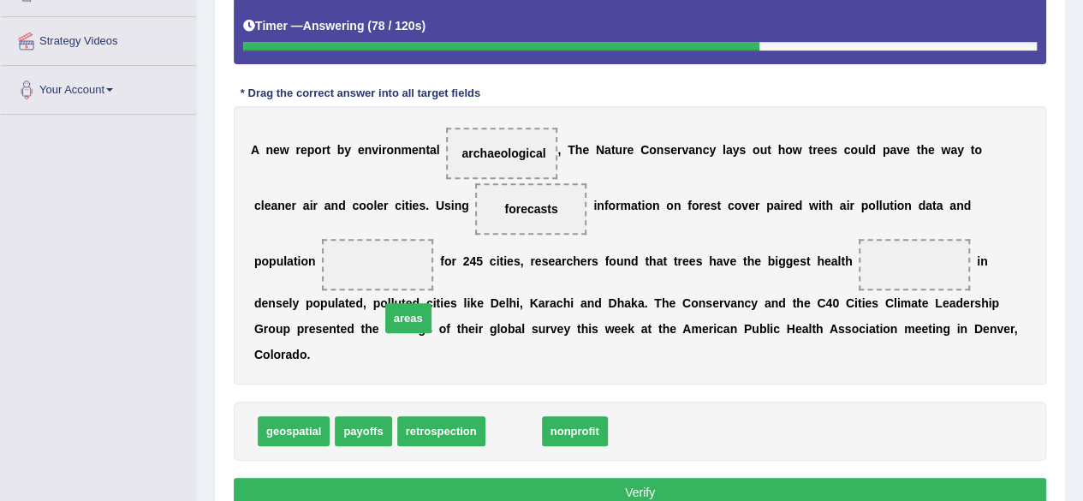
drag, startPoint x: 508, startPoint y: 434, endPoint x: 359, endPoint y: 269, distance: 222.4
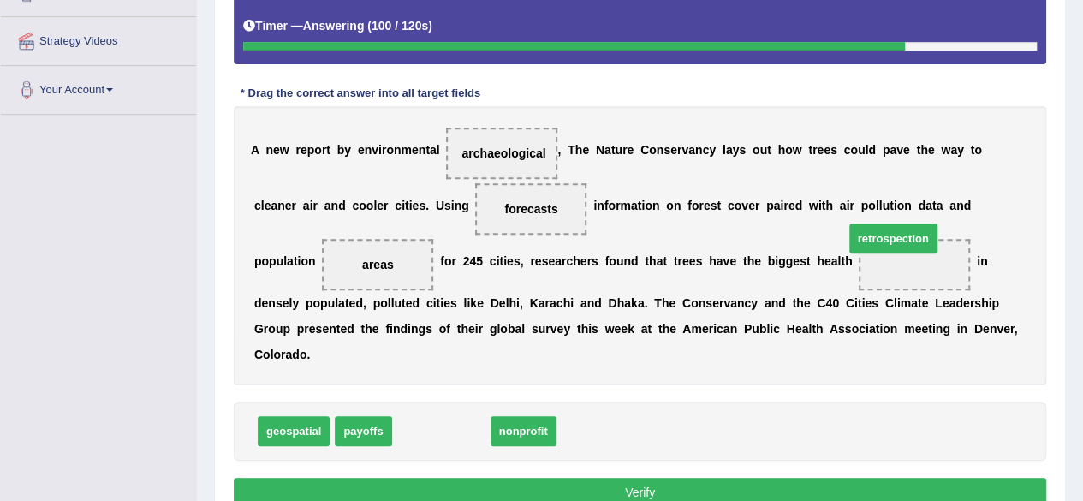
drag, startPoint x: 442, startPoint y: 436, endPoint x: 897, endPoint y: 244, distance: 493.6
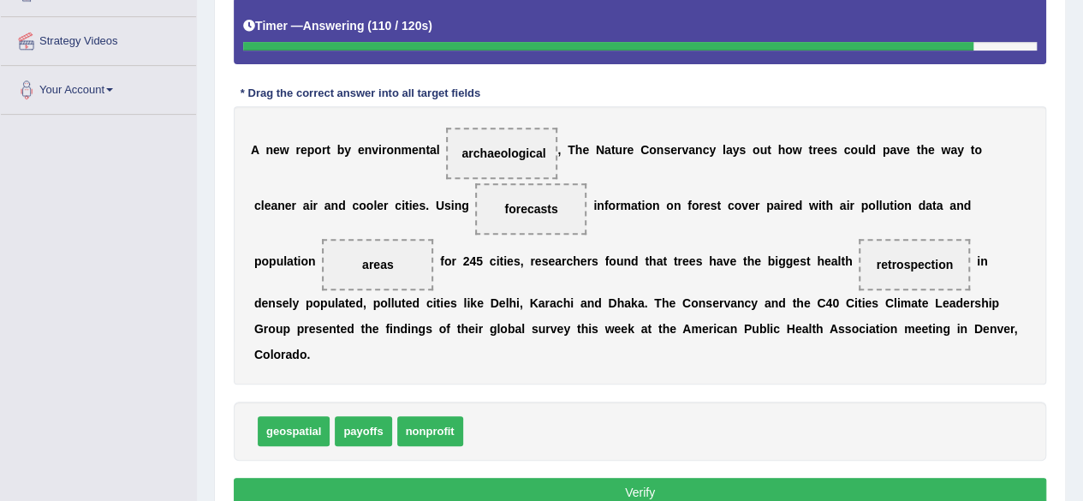
drag, startPoint x: 882, startPoint y: 276, endPoint x: 609, endPoint y: 444, distance: 320.2
click at [599, 458] on div "Instructions: In the text below some words are missing. Drag words from the box…" at bounding box center [639, 217] width 821 height 606
drag, startPoint x: 880, startPoint y: 272, endPoint x: 828, endPoint y: 321, distance: 70.8
click at [846, 325] on div "A n e w r e p o r t b y e n v i r o n m e n t a l archaeological , T h e N a t …" at bounding box center [640, 245] width 812 height 278
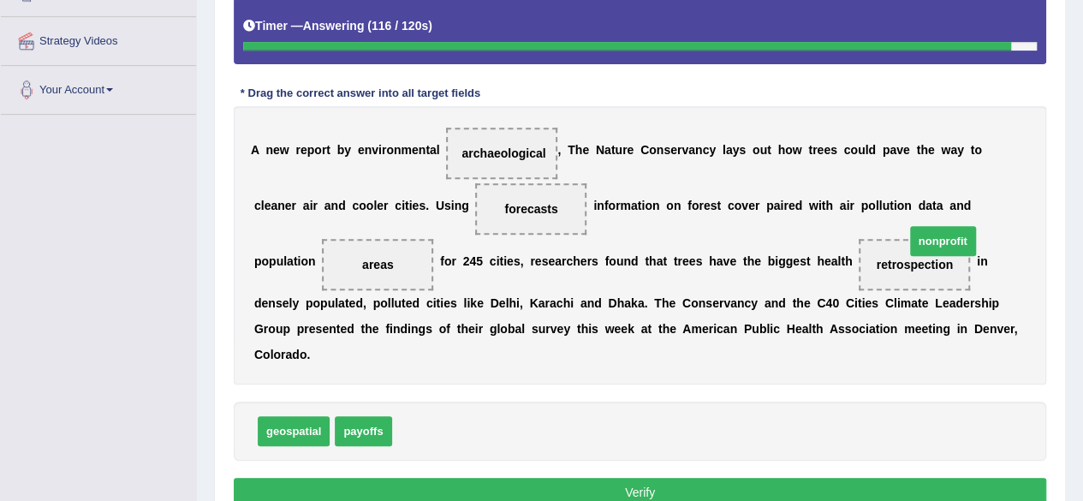
drag, startPoint x: 425, startPoint y: 434, endPoint x: 928, endPoint y: 259, distance: 531.9
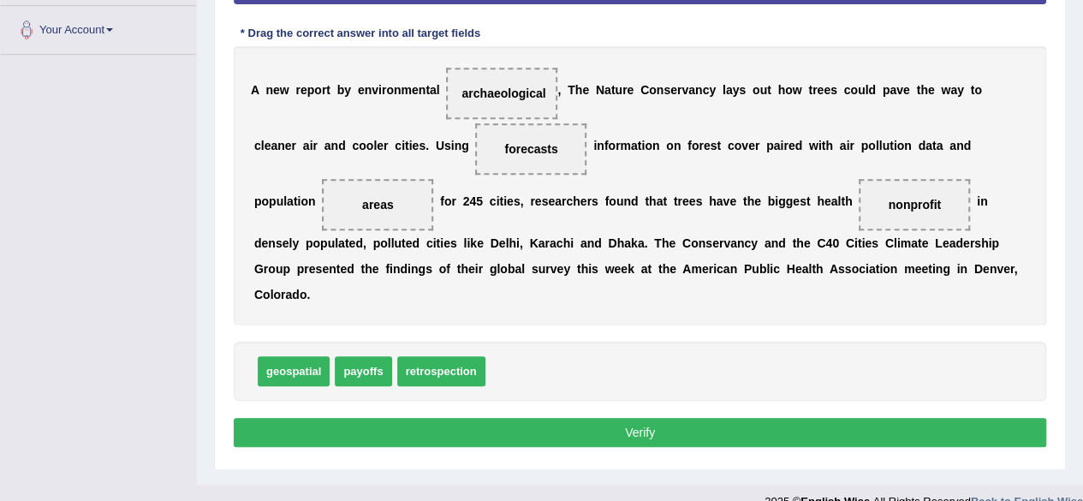
scroll to position [397, 0]
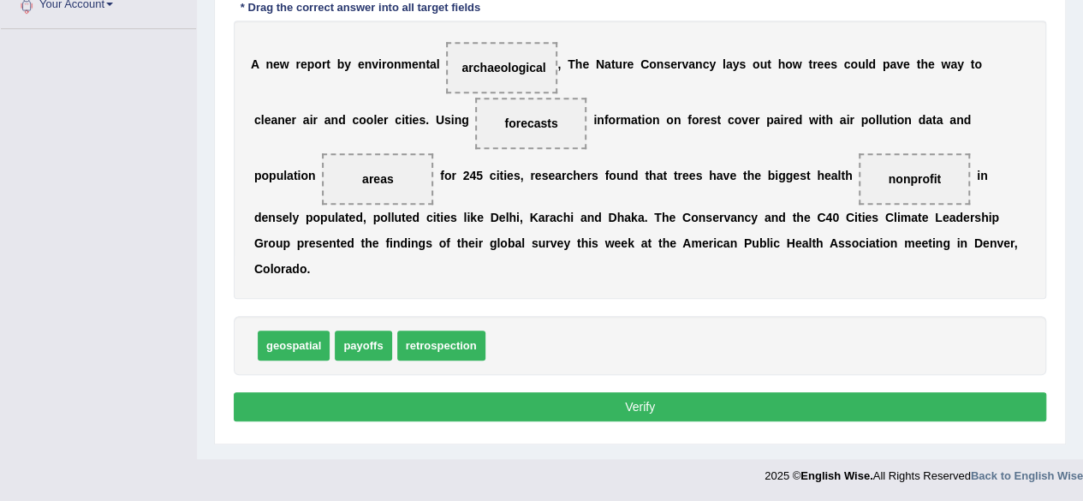
click at [723, 403] on button "Verify" at bounding box center [640, 406] width 812 height 29
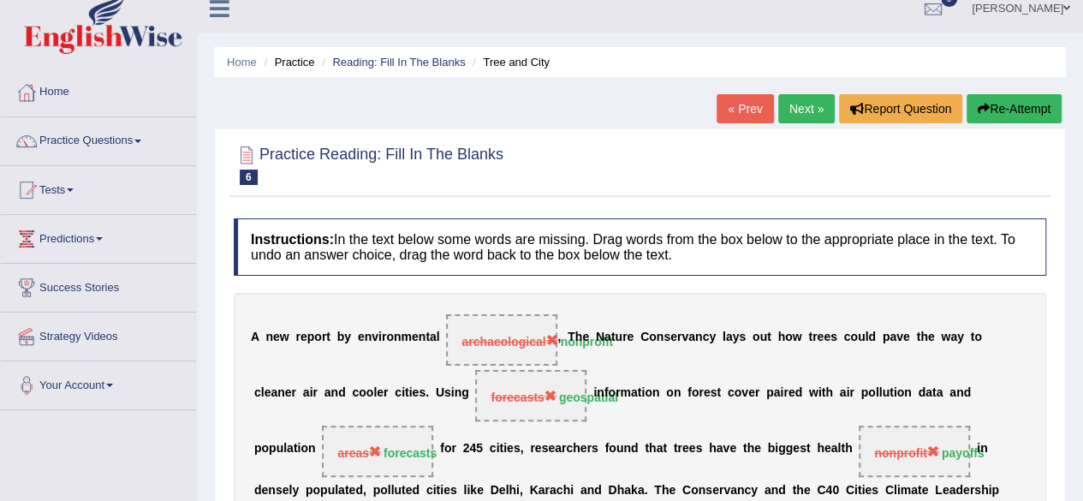
scroll to position [0, 0]
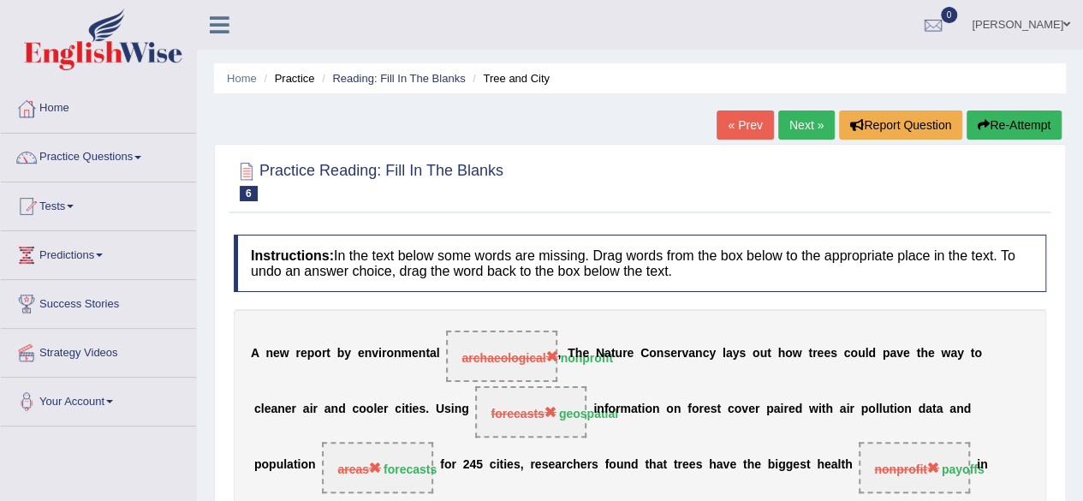
click at [812, 134] on link "Next »" at bounding box center [806, 124] width 56 height 29
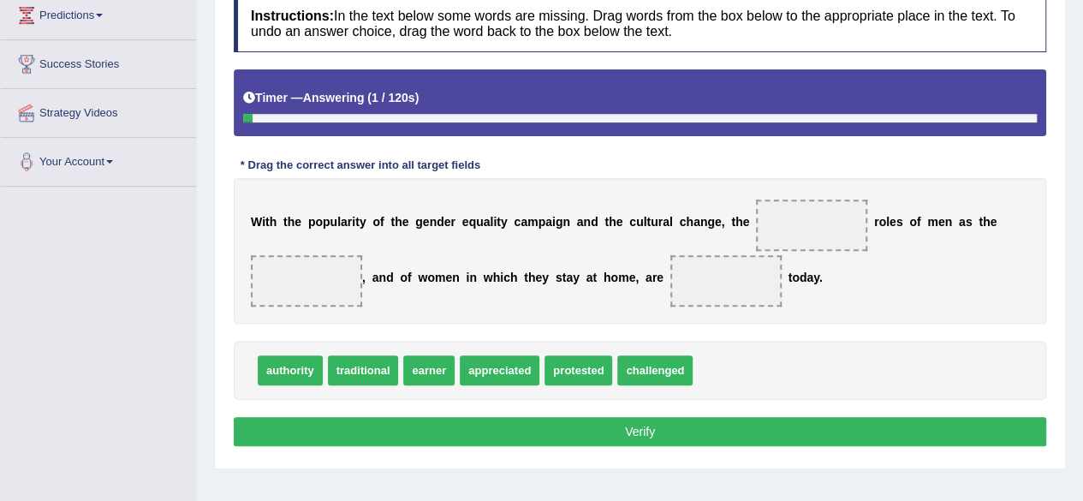
scroll to position [257, 0]
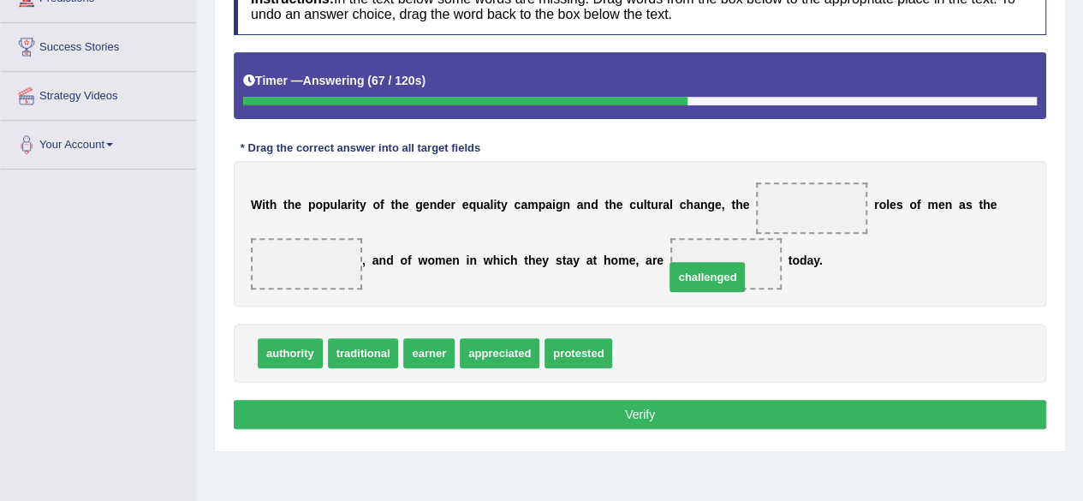
drag, startPoint x: 638, startPoint y: 353, endPoint x: 702, endPoint y: 261, distance: 112.0
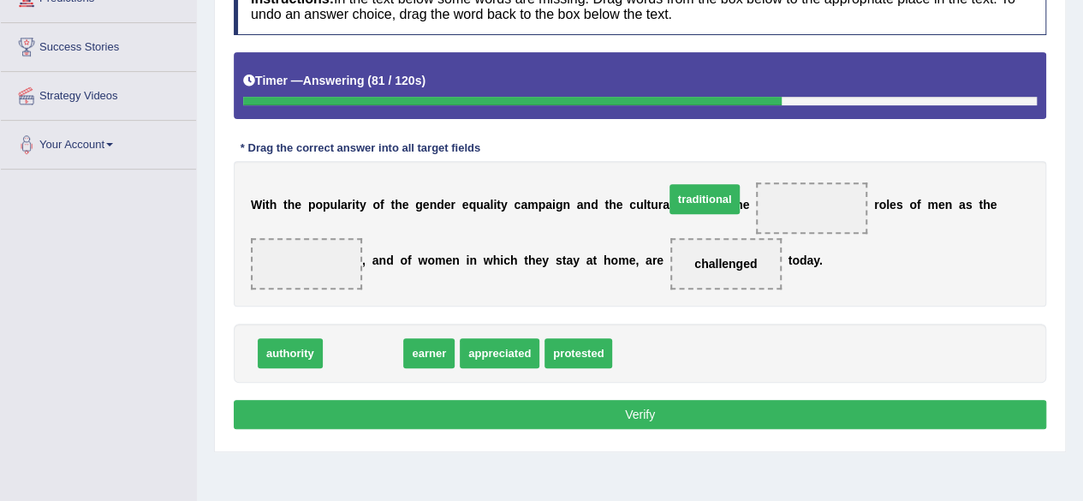
drag, startPoint x: 377, startPoint y: 350, endPoint x: 741, endPoint y: 202, distance: 393.5
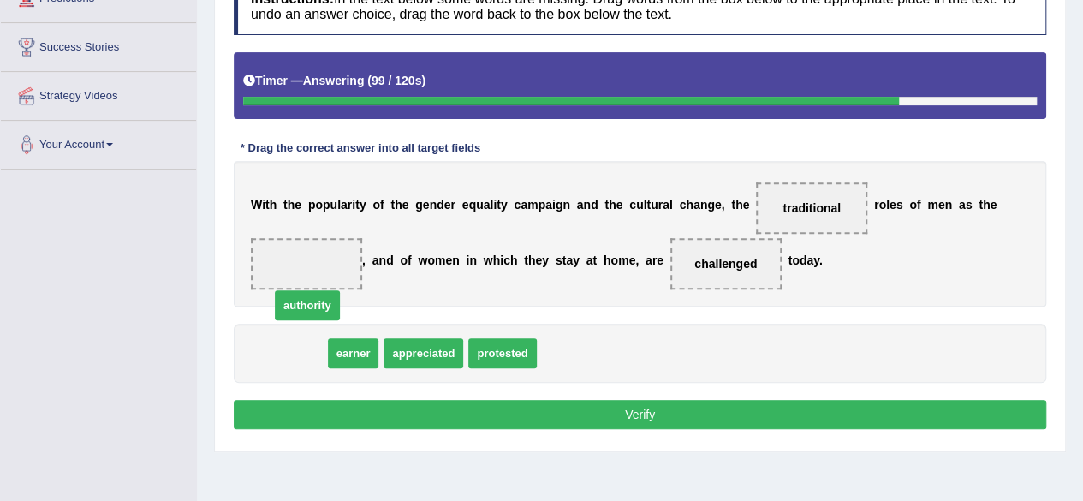
drag, startPoint x: 303, startPoint y: 338, endPoint x: 320, endPoint y: 281, distance: 59.8
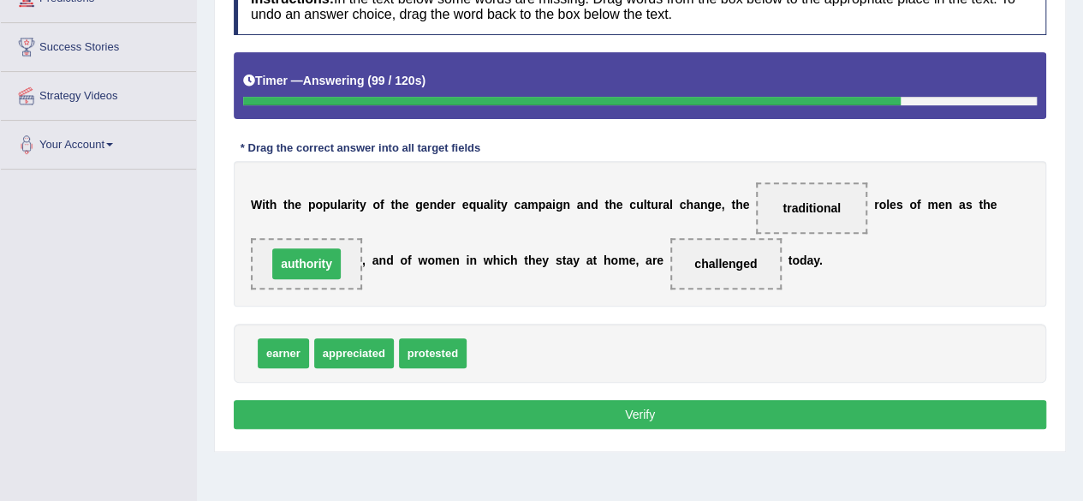
drag, startPoint x: 321, startPoint y: 277, endPoint x: 332, endPoint y: 238, distance: 40.9
click at [326, 254] on span "authority" at bounding box center [306, 263] width 111 height 51
click at [430, 411] on button "Verify" at bounding box center [640, 414] width 812 height 29
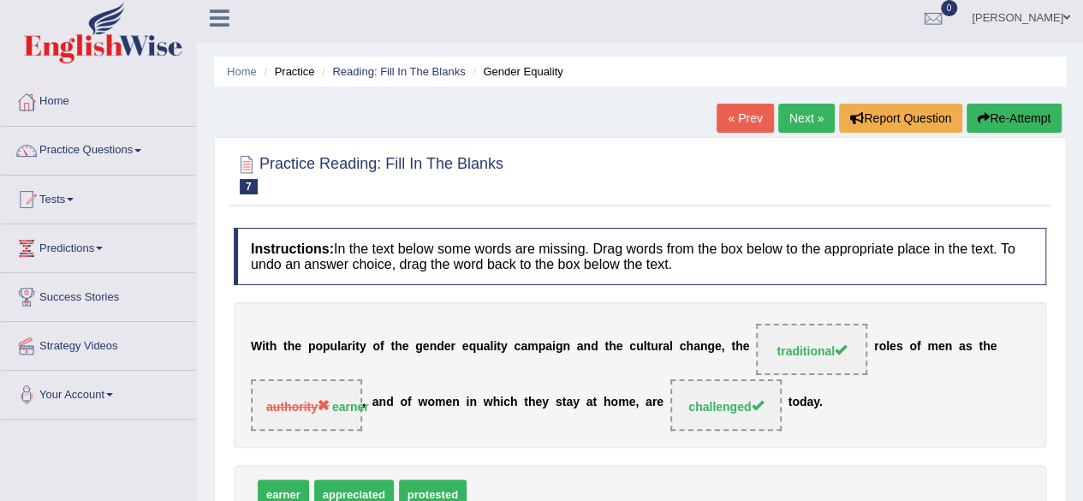
scroll to position [0, 0]
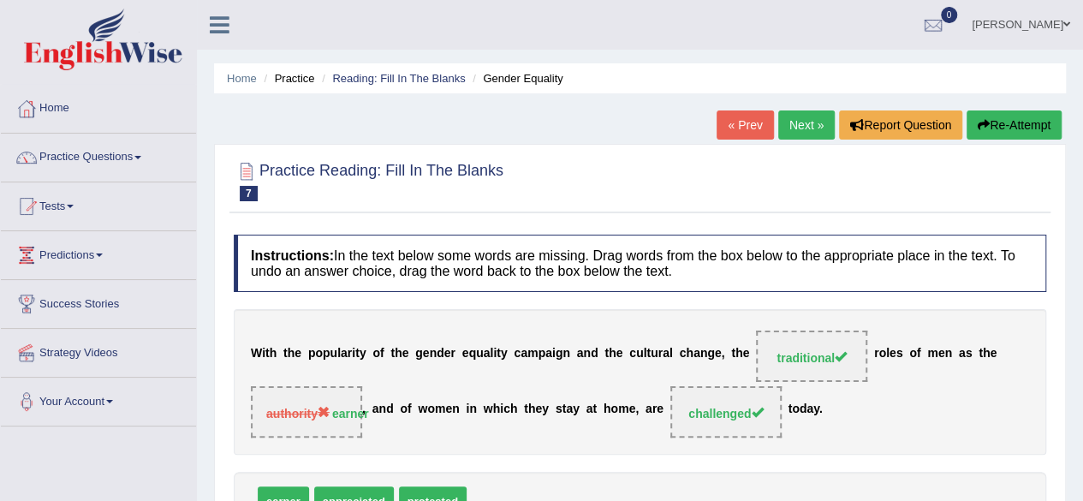
click at [806, 115] on link "Next »" at bounding box center [806, 124] width 56 height 29
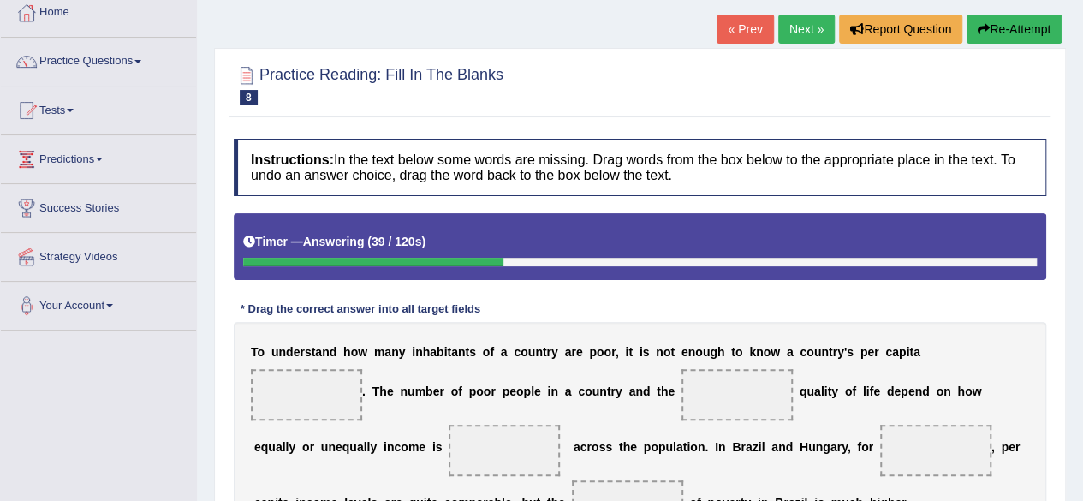
scroll to position [86, 0]
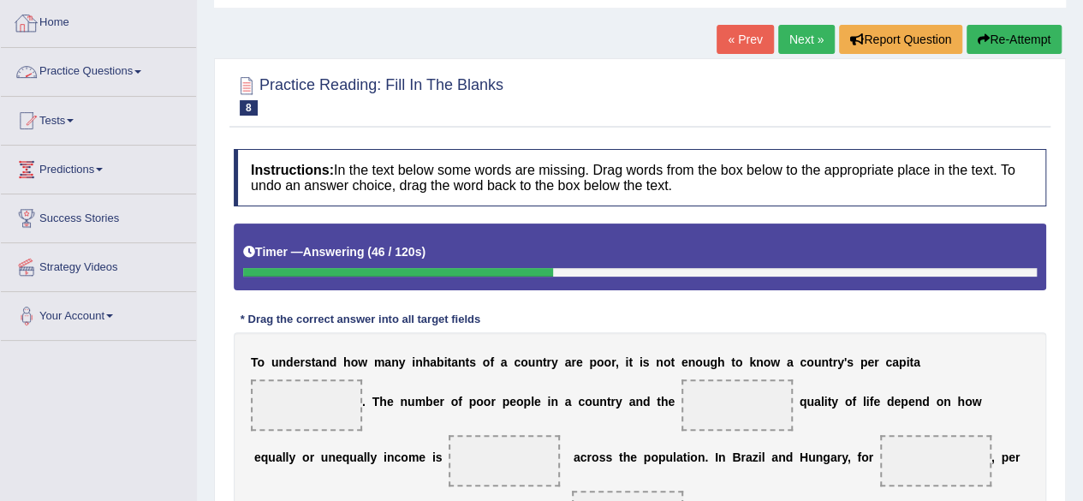
click at [67, 64] on link "Practice Questions" at bounding box center [98, 69] width 195 height 43
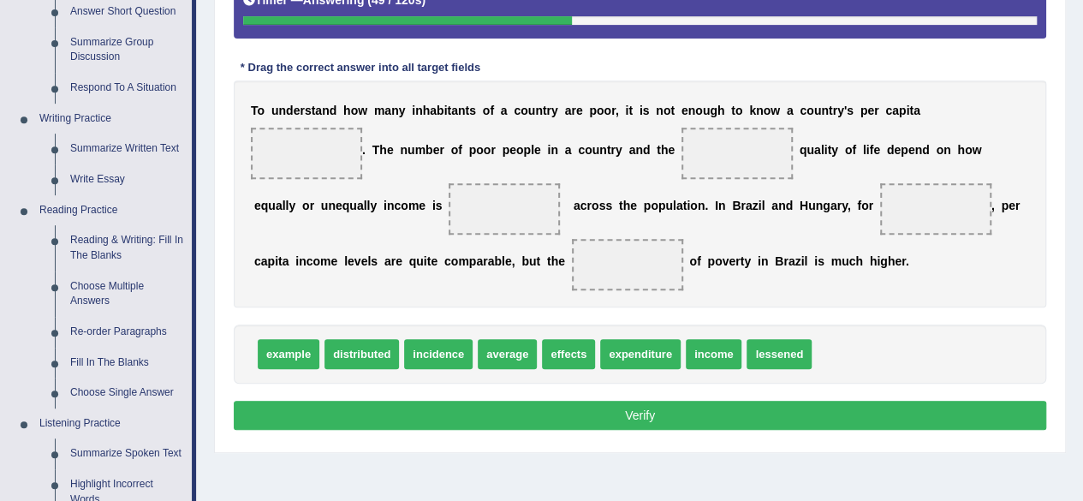
scroll to position [342, 0]
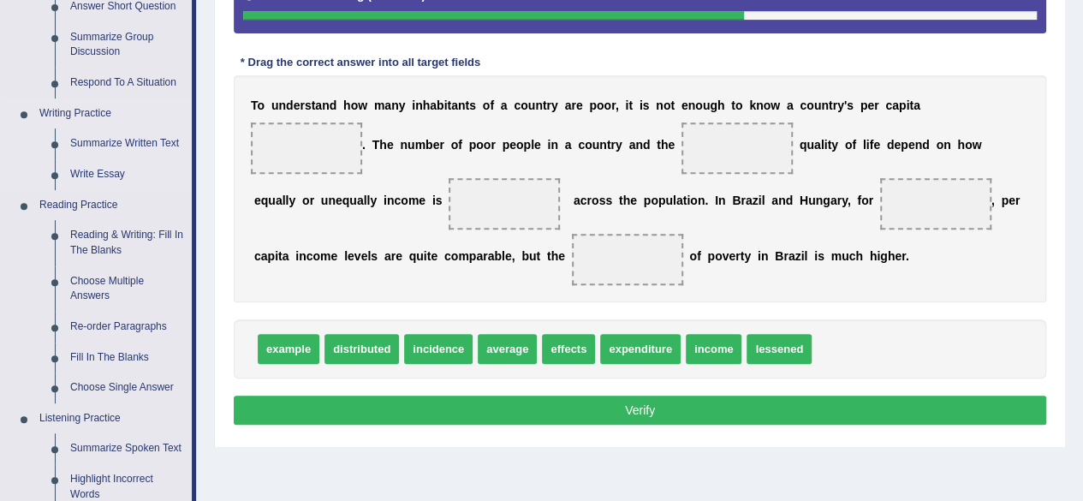
drag, startPoint x: 15, startPoint y: 118, endPoint x: 9, endPoint y: 128, distance: 11.5
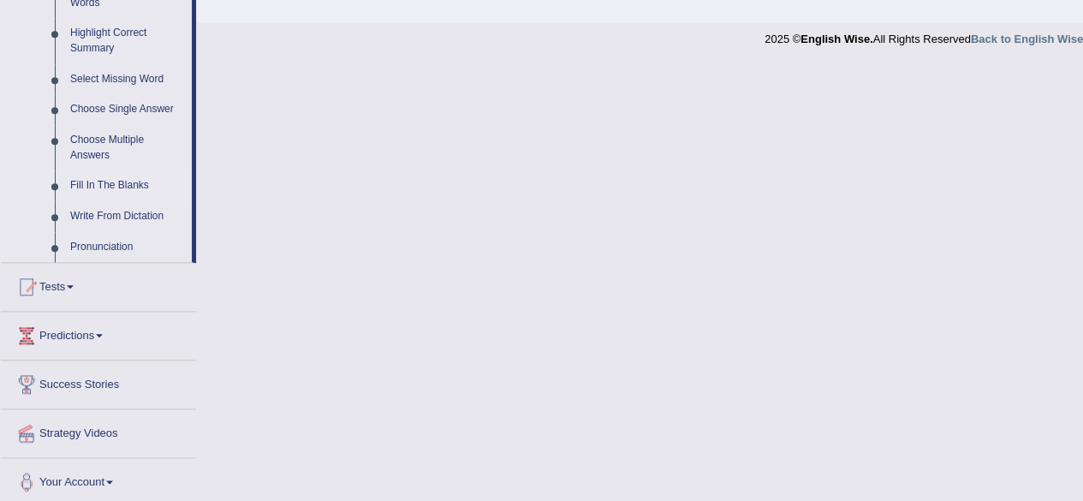
scroll to position [837, 0]
